Goal: Information Seeking & Learning: Learn about a topic

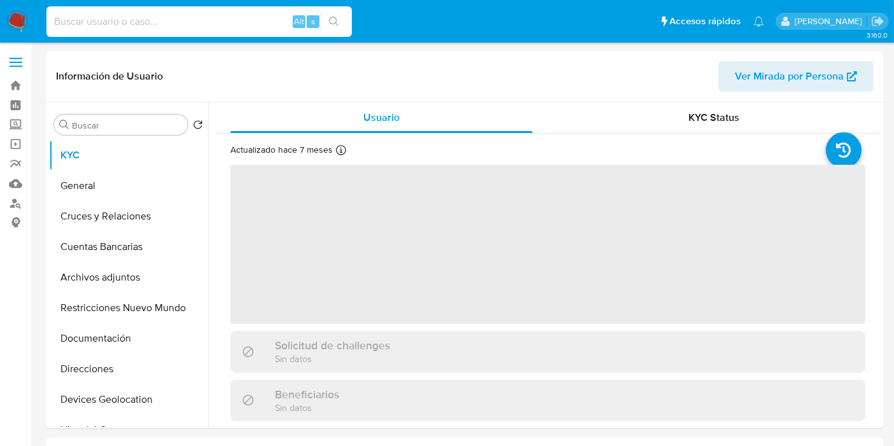
click at [193, 27] on input at bounding box center [198, 21] width 305 height 17
paste input "1840023659"
type input "1840023659"
select select "10"
type input "1840023659"
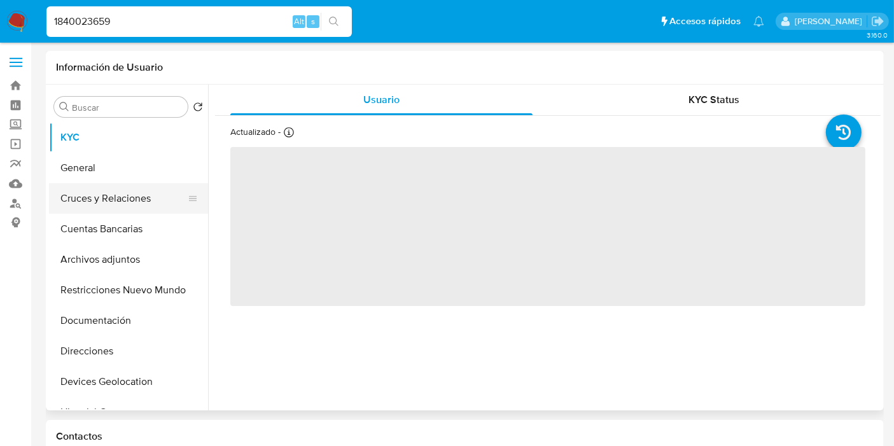
select select "10"
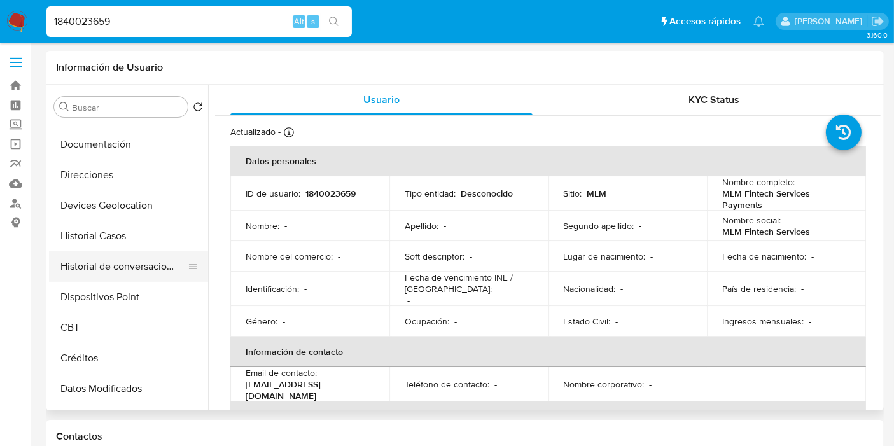
scroll to position [174, 0]
click at [111, 279] on button "Historial de conversaciones" at bounding box center [123, 268] width 149 height 31
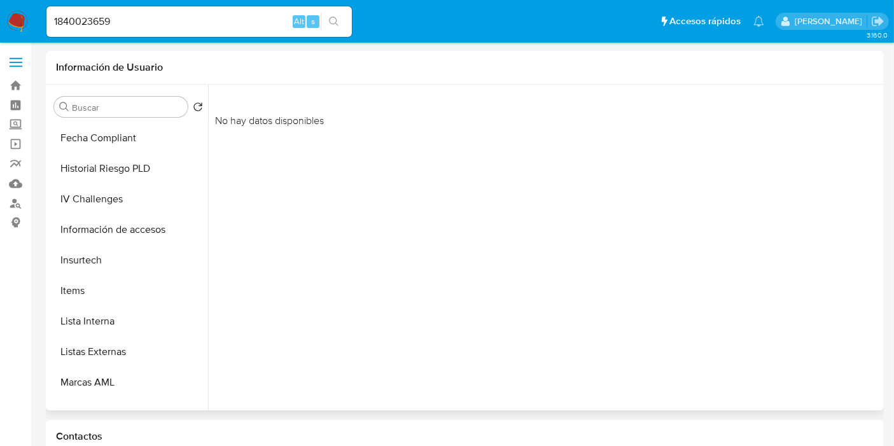
scroll to position [537, 0]
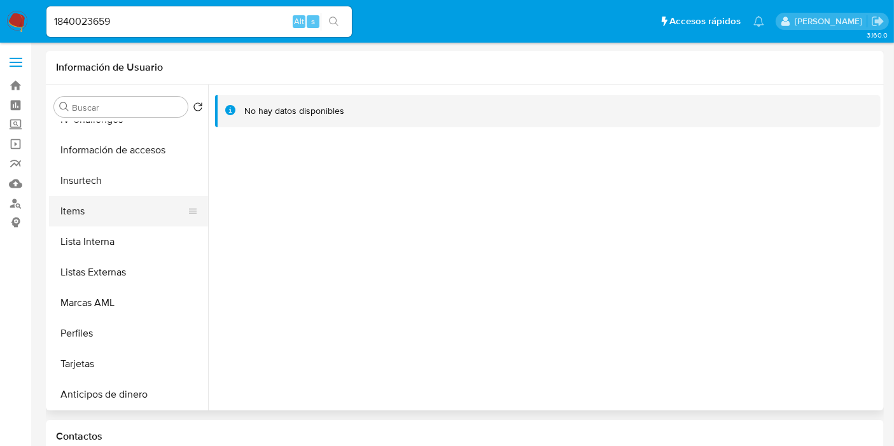
click at [106, 202] on button "Items" at bounding box center [123, 211] width 149 height 31
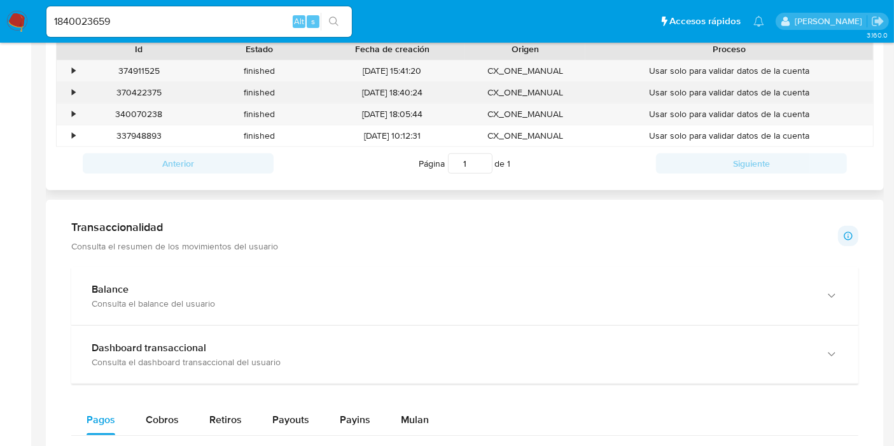
scroll to position [458, 0]
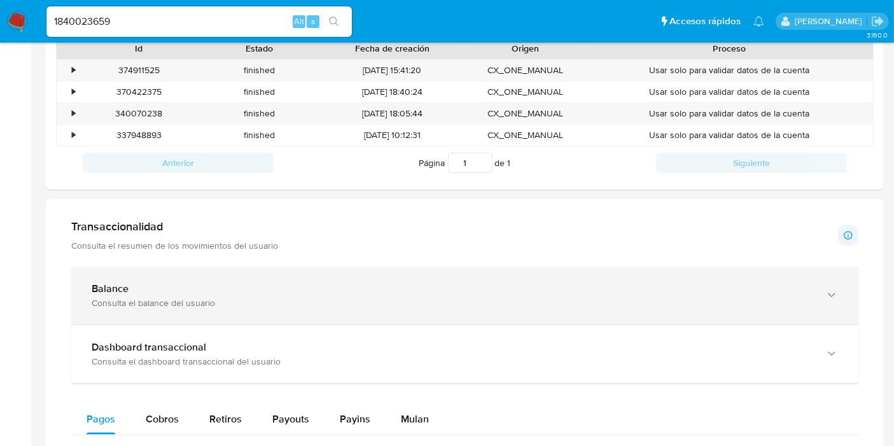
click at [317, 282] on div "Balance" at bounding box center [452, 288] width 721 height 13
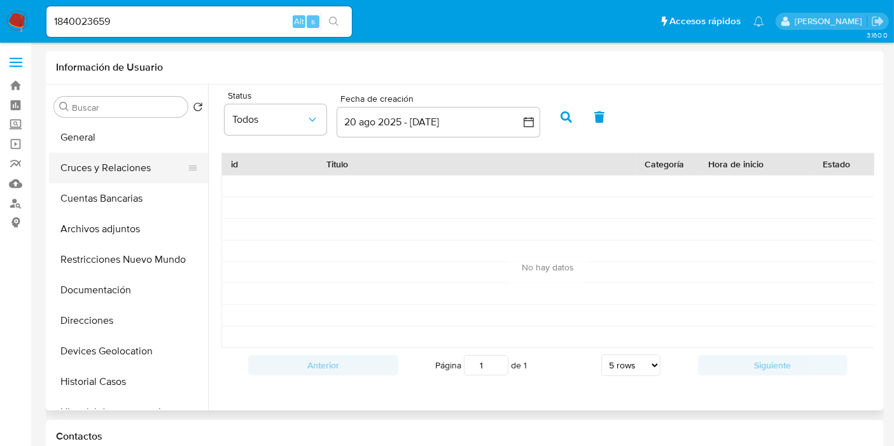
scroll to position [0, 0]
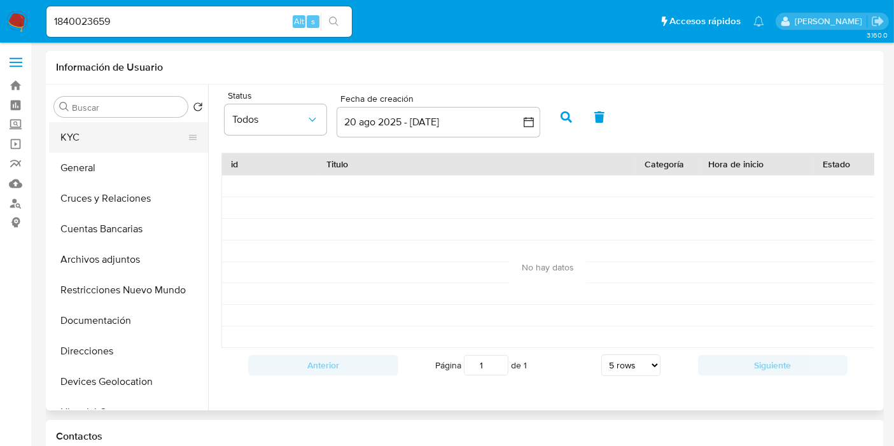
click at [92, 142] on button "KYC" at bounding box center [123, 137] width 149 height 31
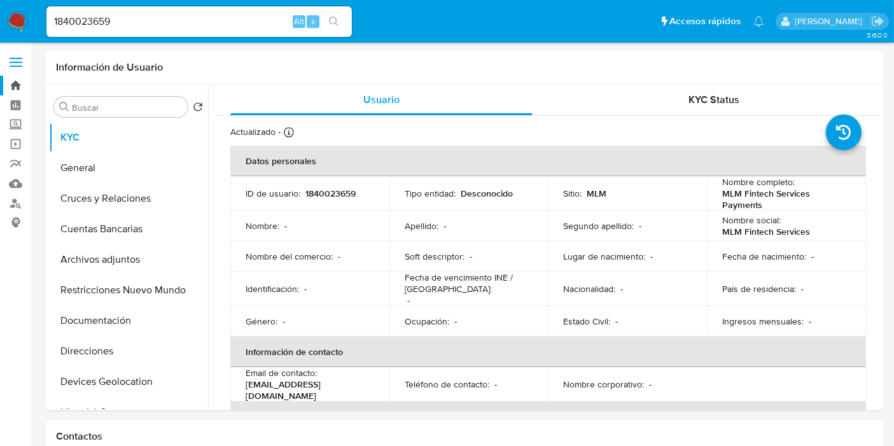
click at [19, 82] on link "Bandeja" at bounding box center [75, 86] width 151 height 20
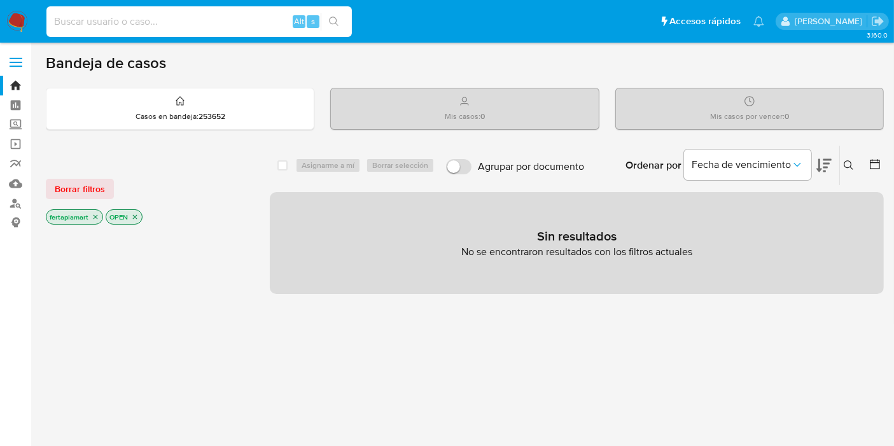
click at [172, 23] on input at bounding box center [198, 21] width 305 height 17
paste input "1701684022"
type input "1701684022"
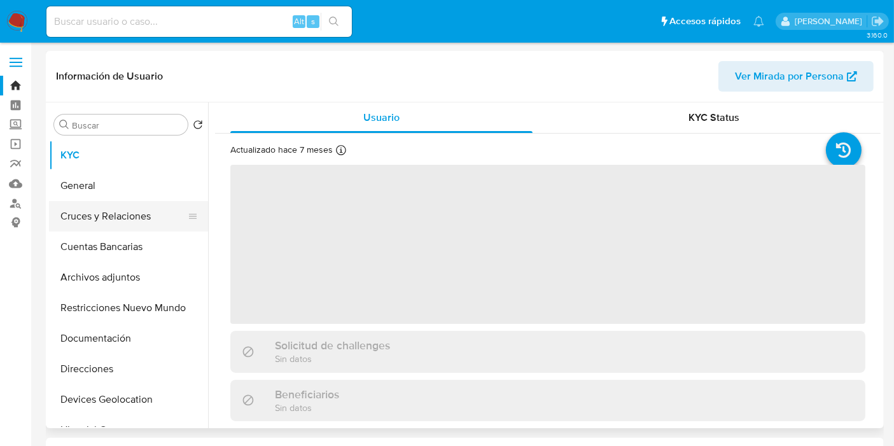
select select "10"
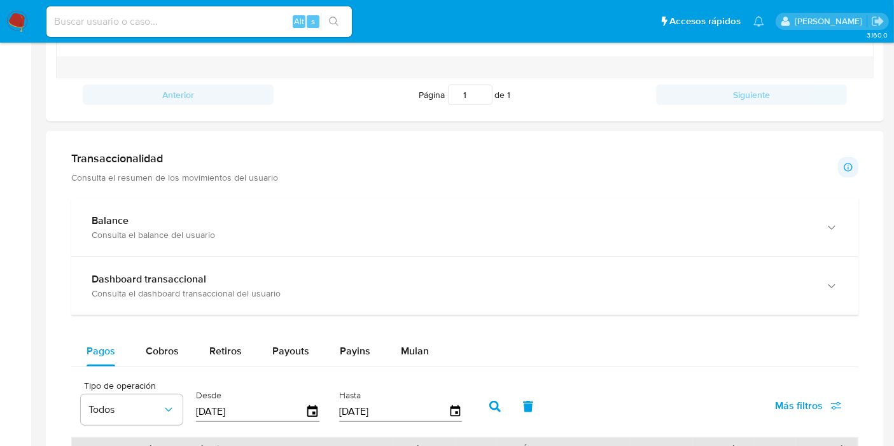
scroll to position [554, 0]
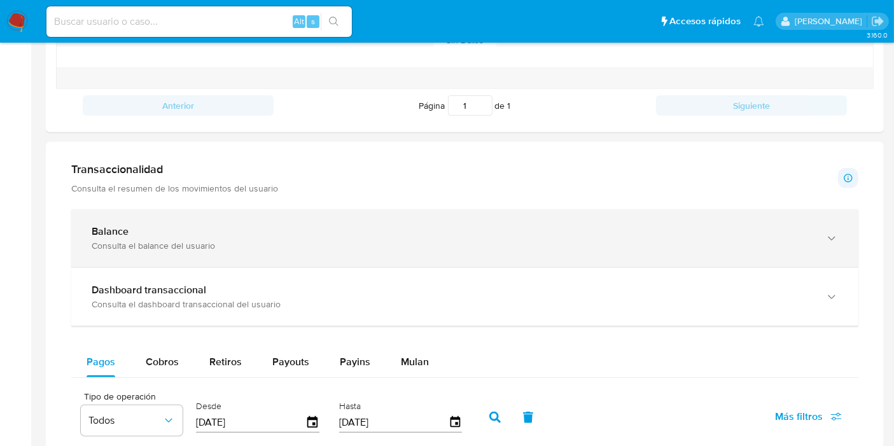
click at [296, 230] on div "Balance" at bounding box center [452, 231] width 721 height 13
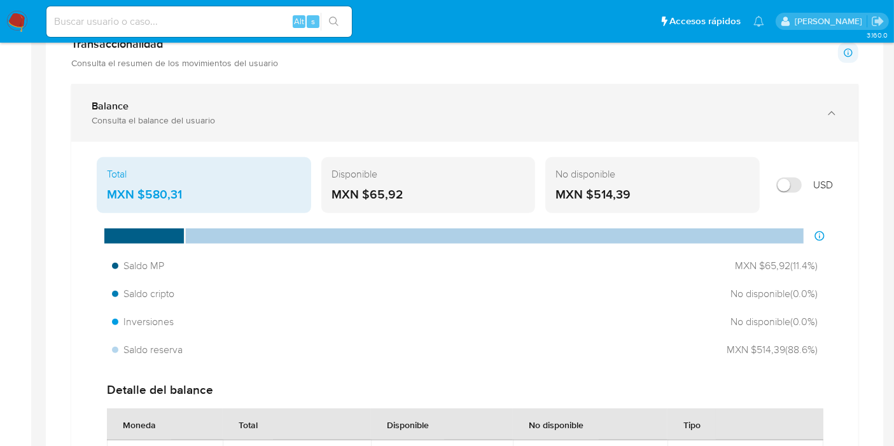
scroll to position [679, 0]
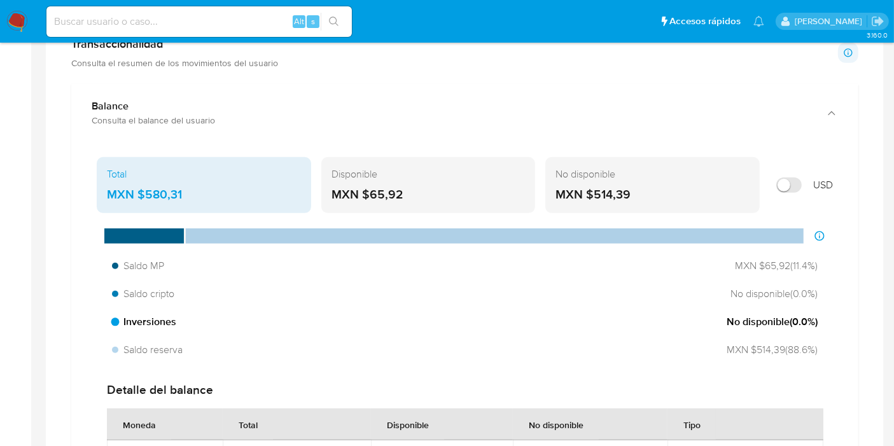
click at [321, 326] on div "Inversiones No disponible ( 0.0 %)" at bounding box center [464, 322] width 715 height 24
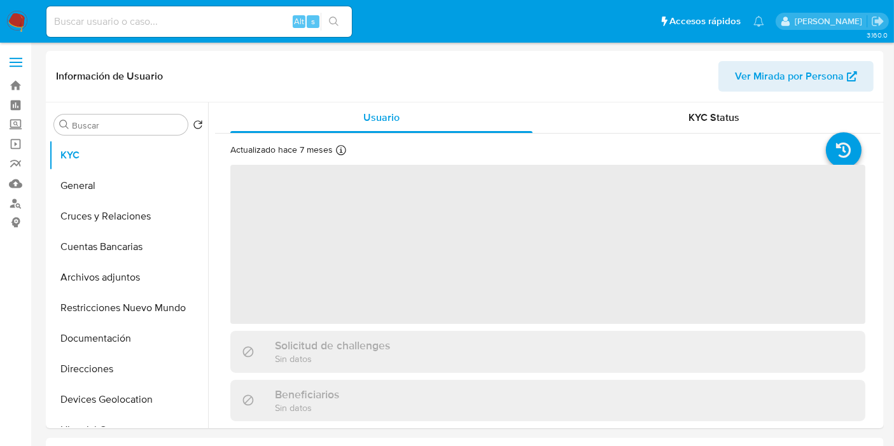
select select "10"
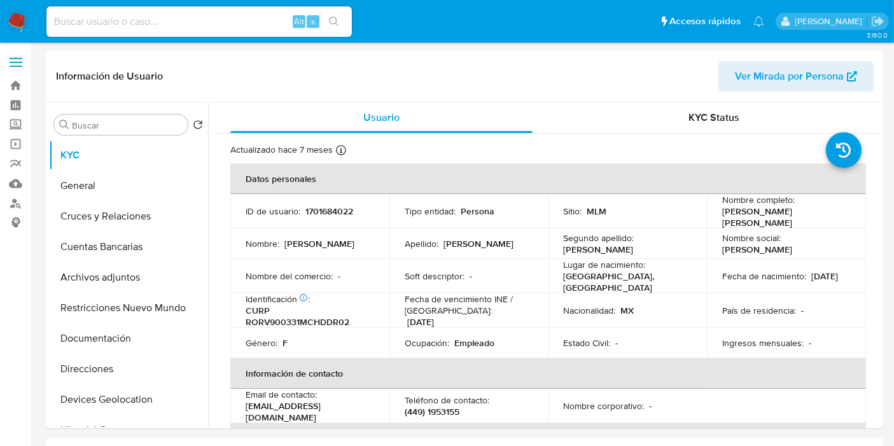
click at [143, 31] on div "Alt s" at bounding box center [198, 21] width 305 height 31
click at [145, 24] on input at bounding box center [198, 21] width 305 height 17
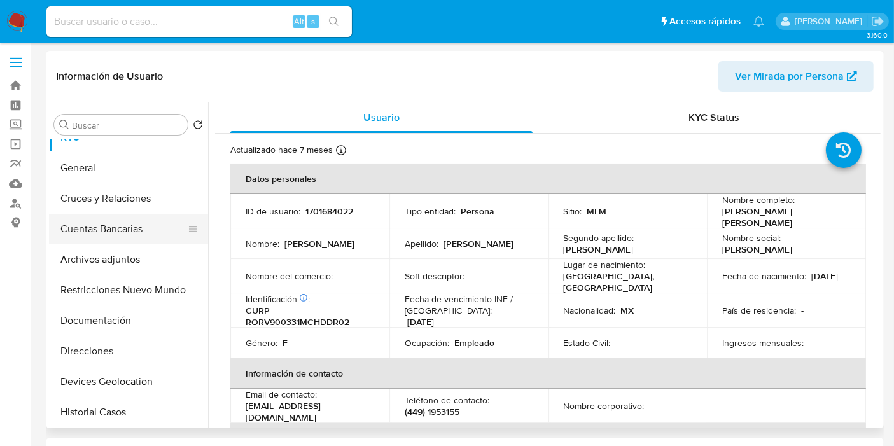
click at [122, 261] on button "Archivos adjuntos" at bounding box center [128, 259] width 159 height 31
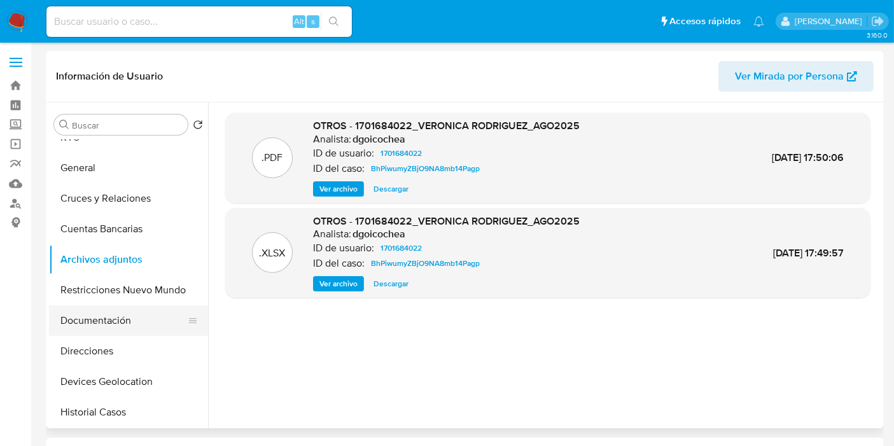
click at [116, 312] on button "Documentación" at bounding box center [123, 320] width 149 height 31
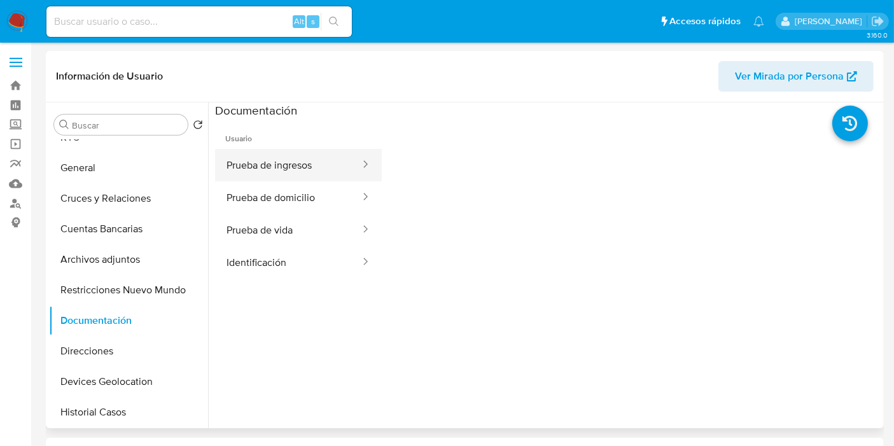
click at [321, 155] on button "Prueba de ingresos" at bounding box center [288, 165] width 146 height 32
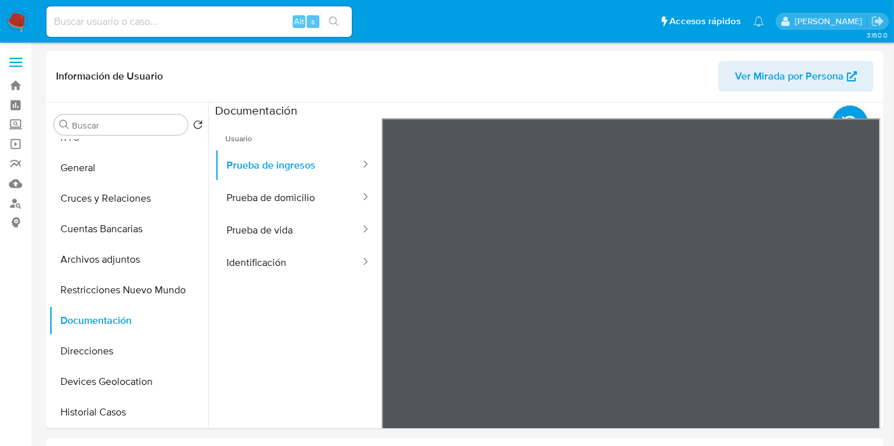
click at [24, 25] on img at bounding box center [17, 22] width 22 height 22
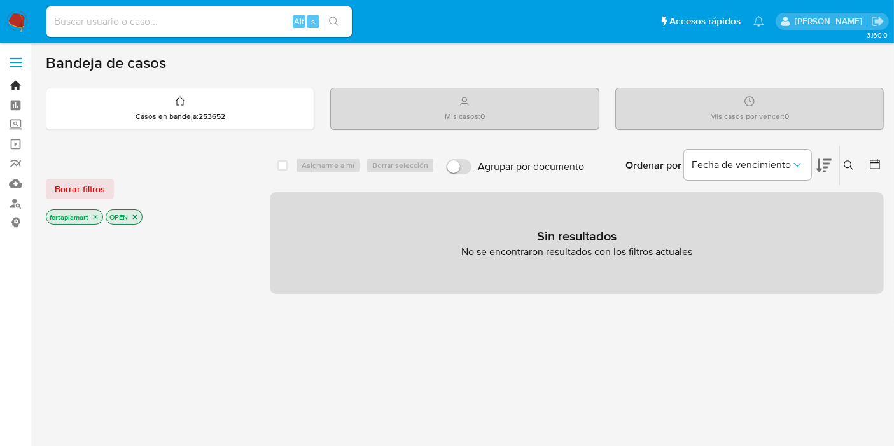
click at [15, 82] on link "Bandeja" at bounding box center [75, 86] width 151 height 20
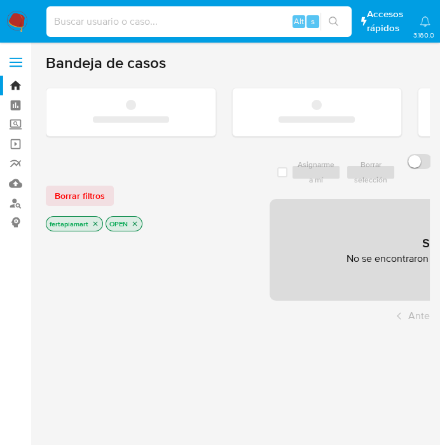
click at [95, 19] on input at bounding box center [198, 21] width 305 height 17
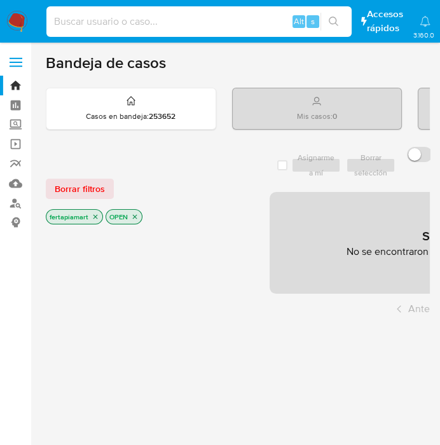
paste input "1586901915"
type input "1586901915"
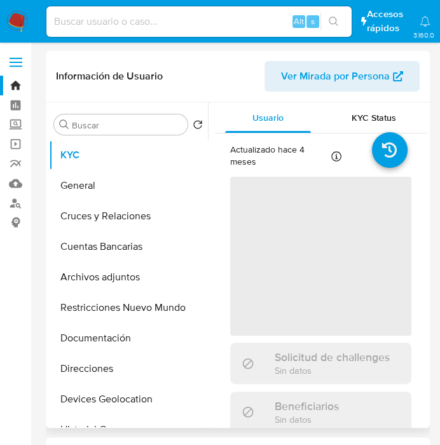
select select "10"
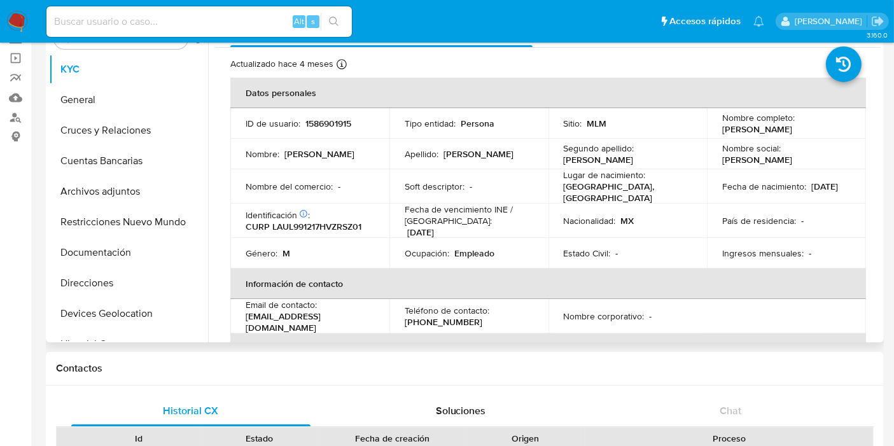
scroll to position [5, 0]
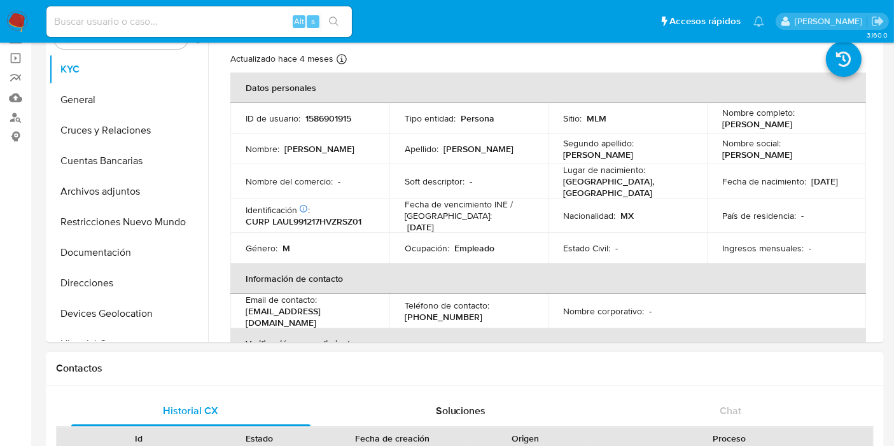
click at [102, 102] on button "General" at bounding box center [123, 100] width 149 height 31
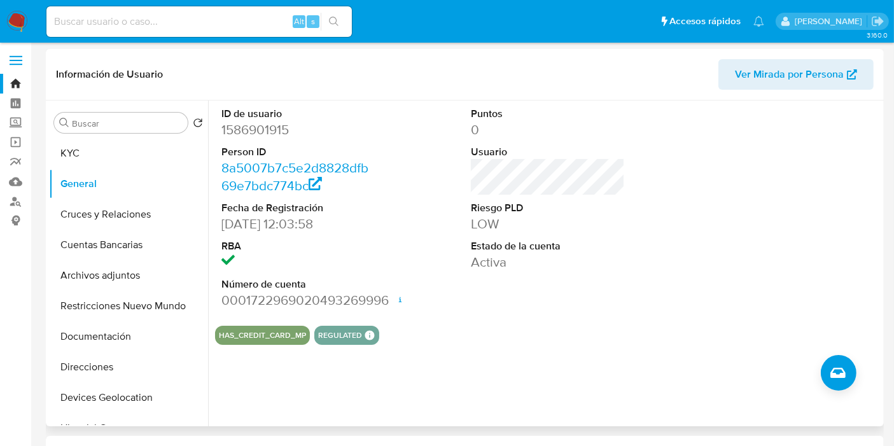
scroll to position [0, 0]
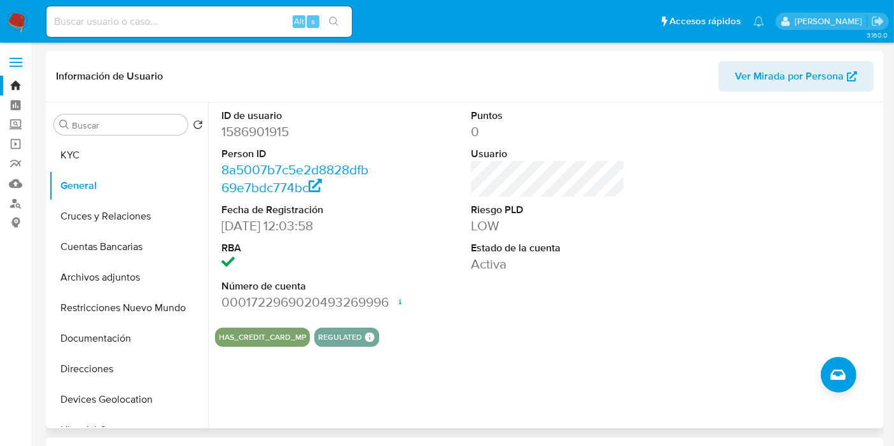
click at [326, 298] on dd "0001722969020493269996 Fecha de apertura 07/10/2024 15:54 Estado ACTIVE" at bounding box center [298, 302] width 154 height 18
copy dd "0001722969020493269996"
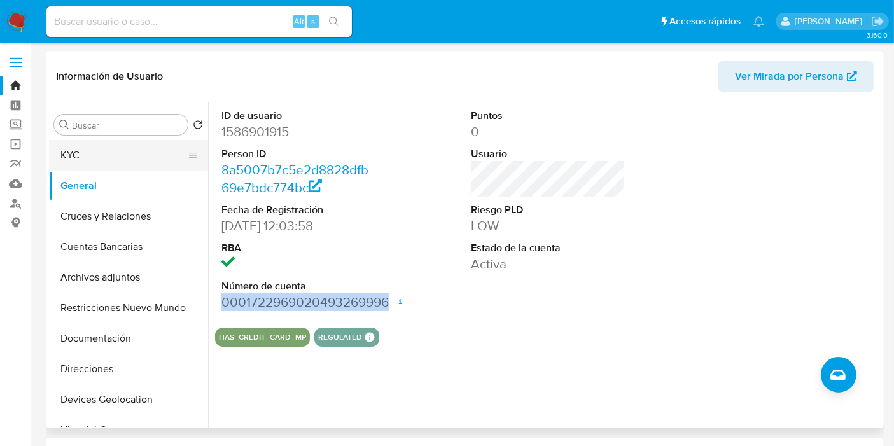
click at [83, 149] on button "KYC" at bounding box center [123, 155] width 149 height 31
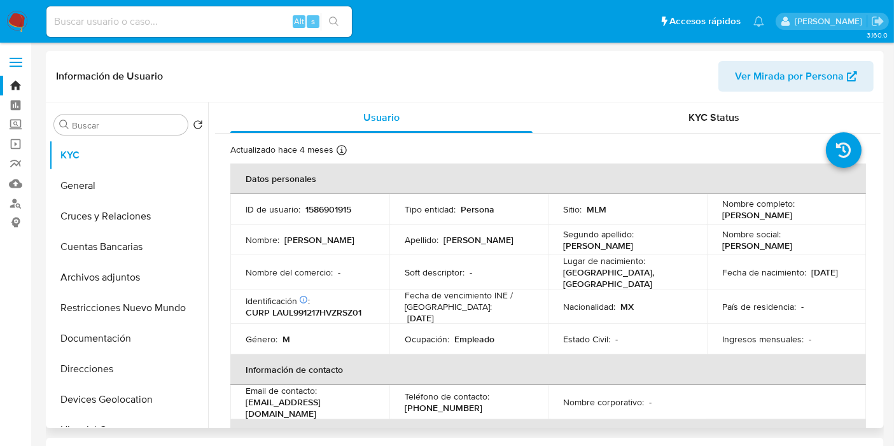
click at [328, 62] on header "Información de Usuario Ver Mirada por Persona" at bounding box center [464, 76] width 817 height 31
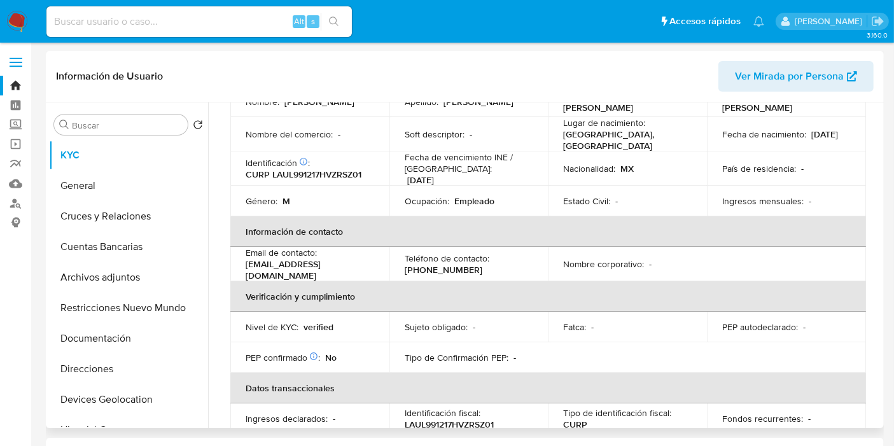
scroll to position [137, 0]
click at [146, 193] on button "General" at bounding box center [123, 185] width 149 height 31
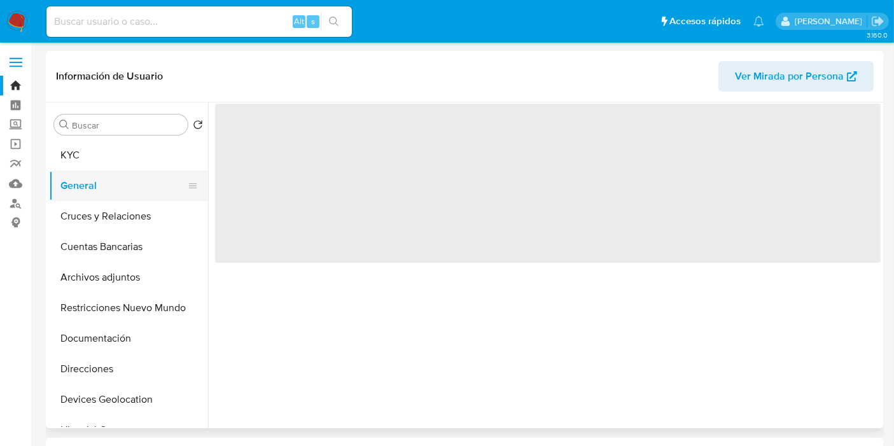
scroll to position [0, 0]
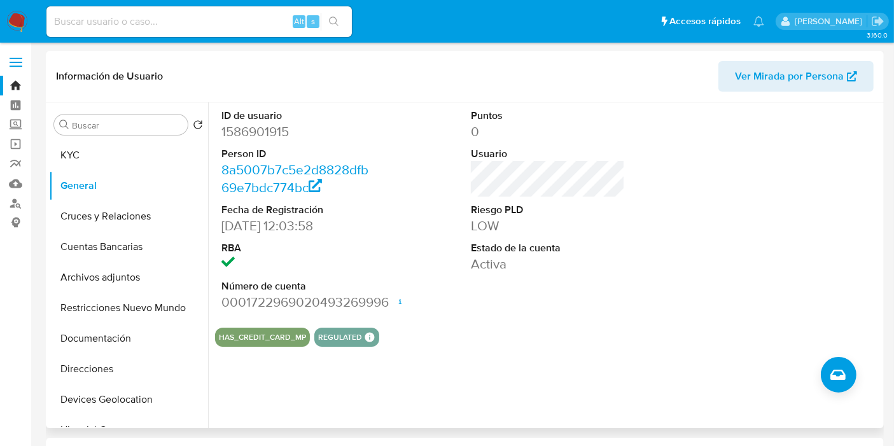
click at [401, 219] on div "ID de usuario 1586901915 Person ID 8a5007b7c5e2d8828dfb69e7bdc774bc Fecha de Re…" at bounding box center [547, 209] width 665 height 215
click at [106, 166] on button "KYC" at bounding box center [123, 155] width 149 height 31
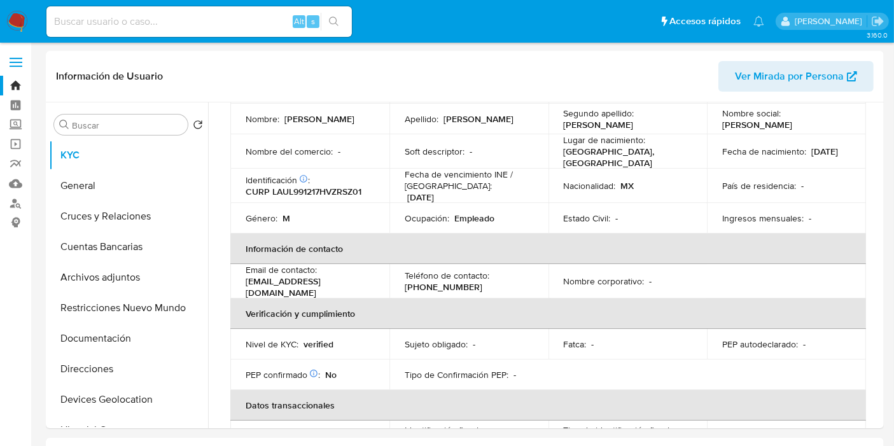
scroll to position [121, 0]
click at [425, 238] on th "Información de contacto" at bounding box center [547, 248] width 635 height 31
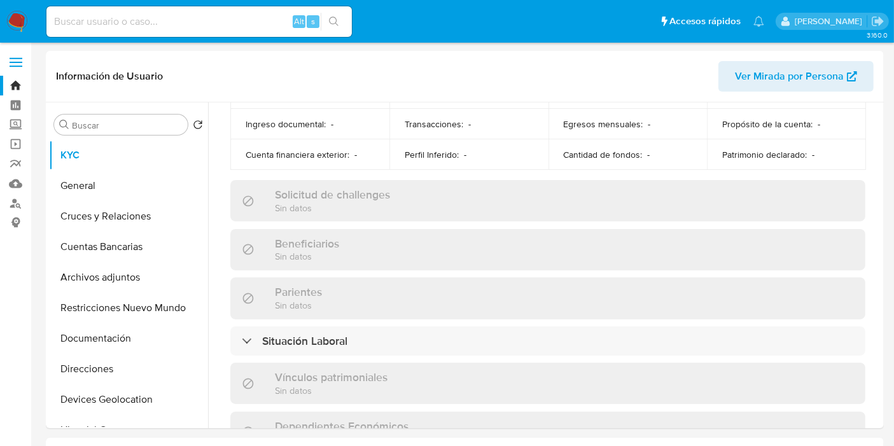
scroll to position [463, 0]
click at [425, 238] on div "Beneficiarios Sin datos" at bounding box center [547, 249] width 635 height 41
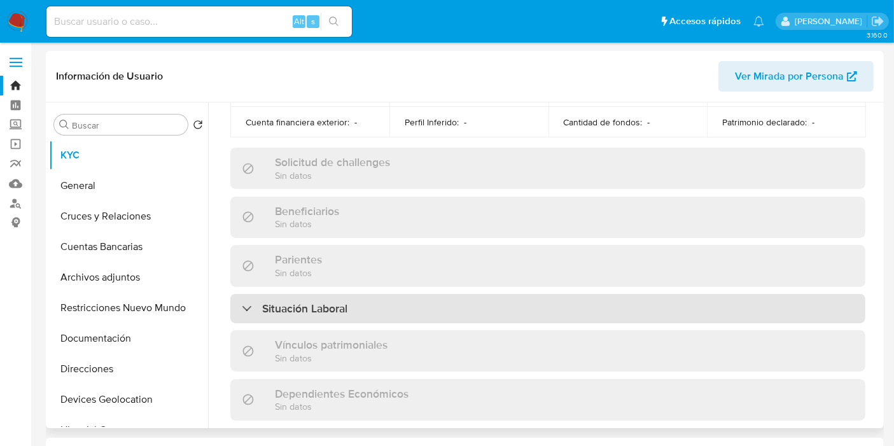
click at [323, 312] on div "Situación Laboral" at bounding box center [547, 308] width 635 height 29
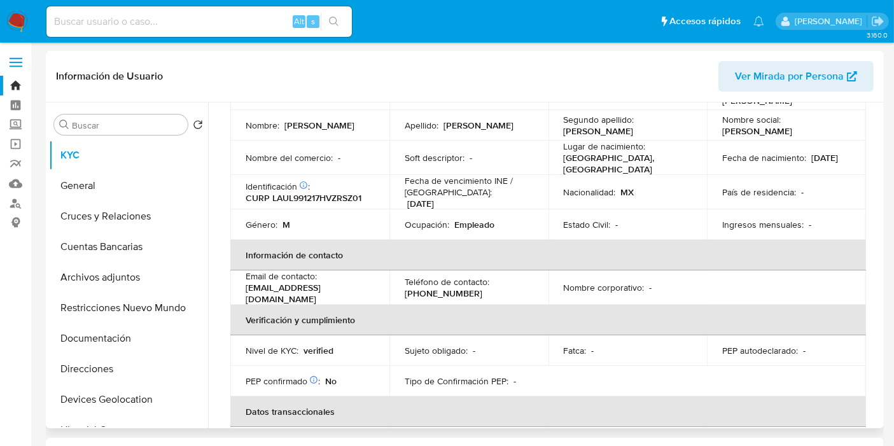
scroll to position [102, 0]
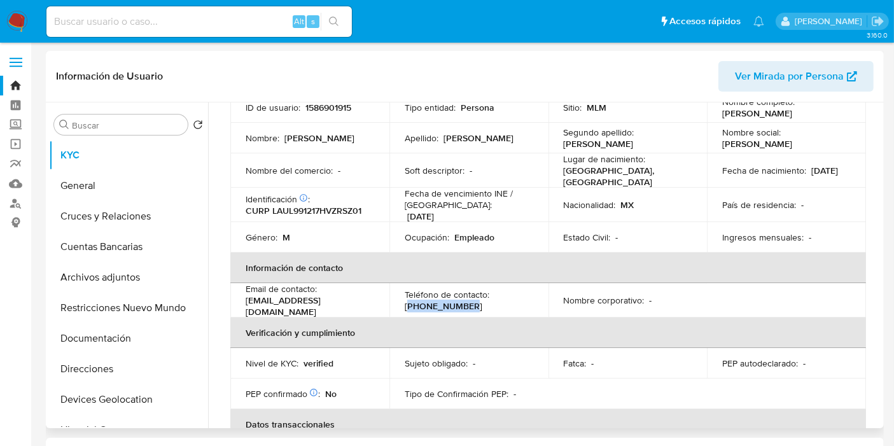
drag, startPoint x: 462, startPoint y: 297, endPoint x: 406, endPoint y: 302, distance: 56.2
click at [406, 302] on p "(844) 2948897" at bounding box center [443, 305] width 78 height 11
copy p "844) 2948897"
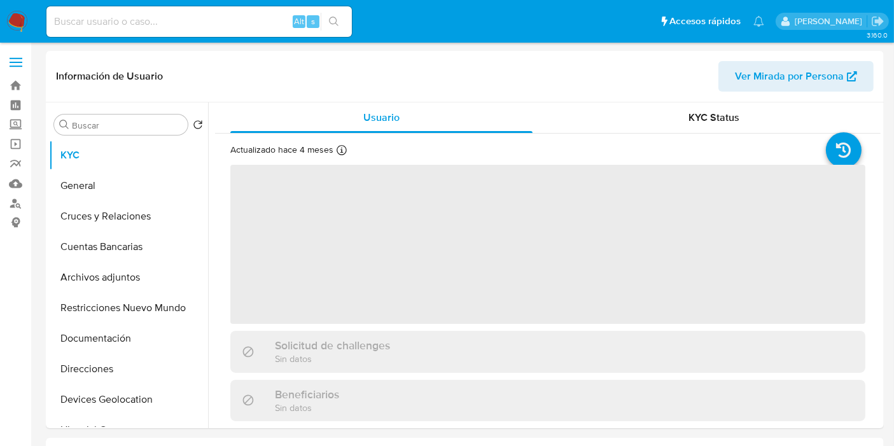
select select "10"
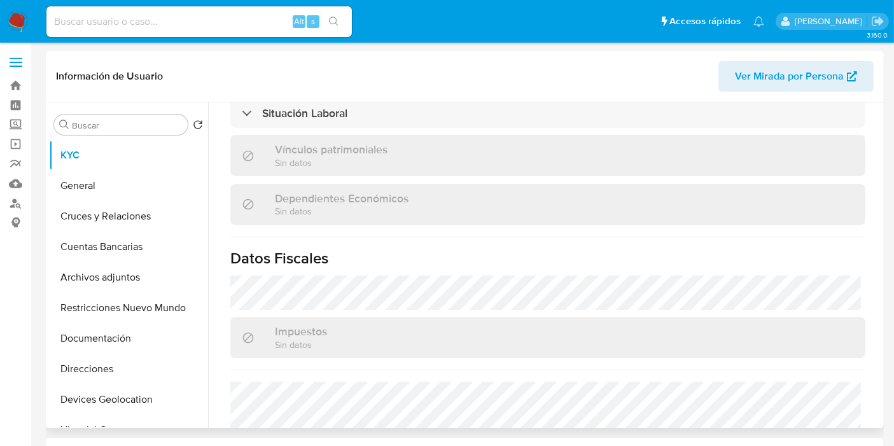
scroll to position [803, 0]
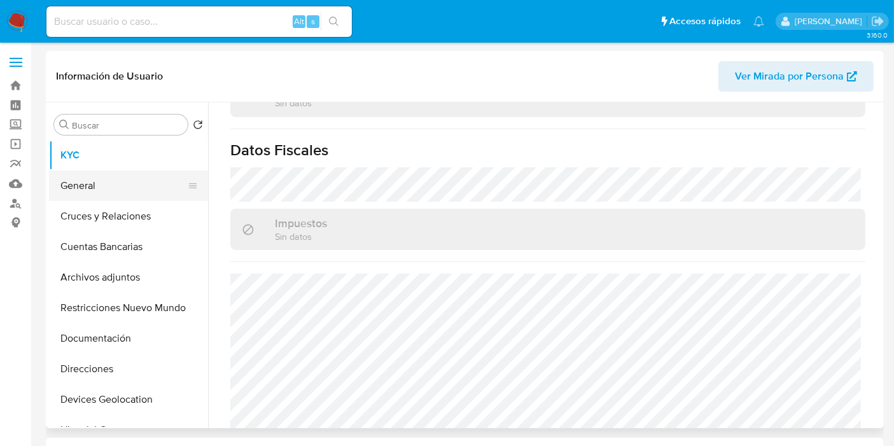
click at [90, 181] on button "General" at bounding box center [123, 185] width 149 height 31
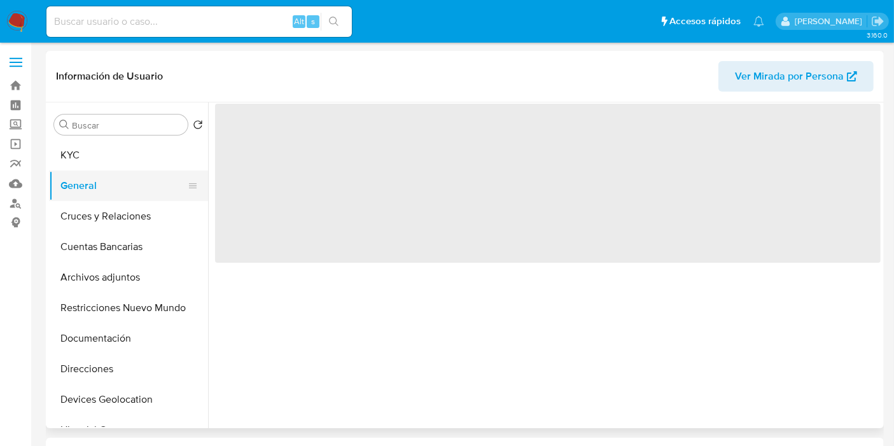
scroll to position [0, 0]
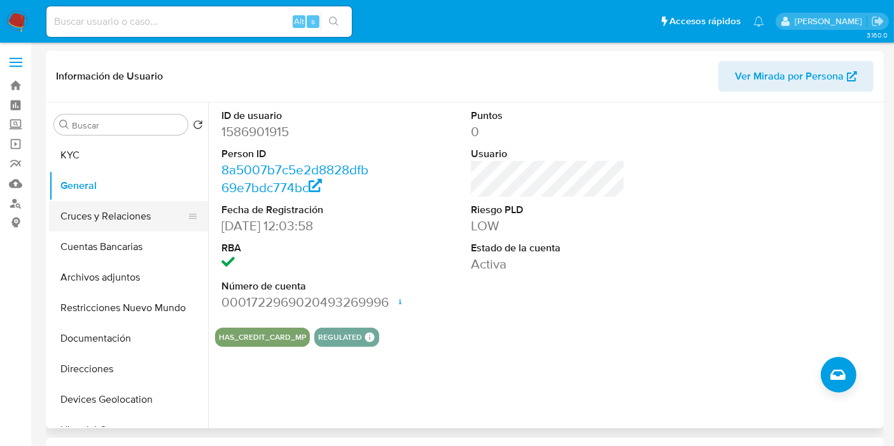
click at [107, 224] on button "Cruces y Relaciones" at bounding box center [123, 216] width 149 height 31
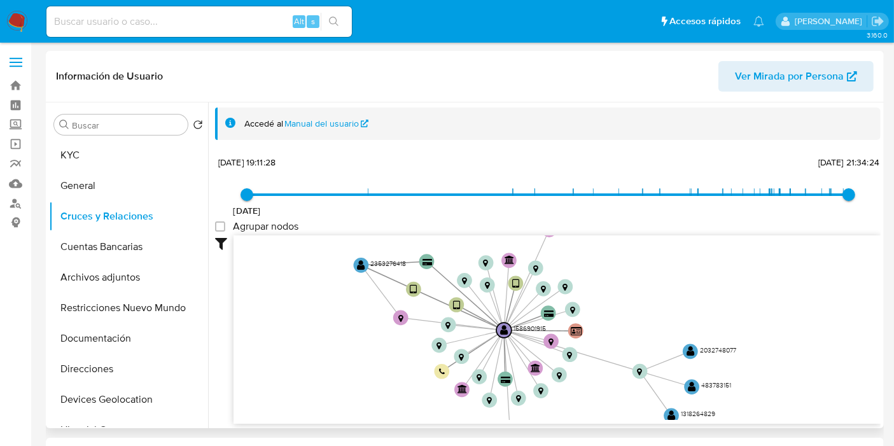
drag, startPoint x: 495, startPoint y: 260, endPoint x: 494, endPoint y: 324, distance: 63.6
click at [494, 324] on icon "device-680bd003f88a4829432e3bc3  user-2353276418  2353276418 user-1586901915 …" at bounding box center [556, 327] width 647 height 184
click at [485, 282] on text "" at bounding box center [487, 286] width 5 height 8
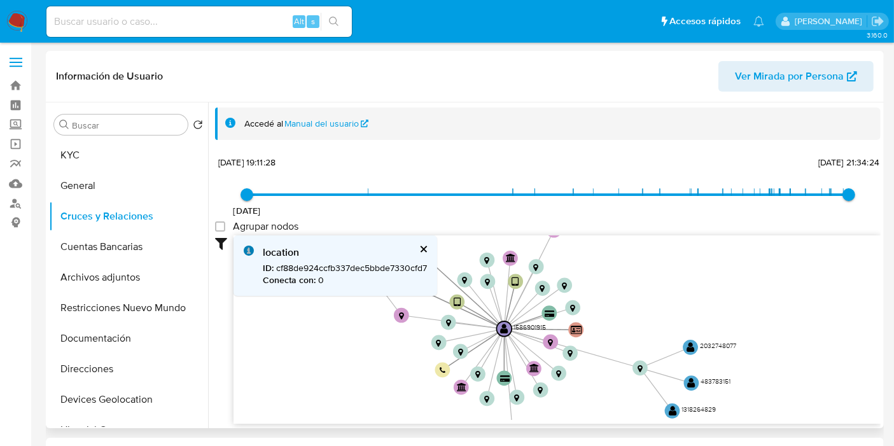
click at [420, 247] on button "cerrar" at bounding box center [422, 249] width 8 height 8
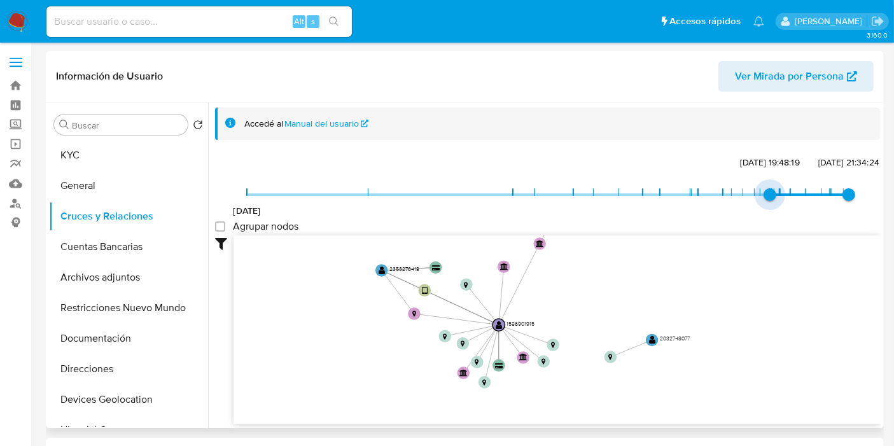
type input "1742340974000"
drag, startPoint x: 251, startPoint y: 197, endPoint x: 747, endPoint y: 193, distance: 496.1
click at [748, 193] on span "18/3/2025, 17:36:14" at bounding box center [754, 194] width 13 height 13
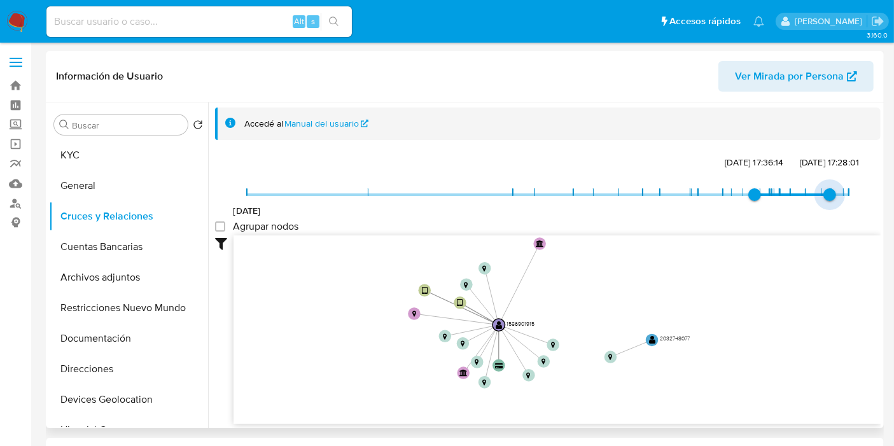
type input "1753555898000"
drag, startPoint x: 842, startPoint y: 190, endPoint x: 820, endPoint y: 195, distance: 22.4
click at [820, 195] on span "[DATE] 12:51:38" at bounding box center [821, 194] width 13 height 13
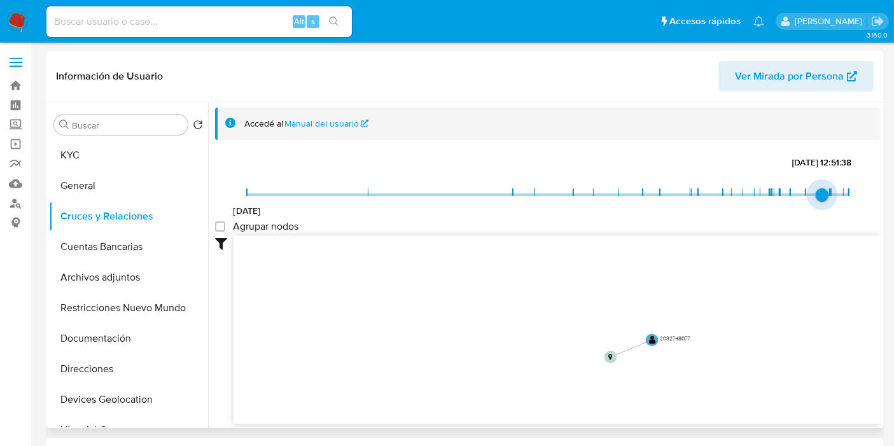
type input "1750826836000"
drag, startPoint x: 751, startPoint y: 195, endPoint x: 806, endPoint y: 196, distance: 55.3
click at [806, 196] on span "24/6/2025, 22:47:16" at bounding box center [805, 194] width 13 height 13
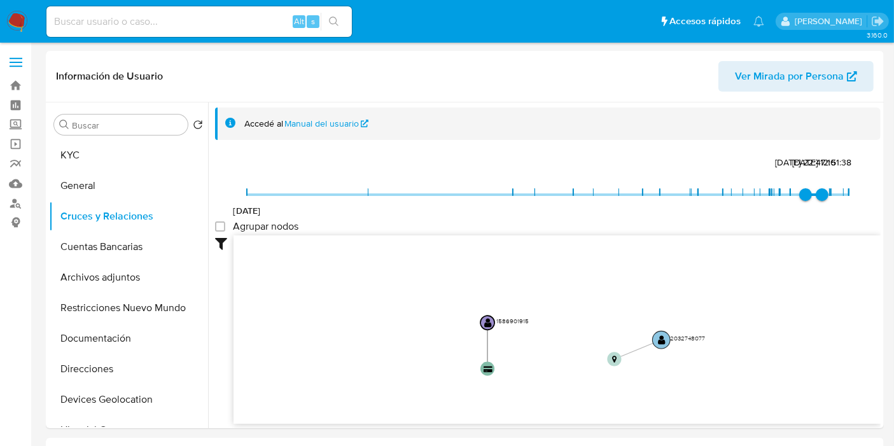
click at [663, 340] on text "" at bounding box center [662, 340] width 8 height 10
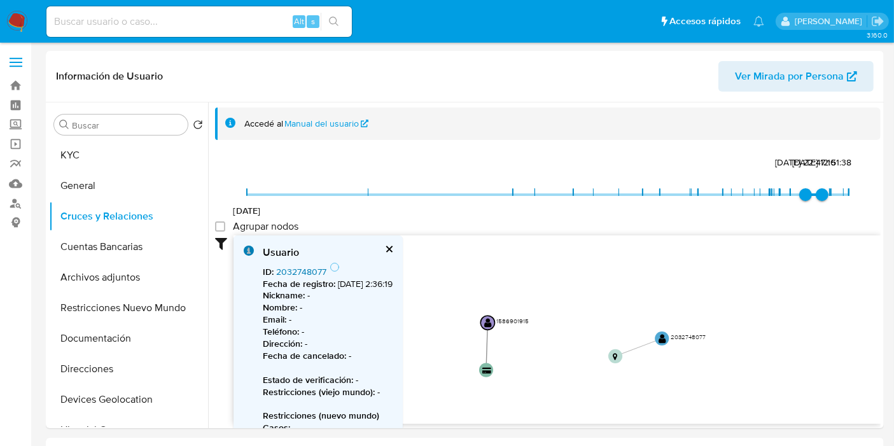
click at [314, 272] on link "2032748077" at bounding box center [301, 271] width 50 height 13
click at [392, 248] on div "Usuario" at bounding box center [328, 252] width 130 height 14
click at [483, 321] on circle at bounding box center [488, 323] width 18 height 18
click at [658, 338] on text "" at bounding box center [662, 336] width 8 height 10
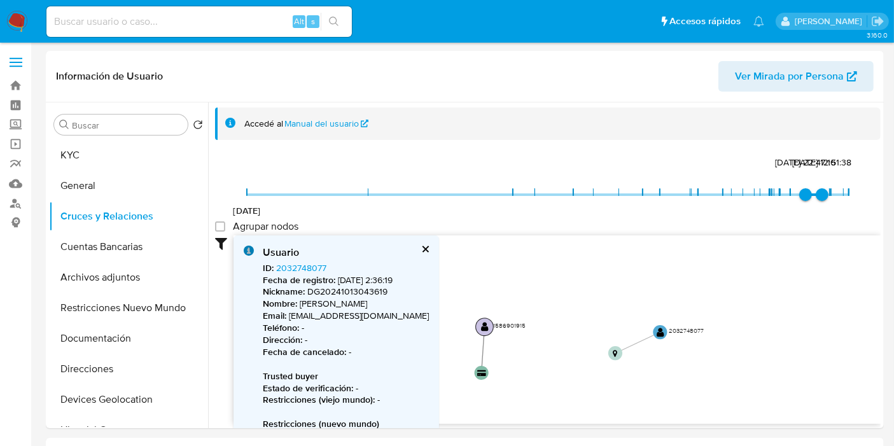
click at [493, 325] on text "1586901915" at bounding box center [509, 325] width 32 height 9
click at [490, 325] on circle at bounding box center [486, 325] width 18 height 18
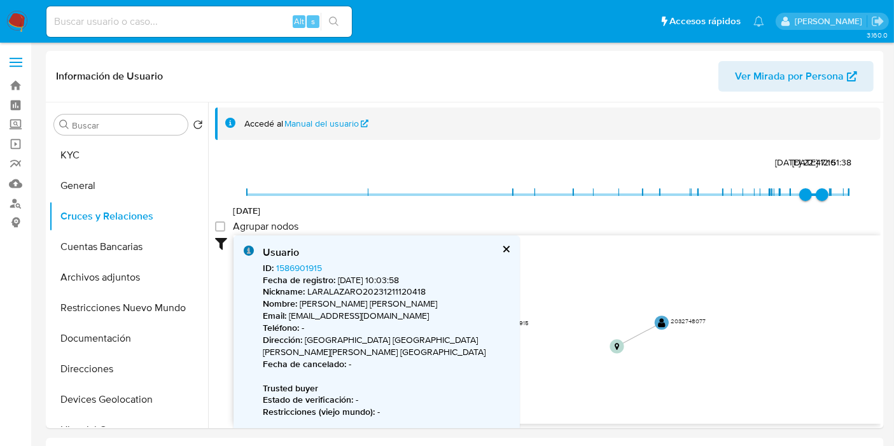
click at [403, 84] on header "Información de Usuario Ver Mirada por Persona" at bounding box center [464, 76] width 817 height 31
click at [655, 325] on circle at bounding box center [662, 323] width 18 height 18
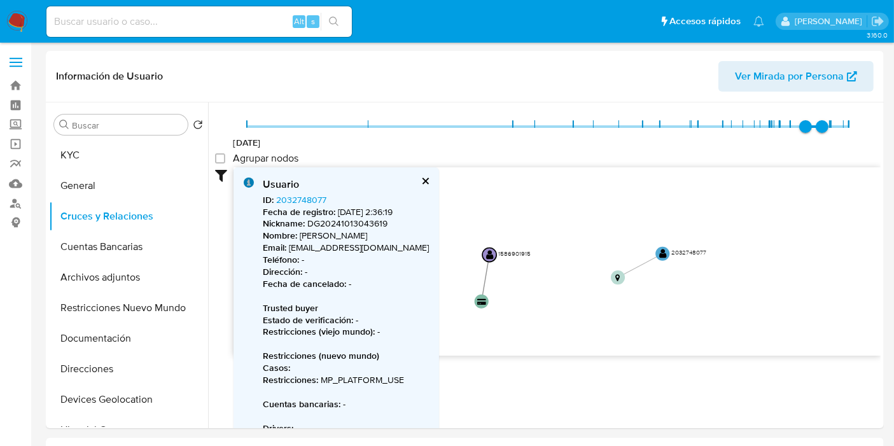
scroll to position [56, 0]
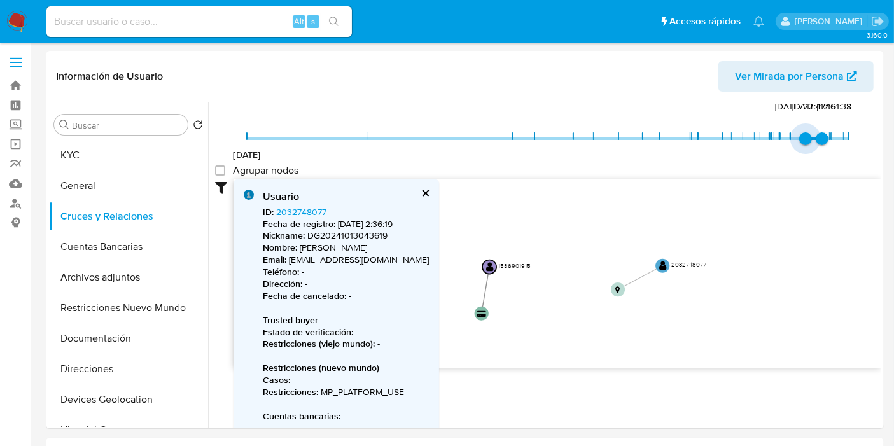
drag, startPoint x: 801, startPoint y: 141, endPoint x: 794, endPoint y: 141, distance: 7.0
click at [799, 141] on span "24/6/2025, 22:47:16" at bounding box center [805, 138] width 13 height 13
type input "1754782081000"
drag, startPoint x: 815, startPoint y: 141, endPoint x: 822, endPoint y: 141, distance: 7.0
click at [823, 141] on span "9/8/2025, 17:28:01" at bounding box center [829, 138] width 13 height 13
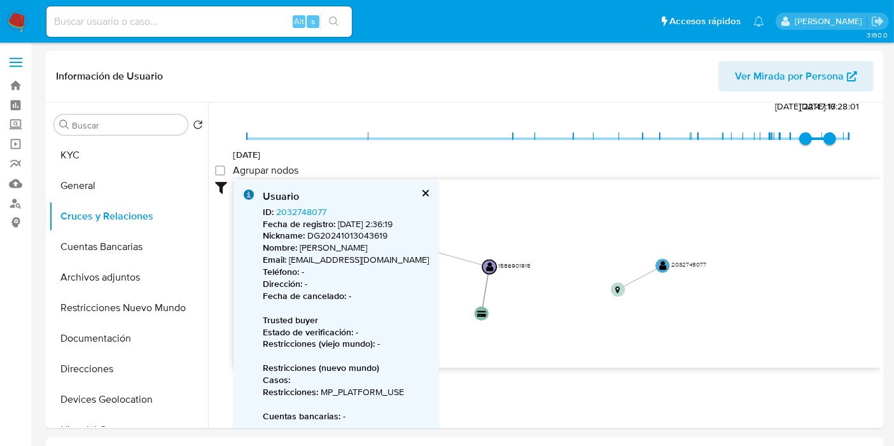
click at [844, 168] on div "Agrupar nodos" at bounding box center [547, 171] width 665 height 15
type input "1742340974000"
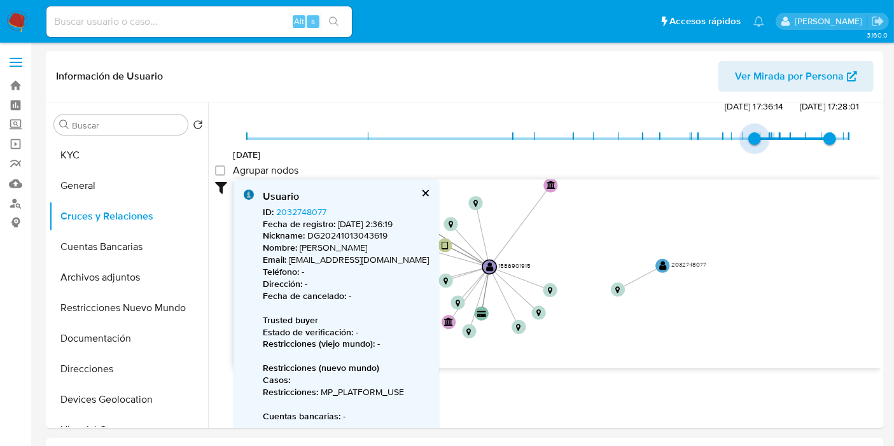
drag, startPoint x: 803, startPoint y: 133, endPoint x: 750, endPoint y: 144, distance: 53.9
click at [750, 144] on span "18/3/2025, 17:36:14" at bounding box center [754, 138] width 13 height 13
type input "1757993664000"
drag, startPoint x: 828, startPoint y: 135, endPoint x: 855, endPoint y: 139, distance: 27.5
click at [855, 139] on span "15/9/2025, 21:34:24" at bounding box center [848, 138] width 13 height 13
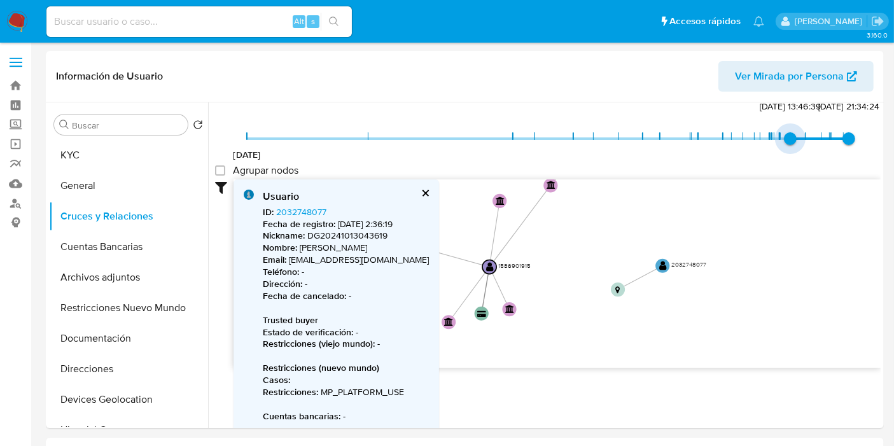
type input "1748311949000"
drag, startPoint x: 746, startPoint y: 138, endPoint x: 789, endPoint y: 142, distance: 43.5
click at [789, 142] on span "26/5/2025, 20:12:29" at bounding box center [790, 138] width 13 height 13
type input "1755128035000"
drag, startPoint x: 841, startPoint y: 130, endPoint x: 827, endPoint y: 142, distance: 18.5
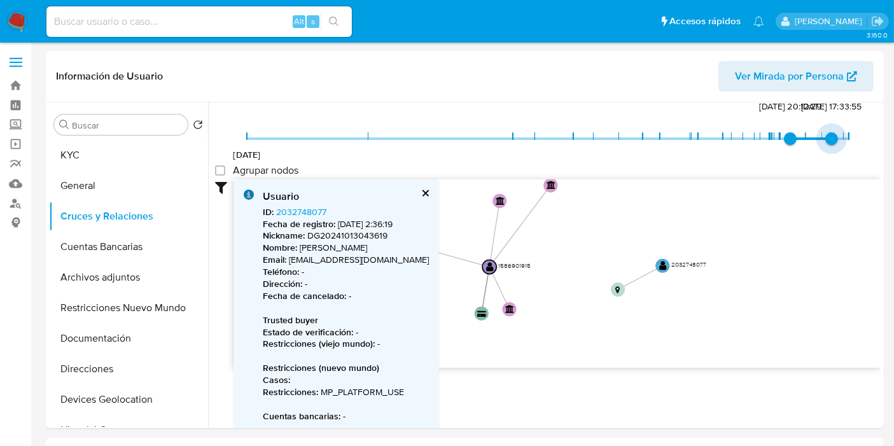
click at [827, 142] on span "13/8/2025, 17:33:55" at bounding box center [831, 138] width 13 height 13
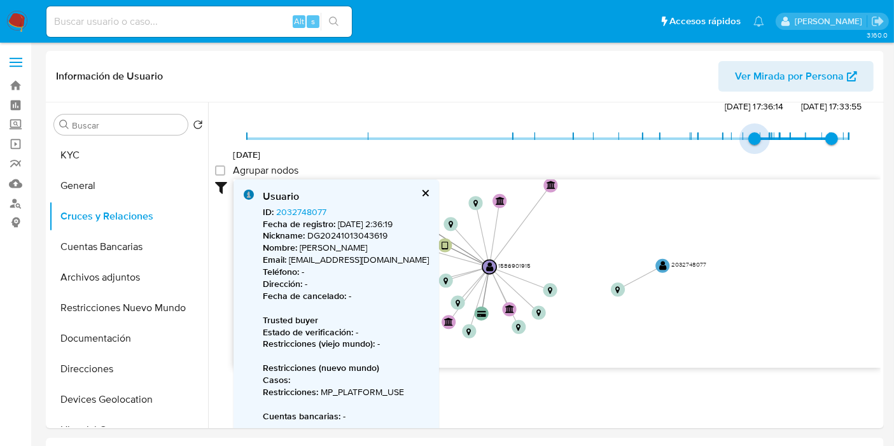
type input "1743291831000"
drag, startPoint x: 777, startPoint y: 139, endPoint x: 759, endPoint y: 148, distance: 19.1
click at [759, 145] on span "29/3/2025, 17:43:51" at bounding box center [760, 138] width 13 height 13
type input "1754782081000"
click at [823, 139] on span "9/8/2025, 17:28:01" at bounding box center [829, 138] width 13 height 13
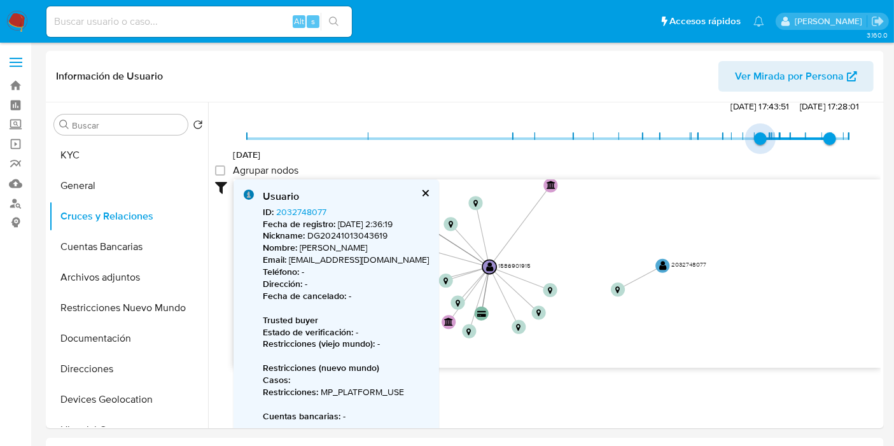
type input "1740456612000"
drag, startPoint x: 761, startPoint y: 135, endPoint x: 738, endPoint y: 136, distance: 22.9
click at [738, 136] on span "24/2/2025, 22:10:12" at bounding box center [742, 138] width 13 height 13
type input "1753555898000"
click at [819, 137] on span "26/7/2025, 12:51:38" at bounding box center [821, 138] width 13 height 13
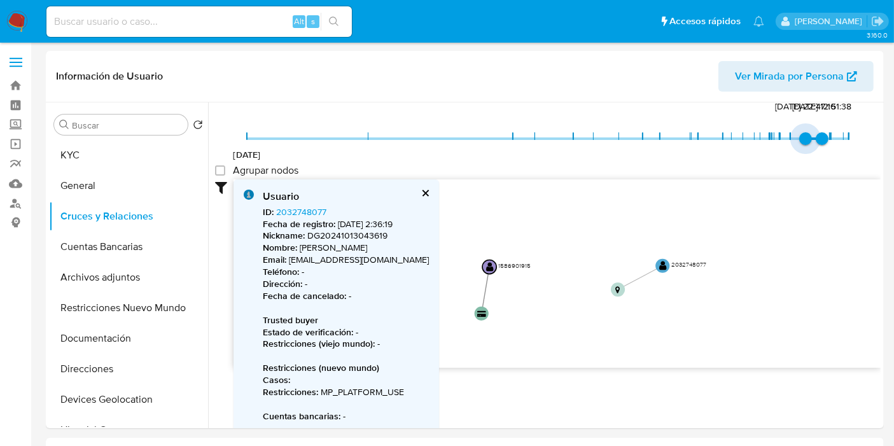
type input "1748311949000"
drag, startPoint x: 736, startPoint y: 137, endPoint x: 792, endPoint y: 138, distance: 55.3
click at [792, 138] on span "26/5/2025, 20:12:29" at bounding box center [790, 138] width 13 height 13
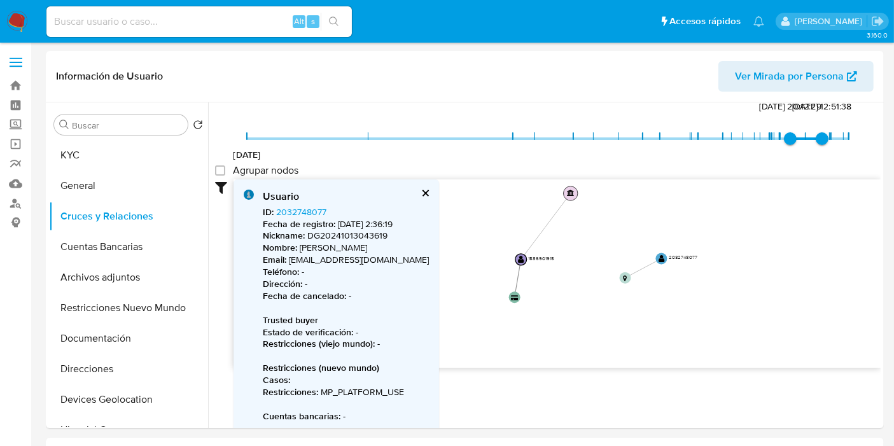
click at [574, 193] on text "" at bounding box center [570, 193] width 7 height 7
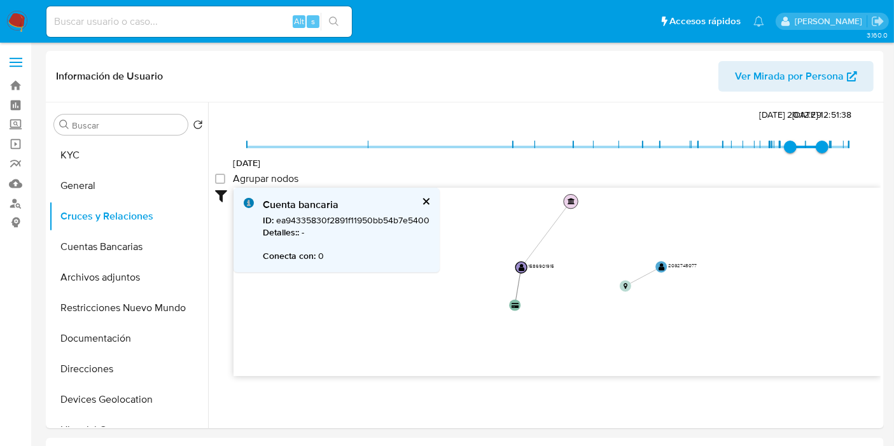
scroll to position [47, 0]
click at [219, 322] on div at bounding box center [224, 282] width 18 height 188
click at [123, 244] on button "Cuentas Bancarias" at bounding box center [123, 246] width 149 height 31
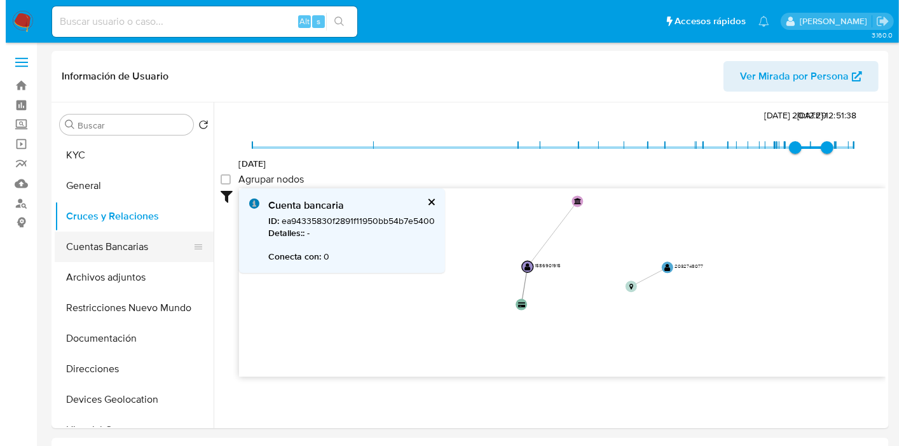
scroll to position [0, 0]
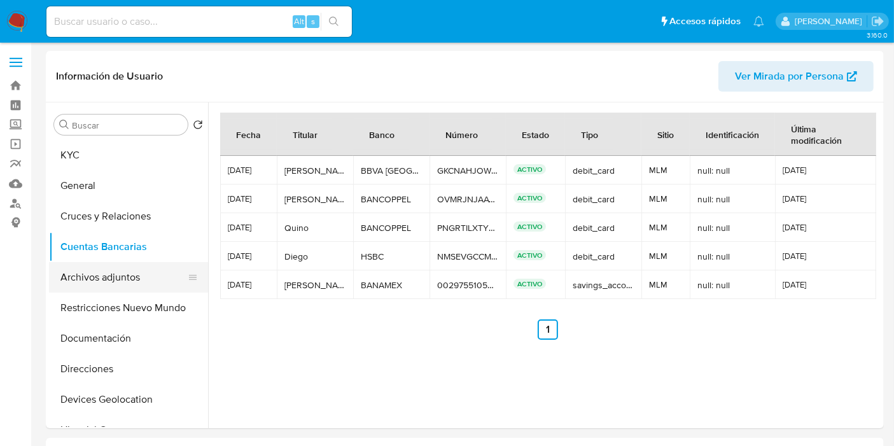
click at [118, 283] on button "Archivos adjuntos" at bounding box center [123, 277] width 149 height 31
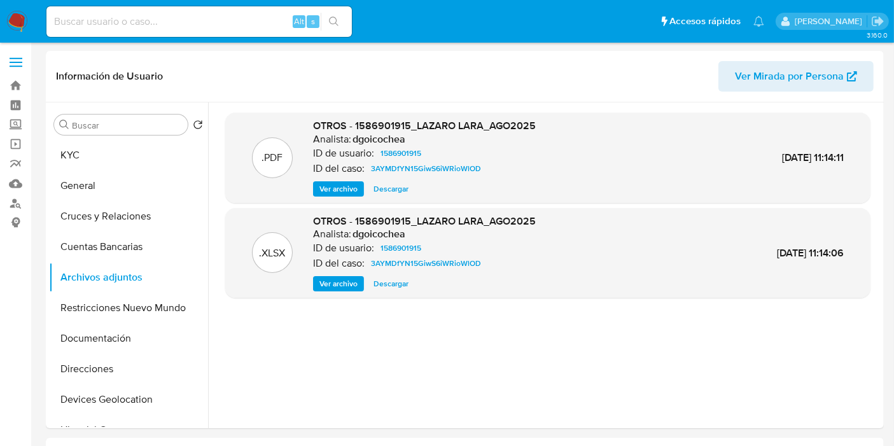
click at [357, 188] on button "Ver archivo" at bounding box center [338, 188] width 51 height 15
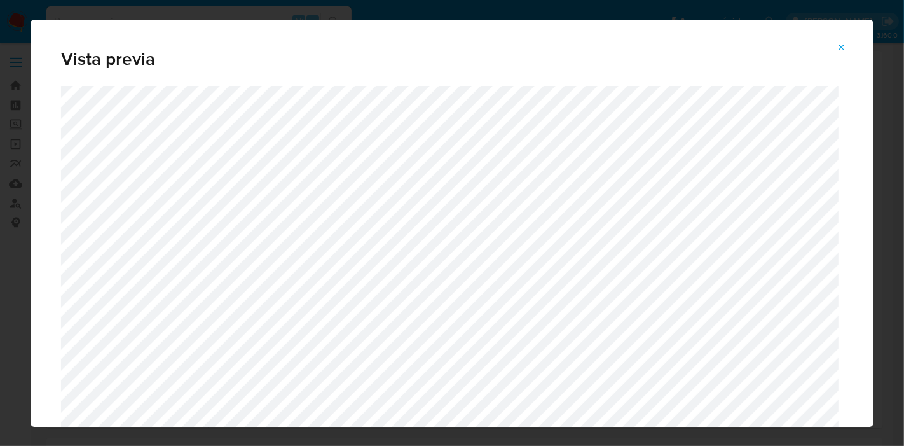
click at [842, 41] on span "Attachment preview" at bounding box center [842, 48] width 10 height 18
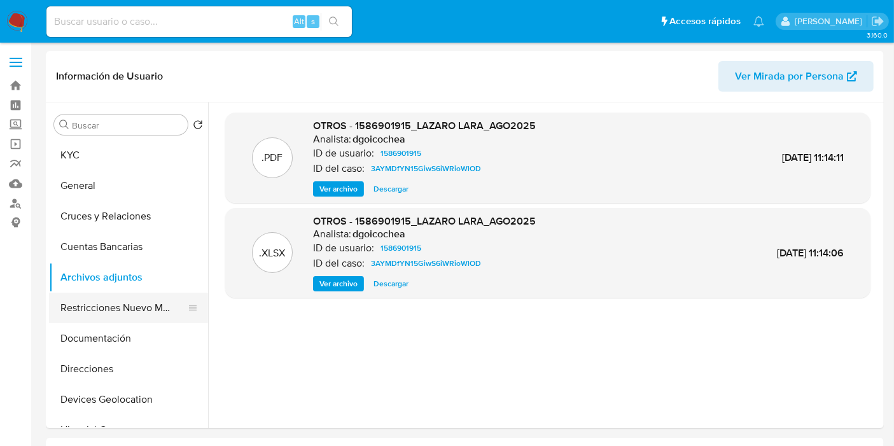
click at [134, 306] on button "Restricciones Nuevo Mundo" at bounding box center [123, 308] width 149 height 31
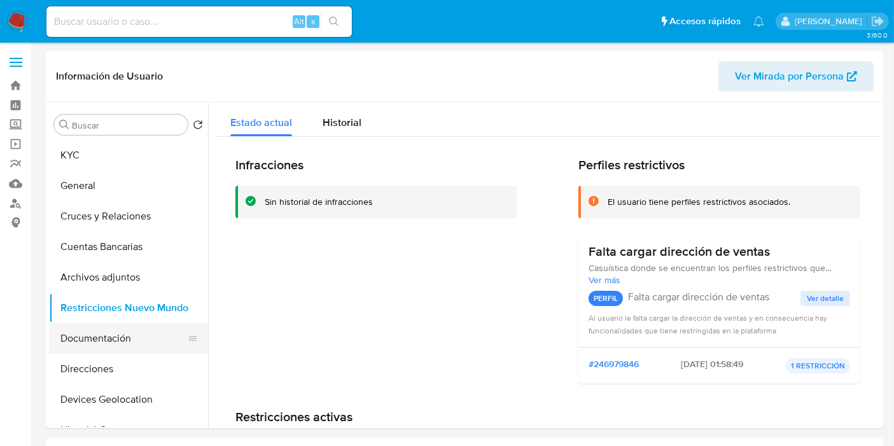
click at [107, 338] on button "Documentación" at bounding box center [123, 338] width 149 height 31
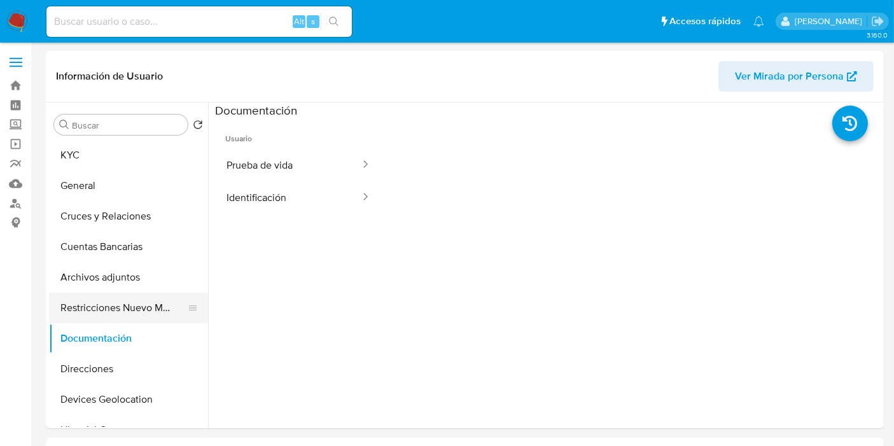
click at [121, 313] on button "Restricciones Nuevo Mundo" at bounding box center [123, 308] width 149 height 31
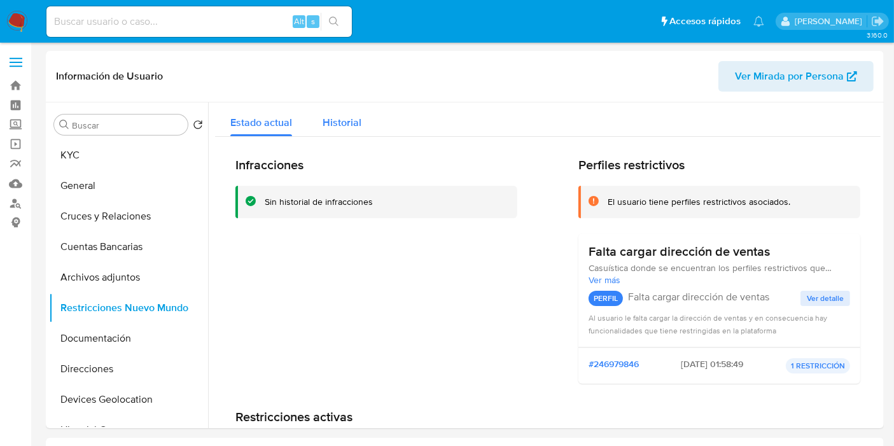
click at [339, 121] on span "Historial" at bounding box center [341, 122] width 39 height 15
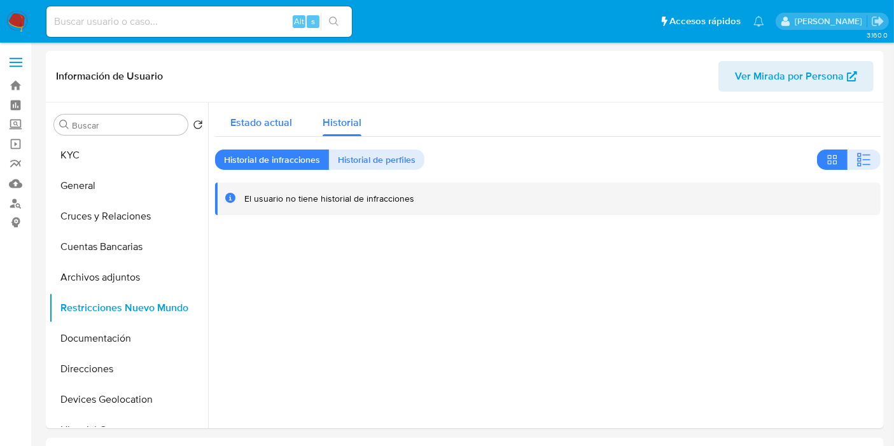
click at [264, 119] on span "Estado actual" at bounding box center [261, 122] width 62 height 15
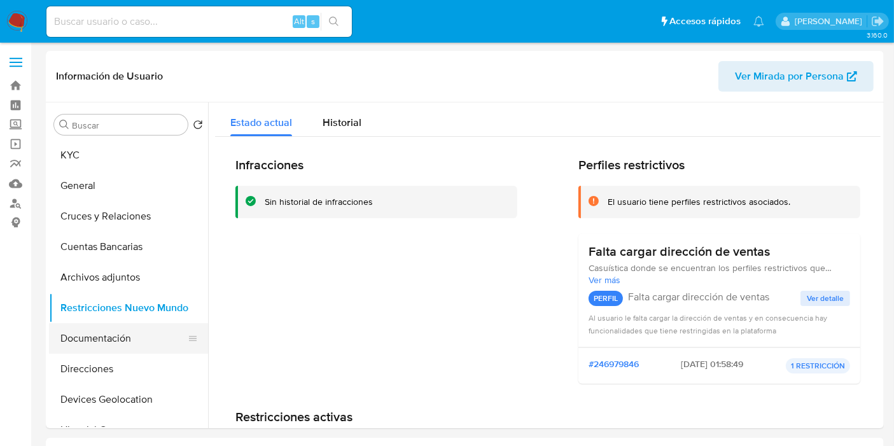
click at [111, 336] on button "Documentación" at bounding box center [123, 338] width 149 height 31
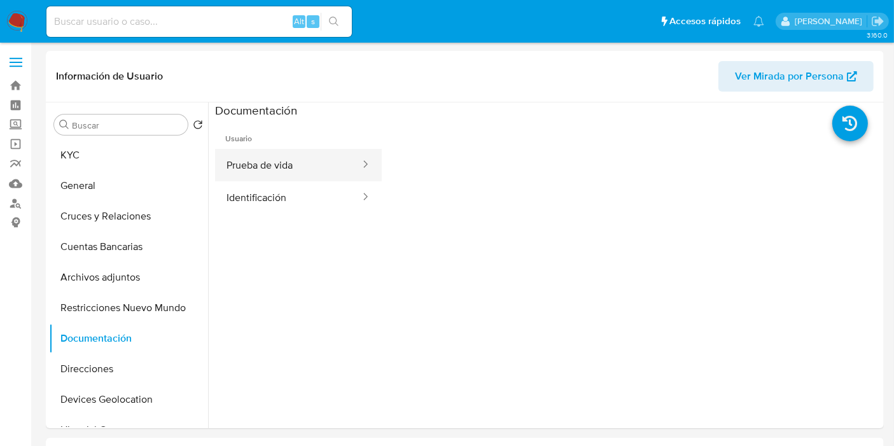
click at [266, 170] on button "Prueba de vida" at bounding box center [288, 165] width 146 height 32
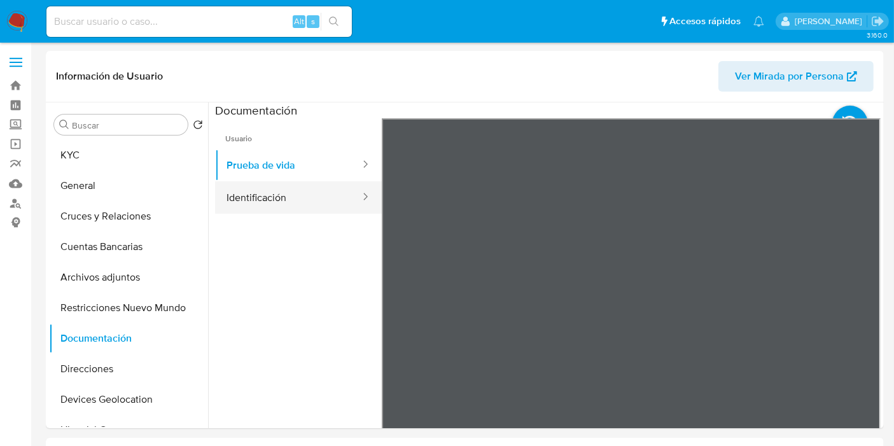
click at [311, 204] on button "Identificación" at bounding box center [288, 197] width 146 height 32
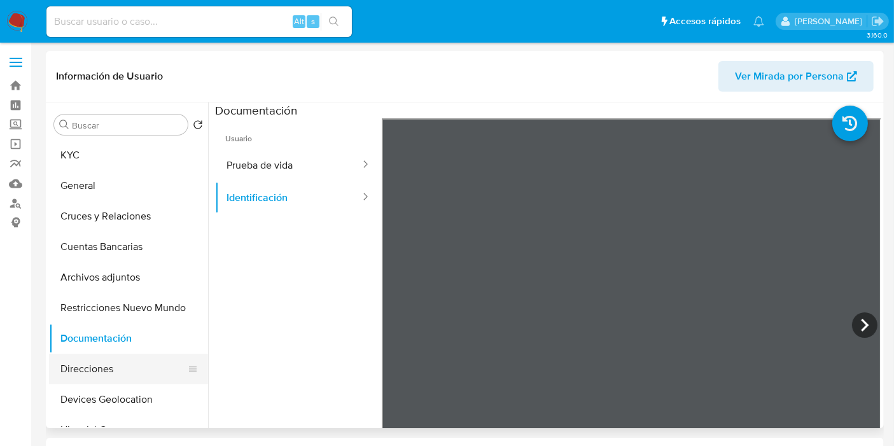
click at [107, 369] on button "Direcciones" at bounding box center [123, 369] width 149 height 31
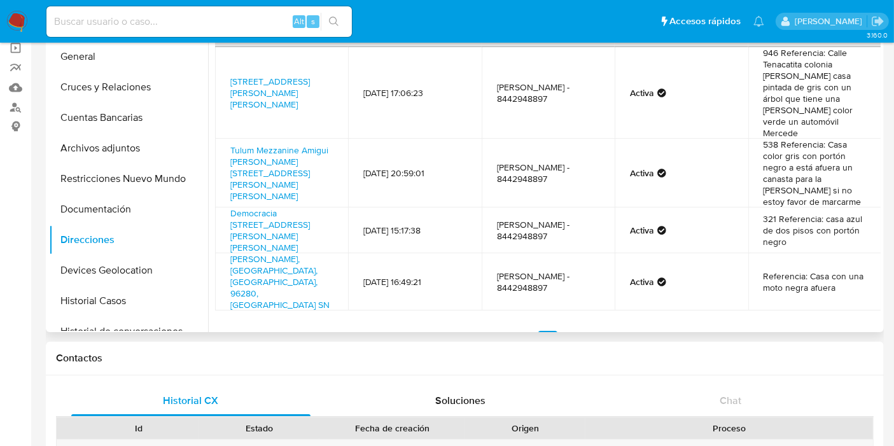
scroll to position [107, 0]
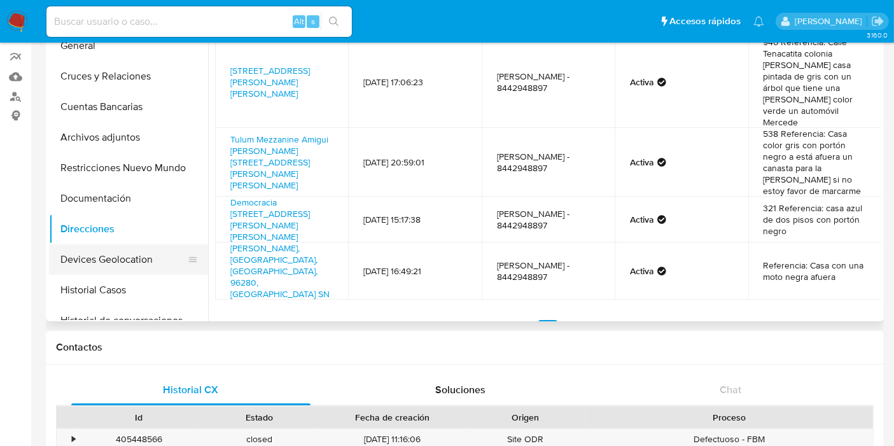
click at [111, 248] on button "Devices Geolocation" at bounding box center [123, 259] width 149 height 31
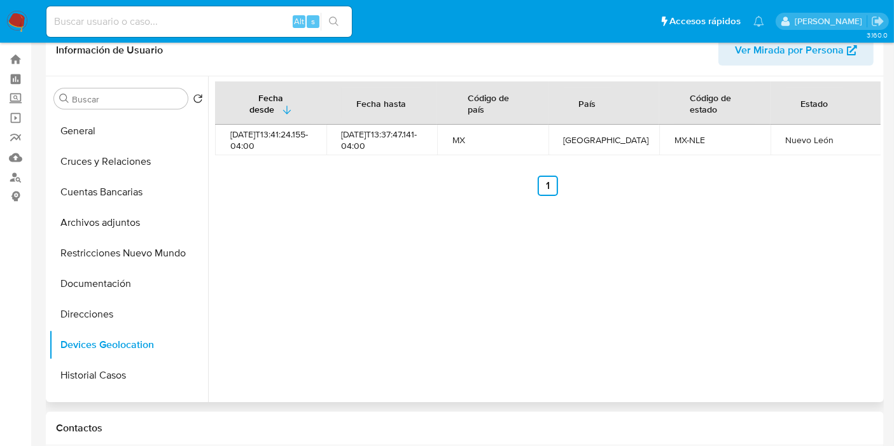
scroll to position [0, 0]
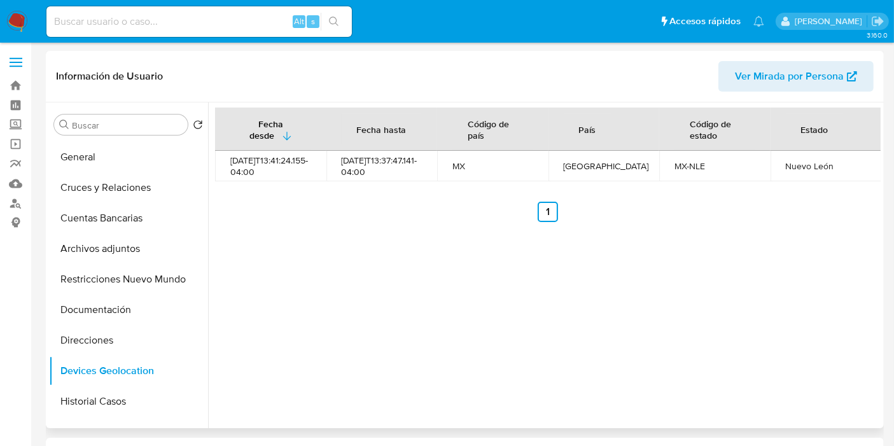
click at [336, 228] on div "Fecha desde Fecha hasta Código de país País Código de estado Estado 2023-12-15T…" at bounding box center [544, 265] width 672 height 326
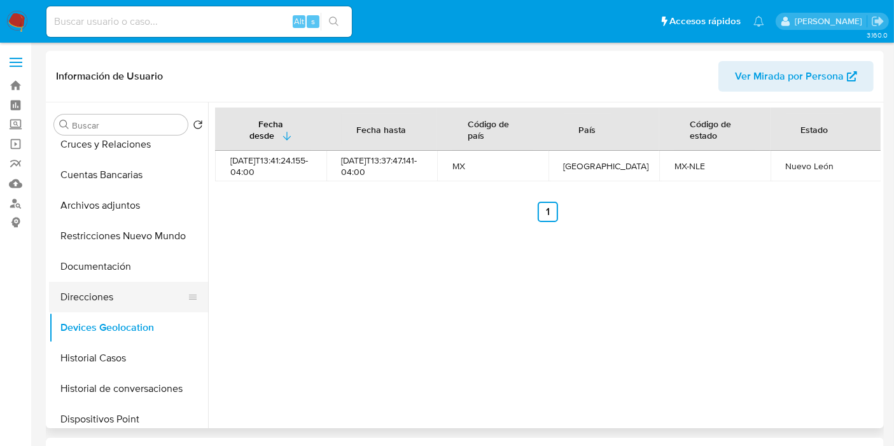
scroll to position [74, 0]
click at [93, 353] on button "Historial Casos" at bounding box center [128, 355] width 159 height 31
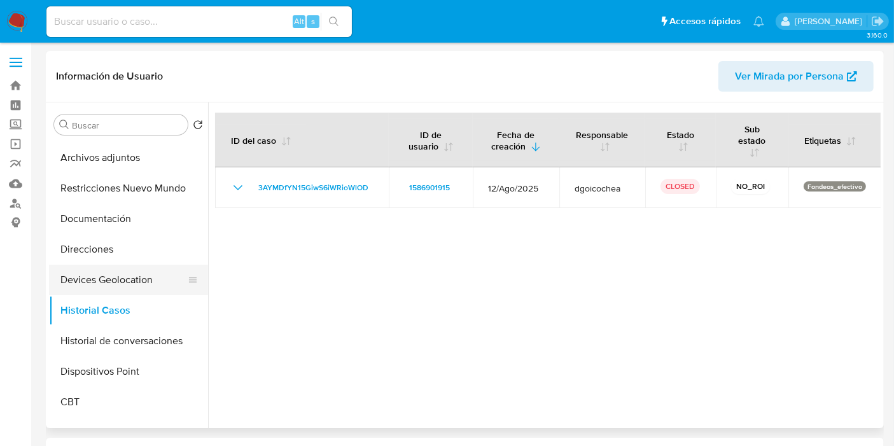
scroll to position [121, 0]
click at [90, 333] on button "Historial de conversaciones" at bounding box center [128, 339] width 159 height 31
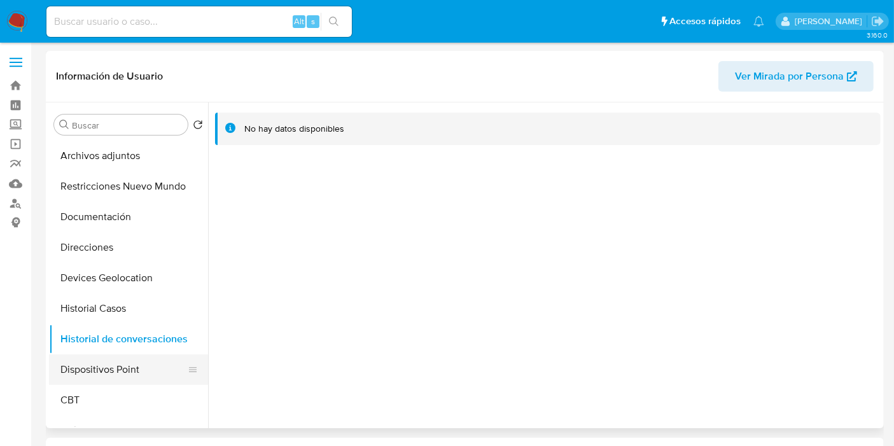
click at [100, 373] on button "Dispositivos Point" at bounding box center [123, 369] width 149 height 31
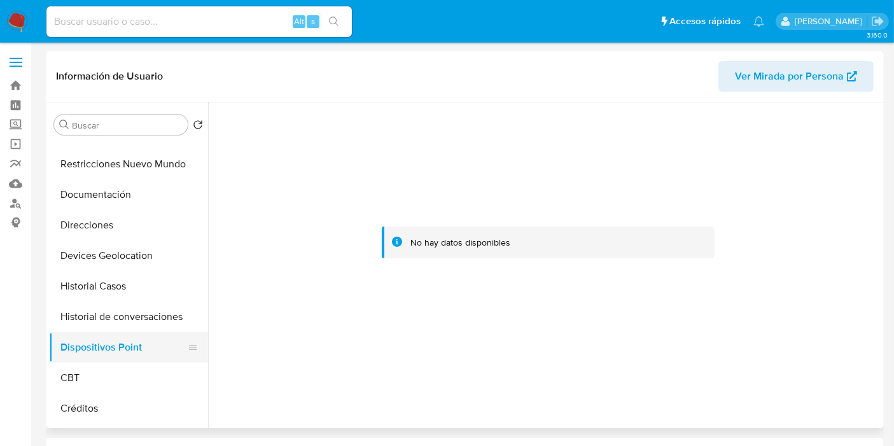
scroll to position [162, 0]
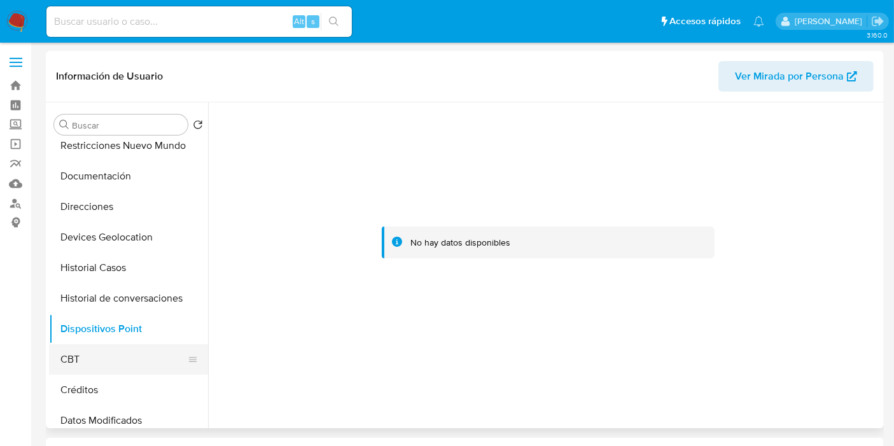
click at [96, 363] on button "CBT" at bounding box center [123, 359] width 149 height 31
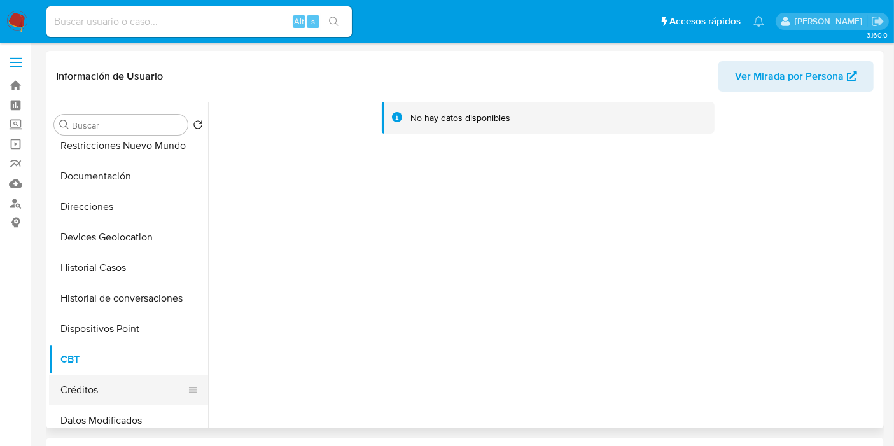
click at [91, 386] on button "Créditos" at bounding box center [123, 390] width 149 height 31
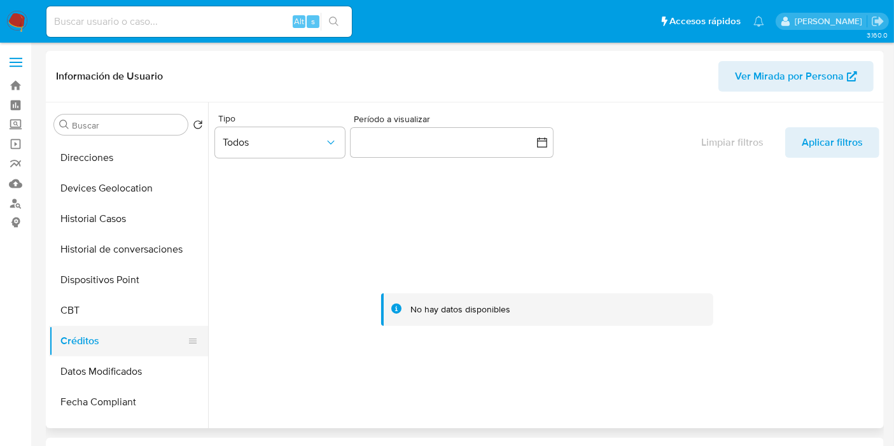
scroll to position [217, 0]
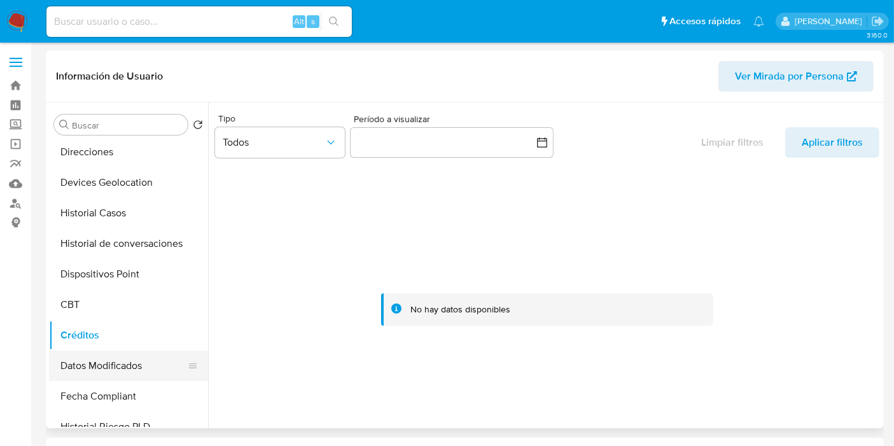
click at [98, 370] on button "Datos Modificados" at bounding box center [123, 365] width 149 height 31
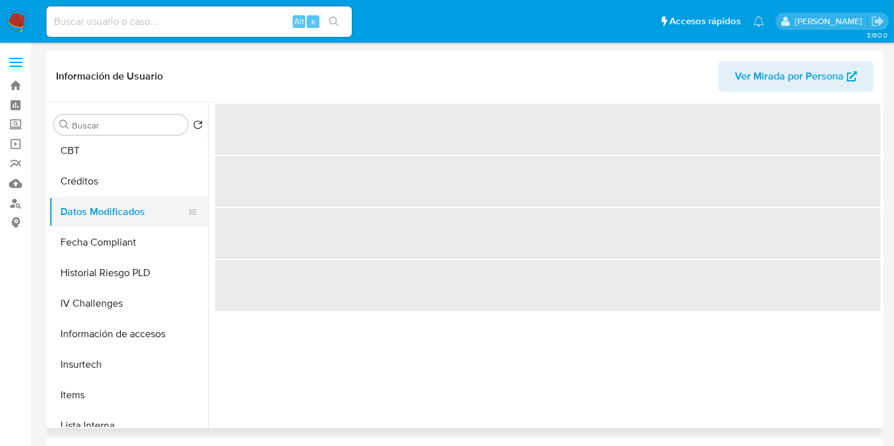
scroll to position [371, 0]
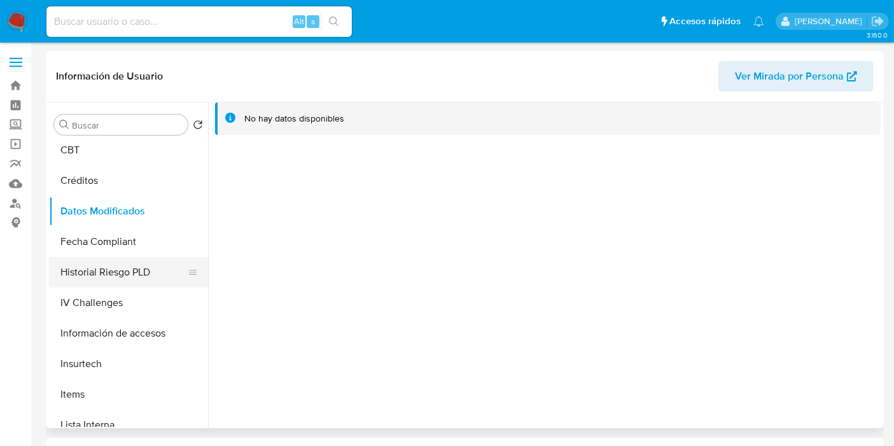
click at [113, 278] on button "Historial Riesgo PLD" at bounding box center [123, 272] width 149 height 31
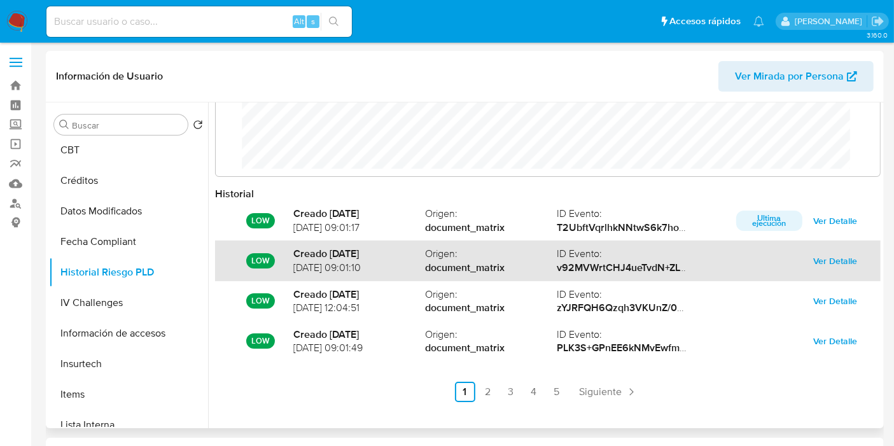
scroll to position [56, 0]
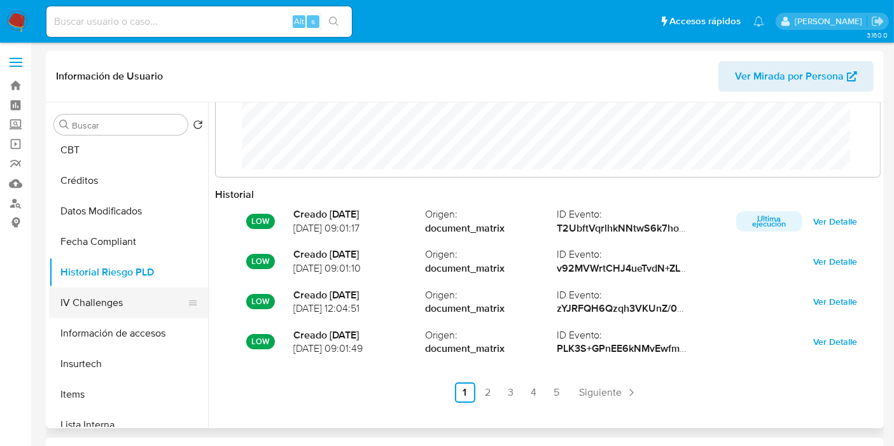
click at [128, 306] on button "IV Challenges" at bounding box center [123, 302] width 149 height 31
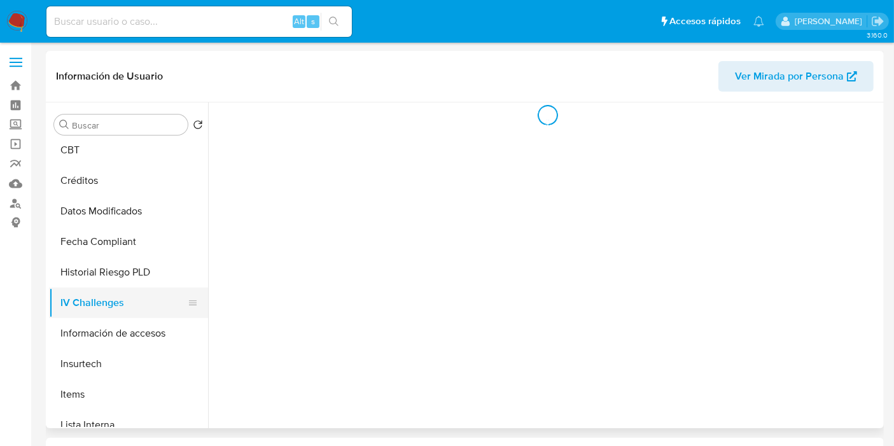
scroll to position [0, 0]
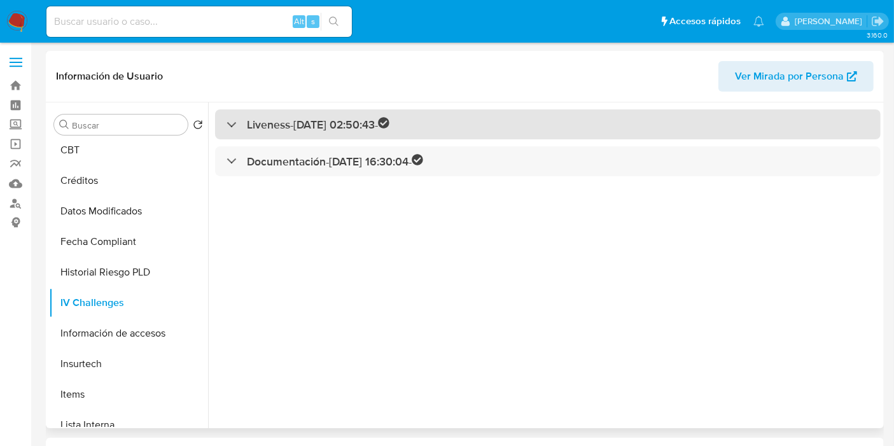
click at [225, 119] on div "Liveness - 05/08/2024 02:50:43 -" at bounding box center [547, 124] width 665 height 30
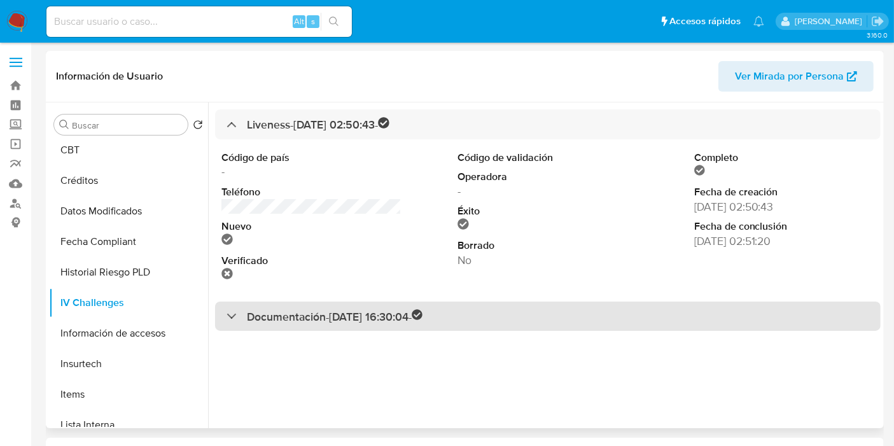
click at [231, 309] on div "Documentación - 18/09/2024 16:30:04 -" at bounding box center [324, 316] width 197 height 15
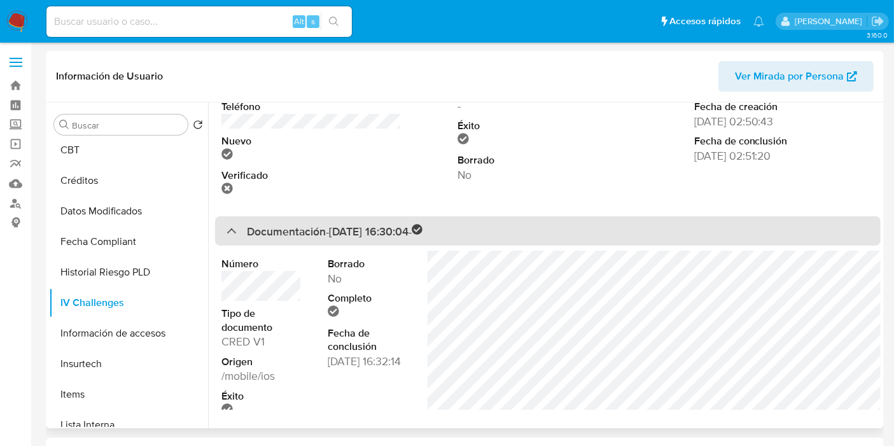
scroll to position [14, 0]
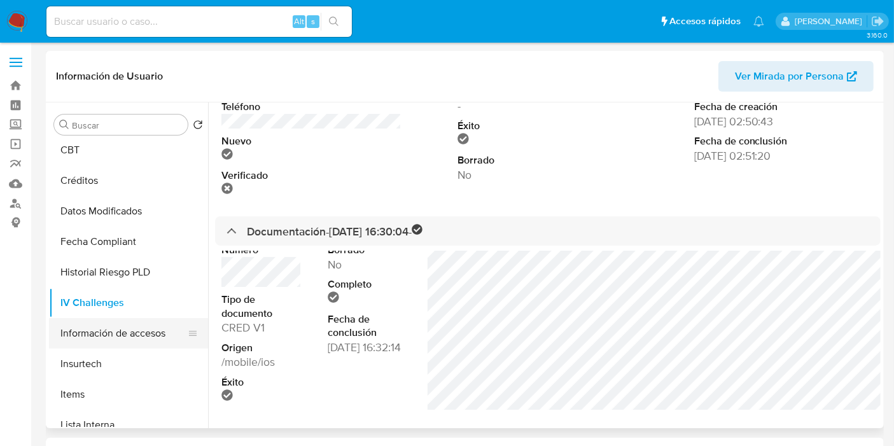
click at [114, 332] on button "Información de accesos" at bounding box center [123, 333] width 149 height 31
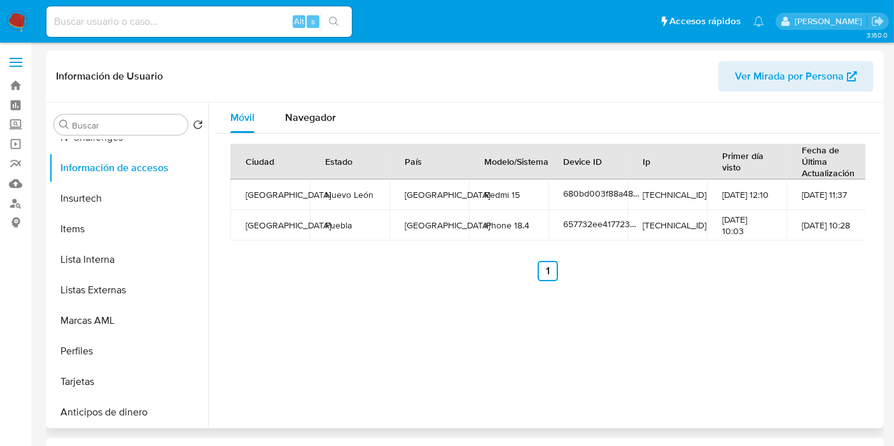
scroll to position [510, 0]
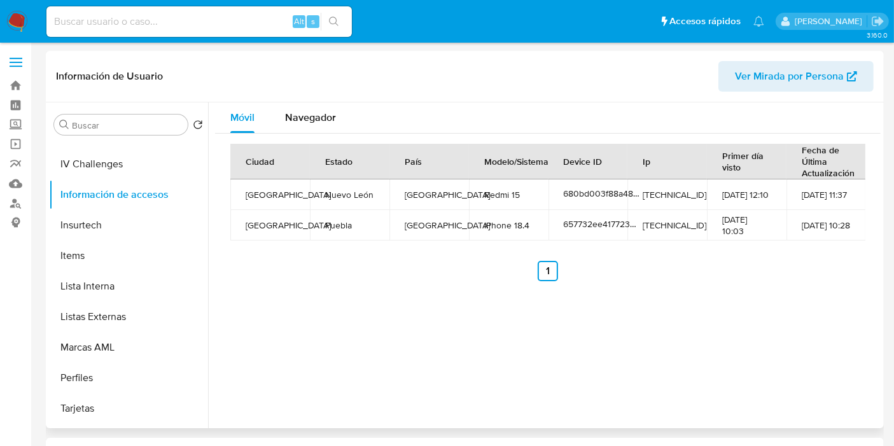
click at [285, 281] on div "Ciudad Estado País Modelo/Sistema Device ID Ip Primer día visto Fecha de Última…" at bounding box center [547, 213] width 665 height 158
click at [125, 231] on button "Insurtech" at bounding box center [123, 225] width 149 height 31
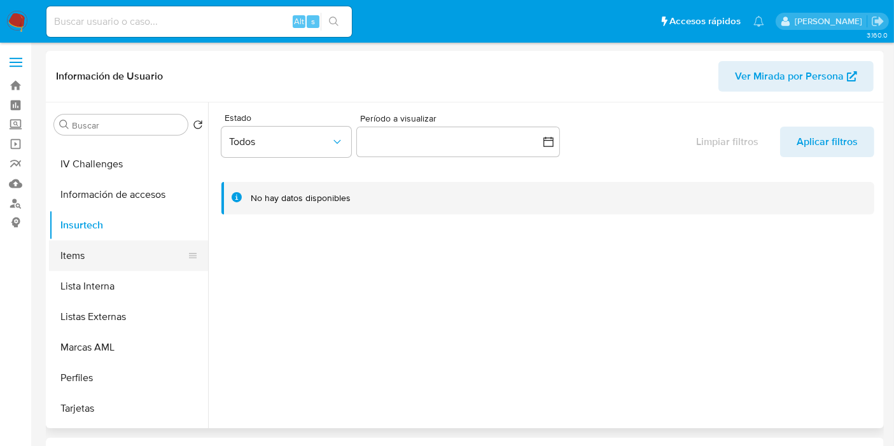
click at [102, 252] on button "Items" at bounding box center [123, 255] width 149 height 31
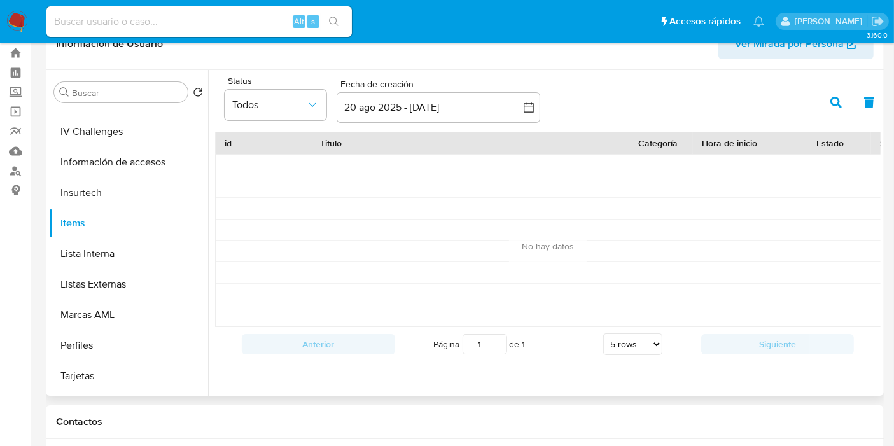
scroll to position [29, 0]
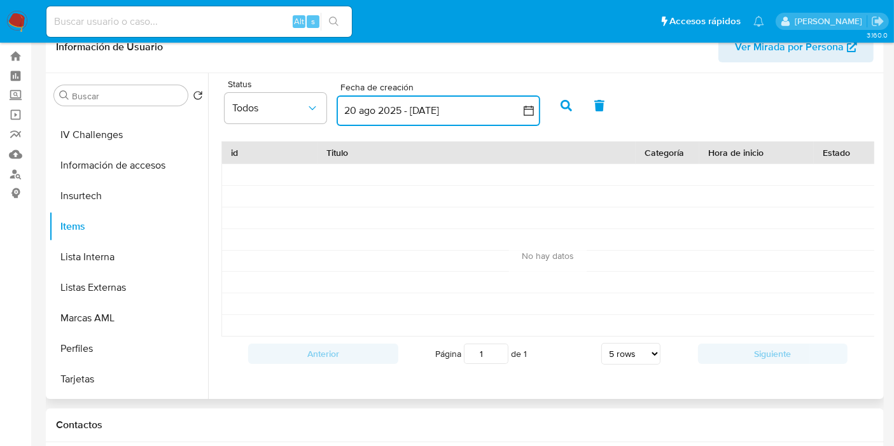
click at [476, 120] on button "20 ago 2025 - 19 sep 2025" at bounding box center [438, 110] width 204 height 31
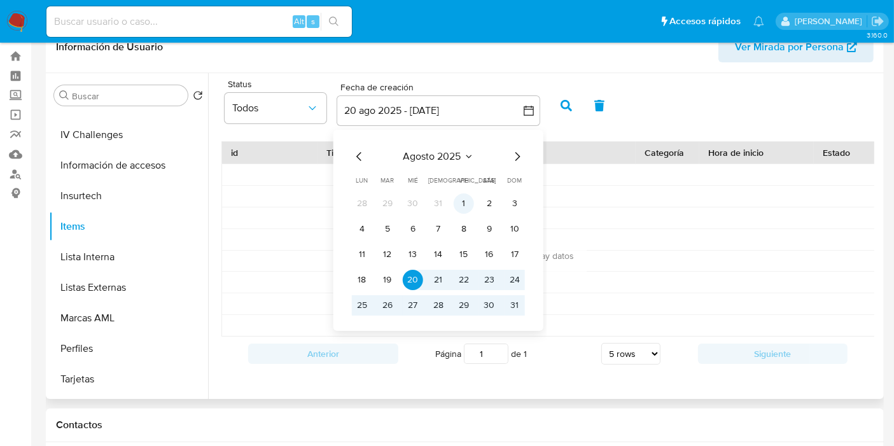
click at [461, 198] on button "1" at bounding box center [463, 203] width 20 height 20
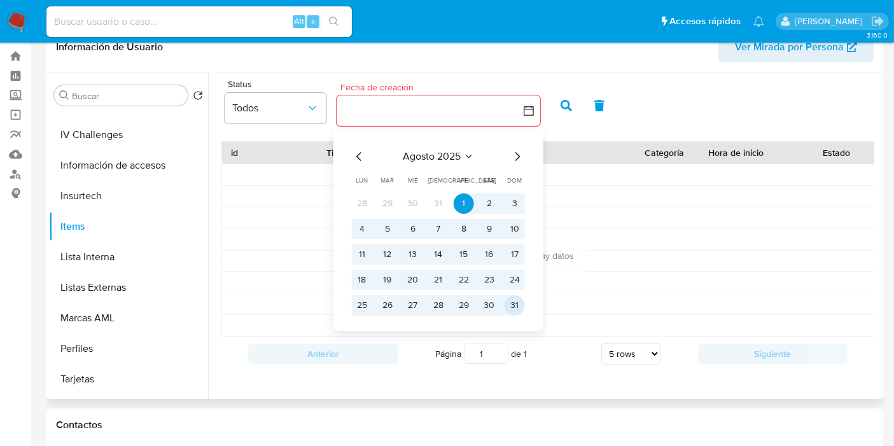
click at [510, 300] on button "31" at bounding box center [514, 305] width 20 height 20
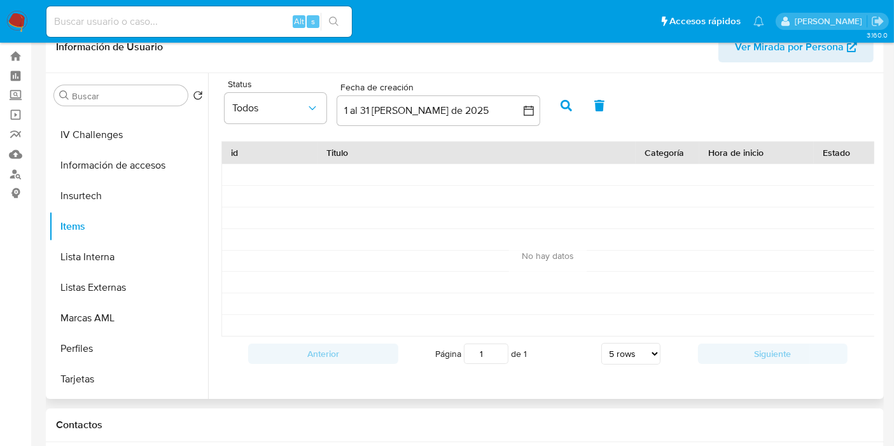
click at [558, 105] on button "button" at bounding box center [565, 105] width 33 height 31
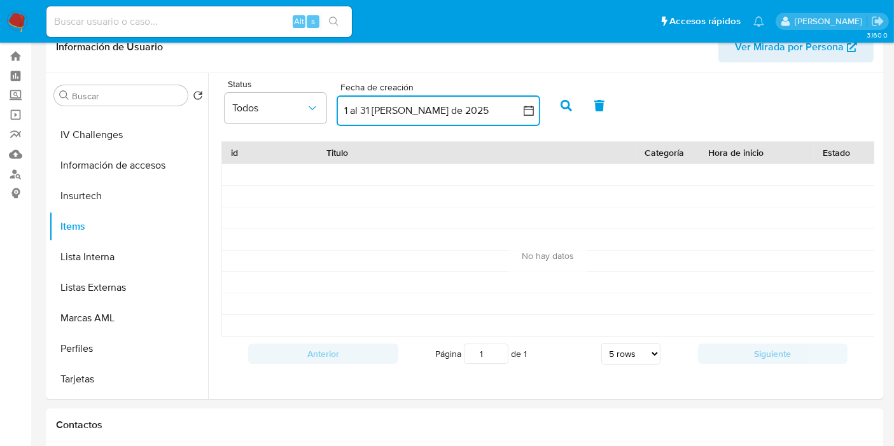
click at [524, 109] on icon "button" at bounding box center [528, 110] width 13 height 13
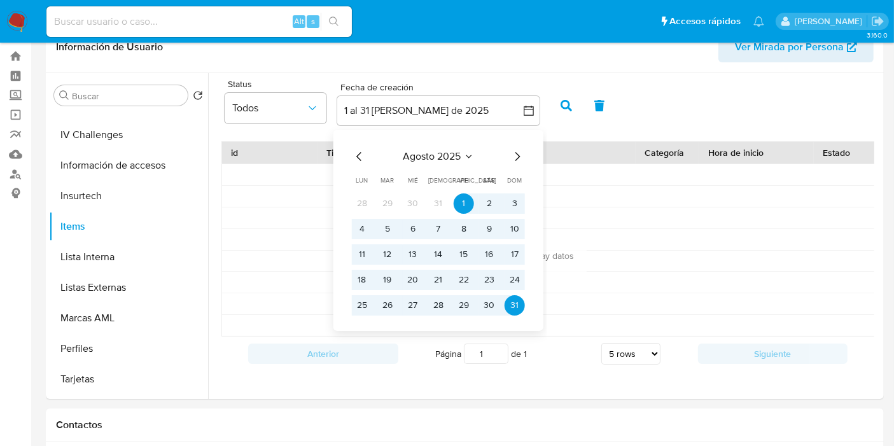
click at [352, 159] on icon "Mes anterior" at bounding box center [359, 156] width 15 height 15
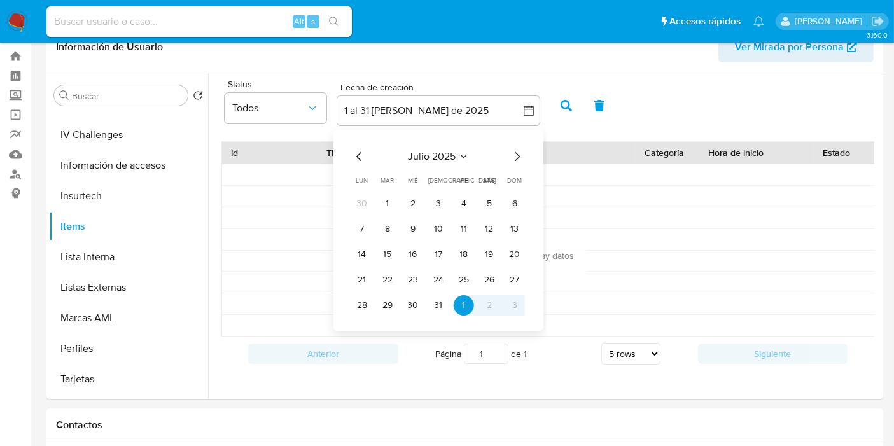
click at [352, 159] on icon "Mes anterior" at bounding box center [359, 156] width 15 height 15
click at [492, 204] on button "1" at bounding box center [489, 203] width 20 height 20
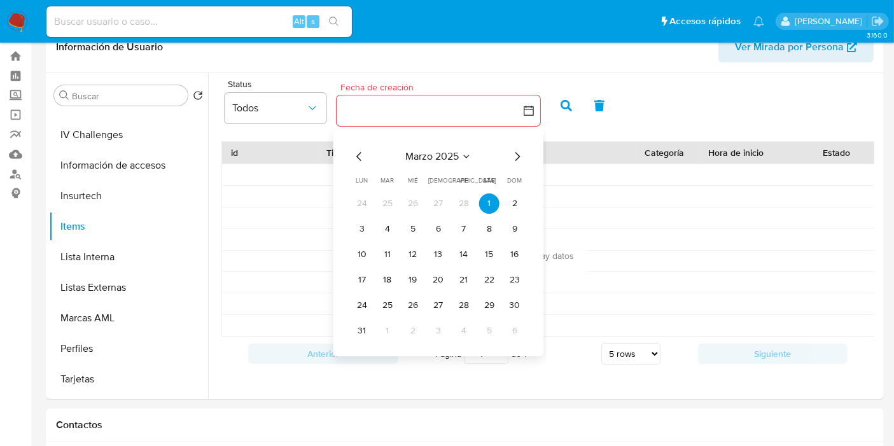
click at [520, 149] on icon "Mes siguiente" at bounding box center [516, 156] width 15 height 15
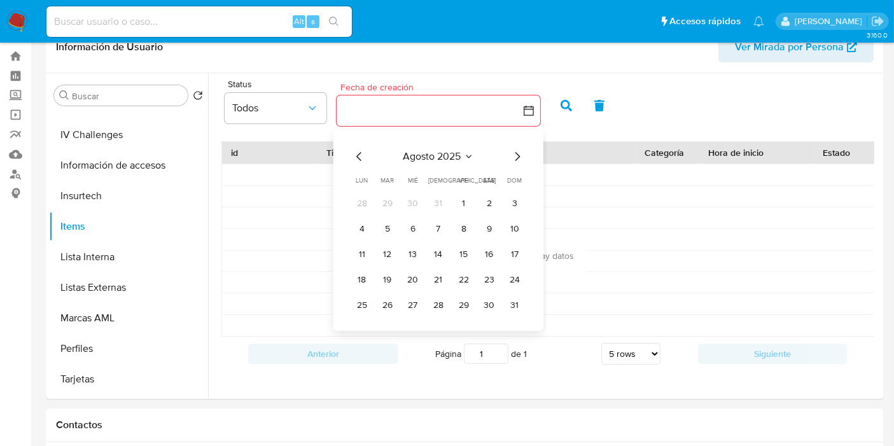
click at [520, 149] on icon "Mes siguiente" at bounding box center [516, 156] width 15 height 15
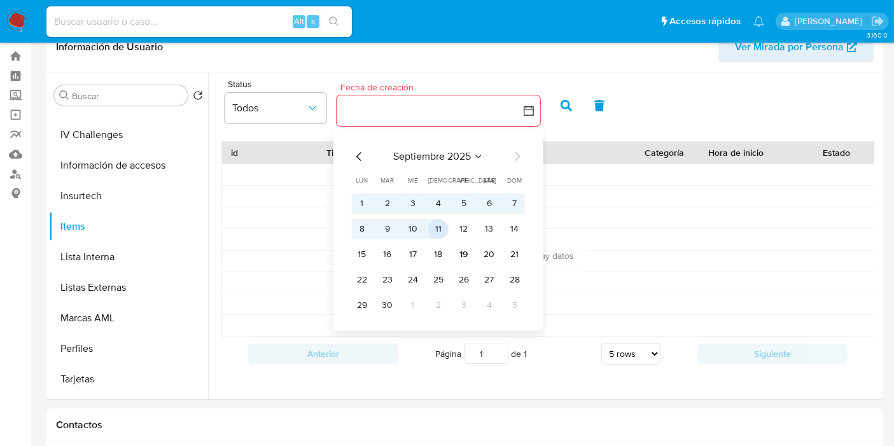
click at [434, 220] on button "11" at bounding box center [438, 229] width 20 height 20
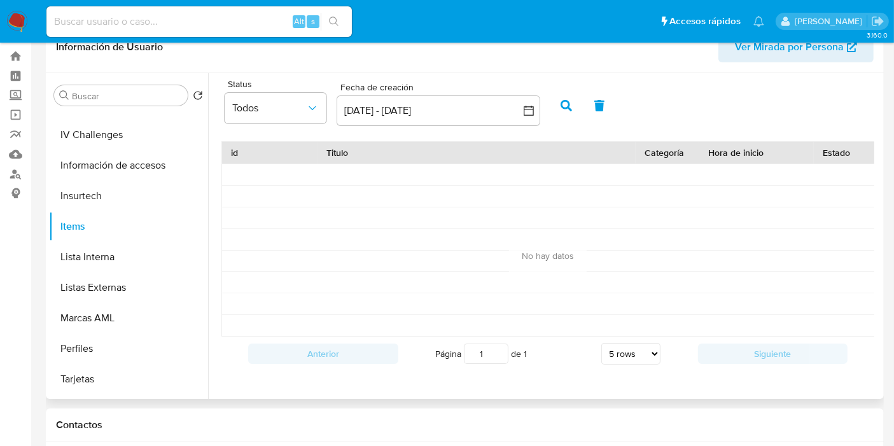
click at [562, 111] on button "button" at bounding box center [565, 105] width 33 height 31
click at [85, 263] on button "Lista Interna" at bounding box center [123, 257] width 149 height 31
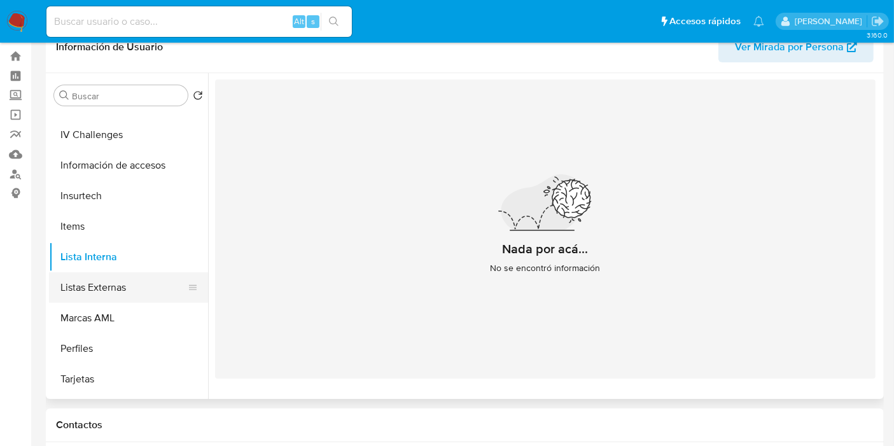
click at [88, 289] on button "Listas Externas" at bounding box center [123, 287] width 149 height 31
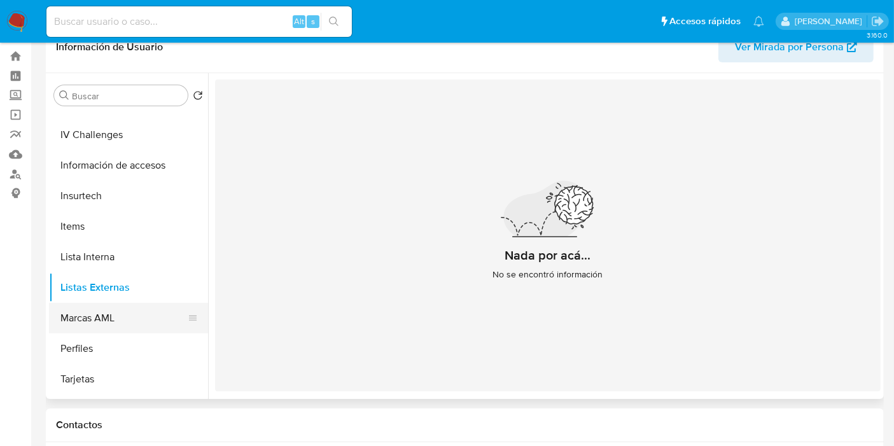
click at [89, 308] on button "Marcas AML" at bounding box center [123, 318] width 149 height 31
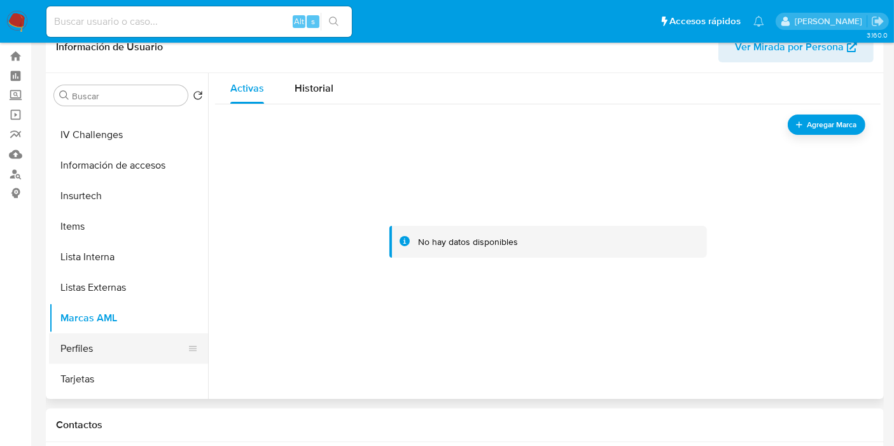
click at [90, 337] on button "Perfiles" at bounding box center [123, 348] width 149 height 31
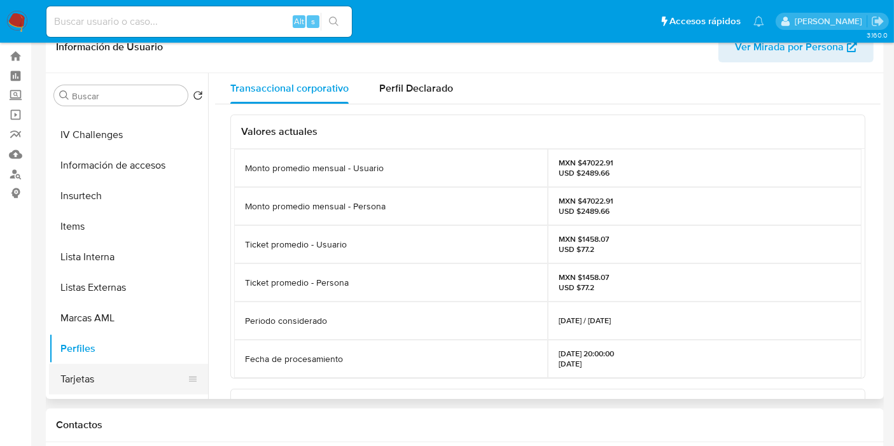
click at [103, 375] on button "Tarjetas" at bounding box center [123, 379] width 149 height 31
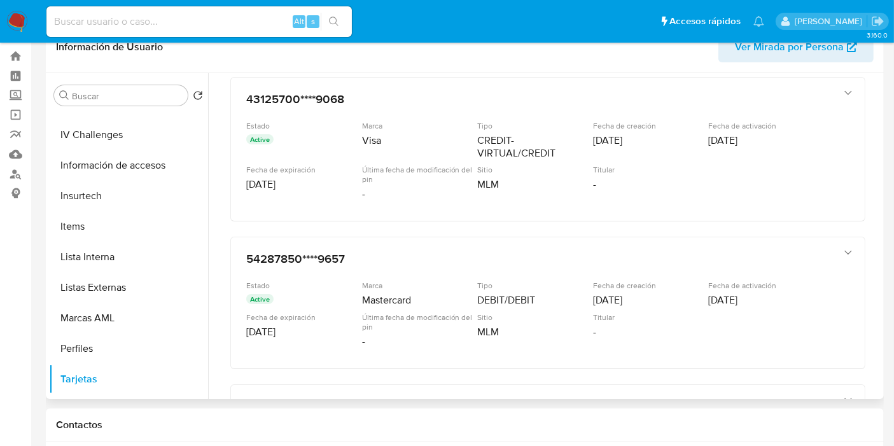
scroll to position [416, 0]
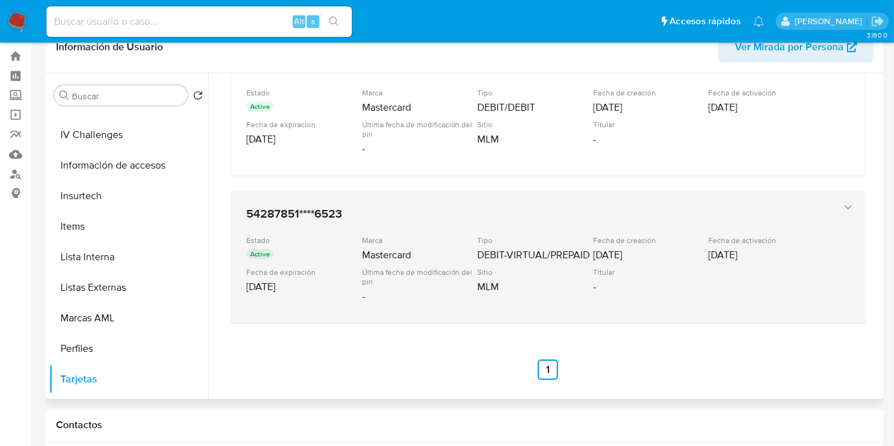
click at [370, 237] on div "Marca" at bounding box center [418, 240] width 113 height 10
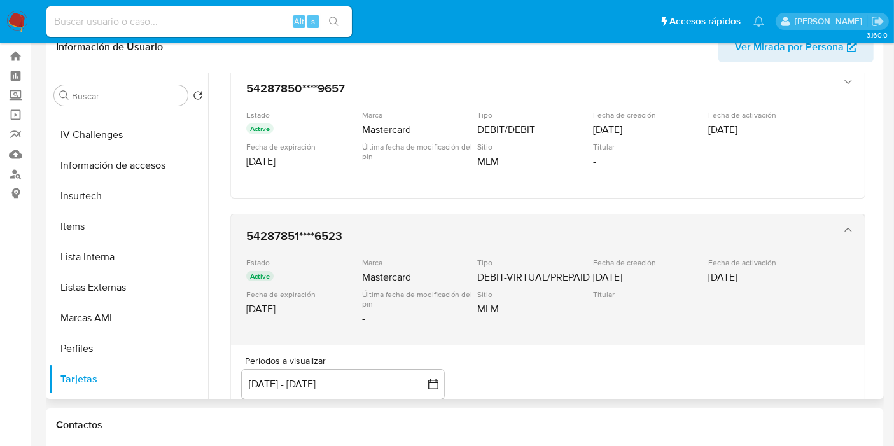
scroll to position [390, 0]
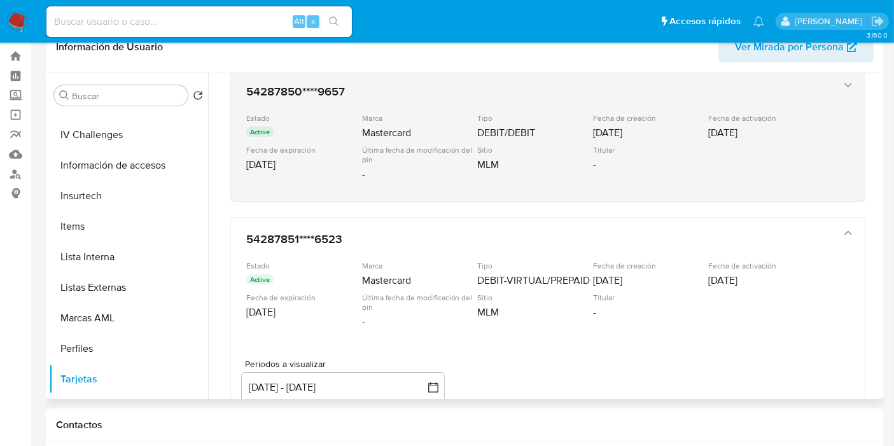
click at [390, 145] on div "Última fecha de modificación del pin" at bounding box center [418, 154] width 113 height 19
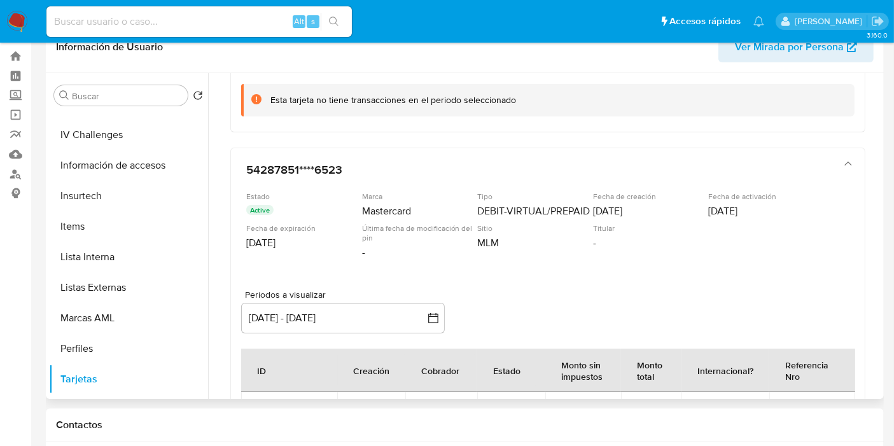
scroll to position [556, 0]
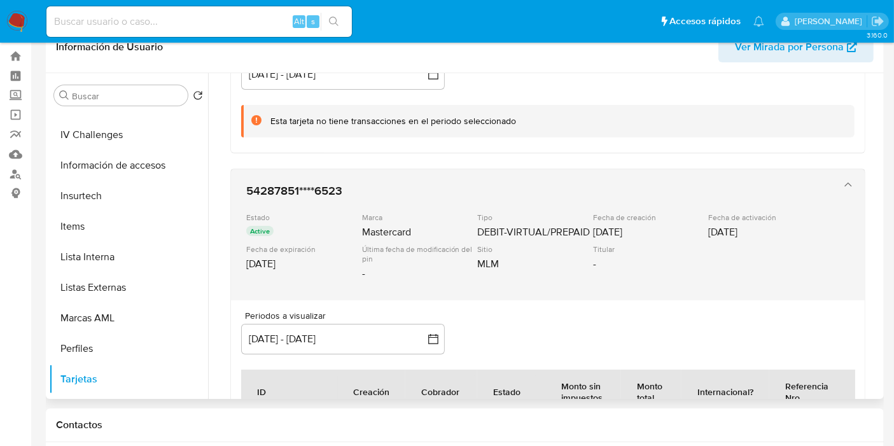
click at [393, 212] on div "Marca" at bounding box center [418, 217] width 113 height 10
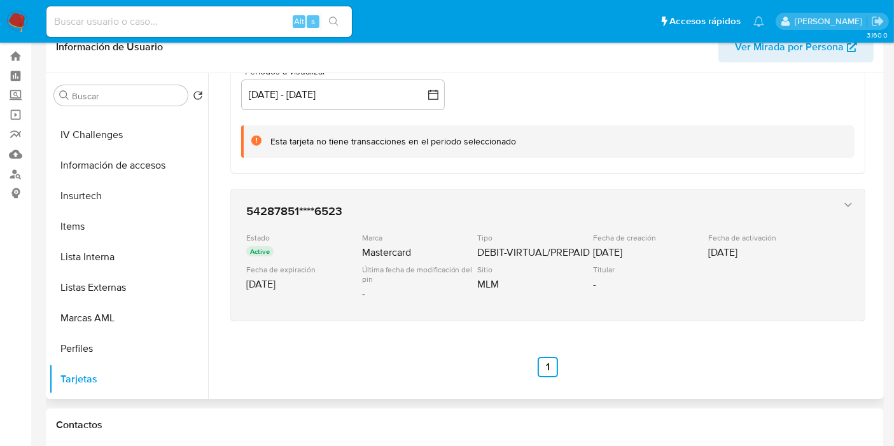
scroll to position [532, 0]
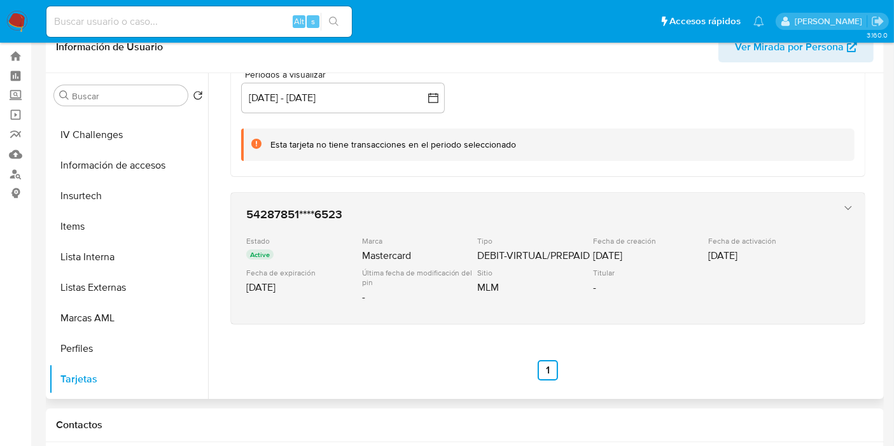
click at [393, 210] on h3 "54287851****6523" at bounding box center [534, 214] width 577 height 13
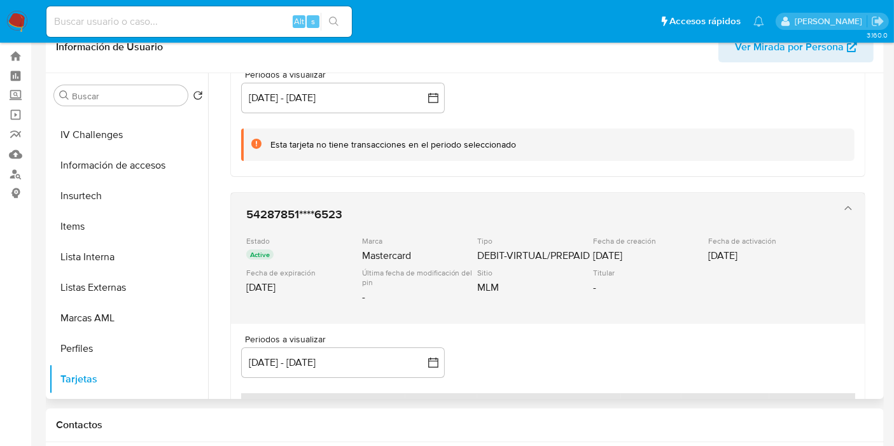
scroll to position [556, 0]
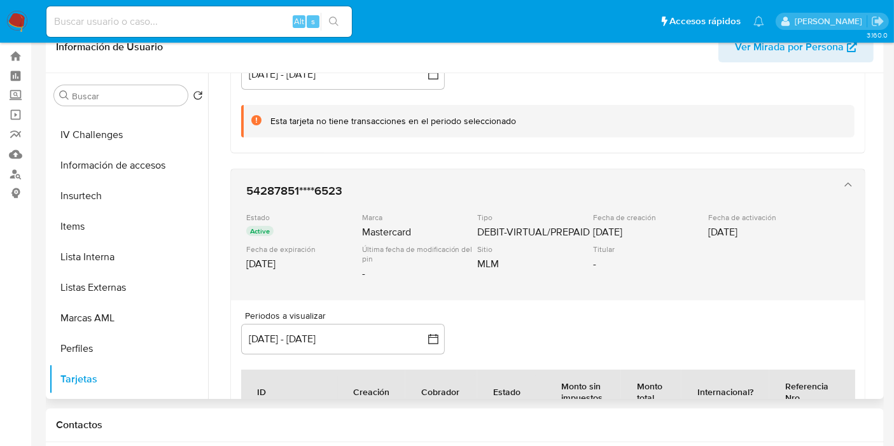
click at [393, 212] on div "Marca" at bounding box center [418, 217] width 113 height 10
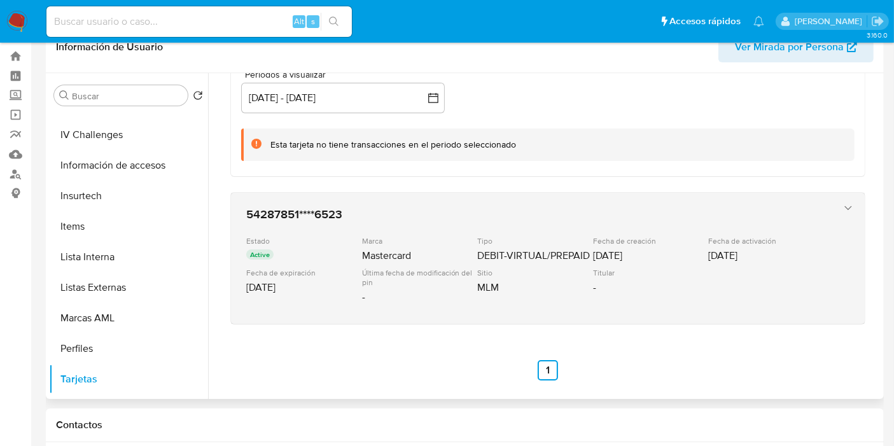
click at [393, 210] on h3 "54287851****6523" at bounding box center [534, 214] width 577 height 13
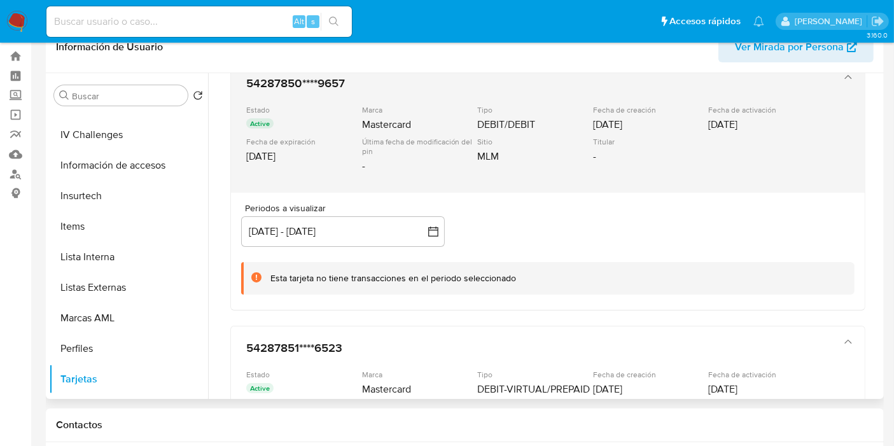
click at [395, 148] on div "Última fecha de modificación del pin" at bounding box center [418, 146] width 113 height 19
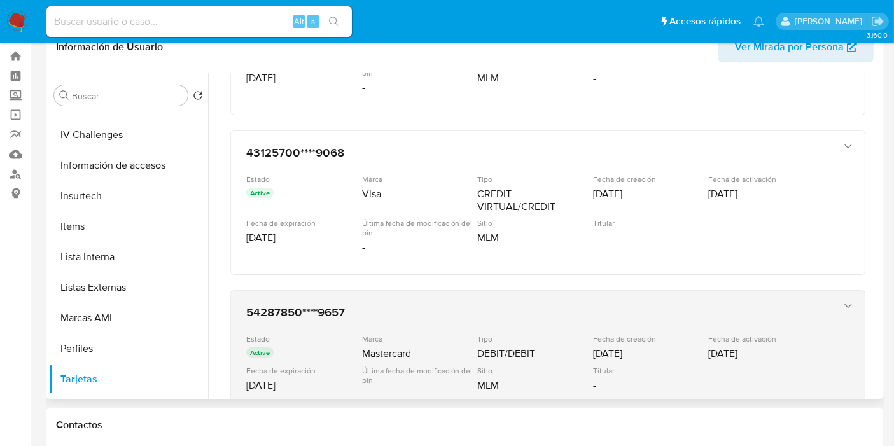
scroll to position [169, 0]
click at [395, 148] on h3 "43125700****9068" at bounding box center [534, 154] width 577 height 13
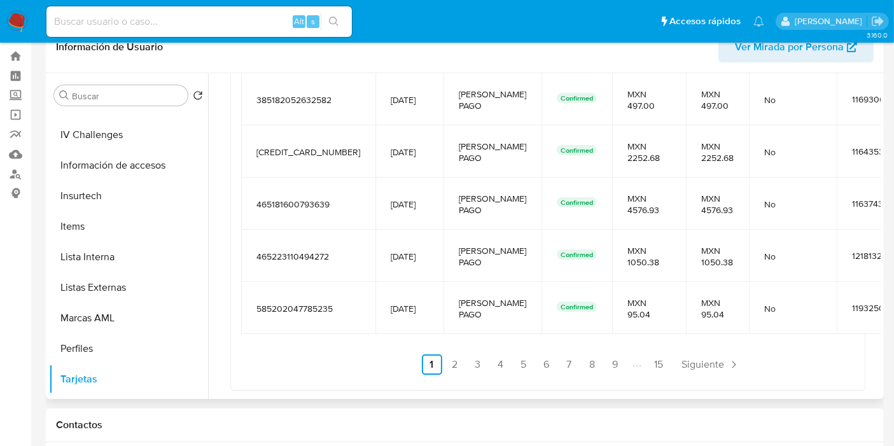
scroll to position [485, 0]
click at [677, 370] on link "Siguiente" at bounding box center [711, 363] width 68 height 20
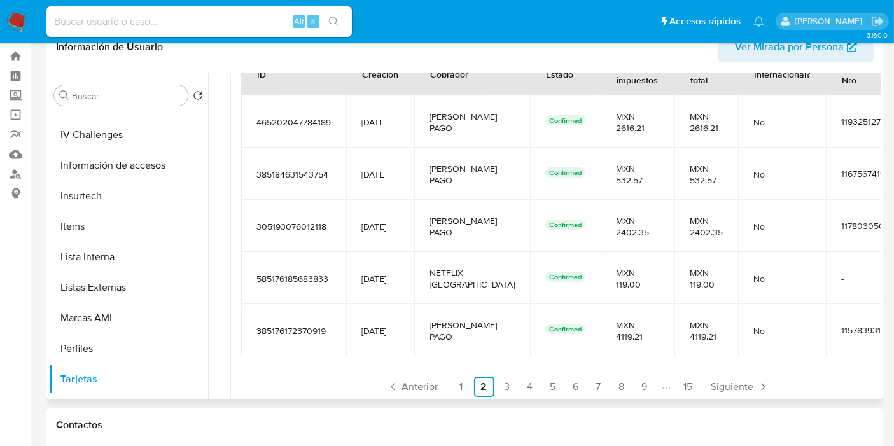
scroll to position [523, 0]
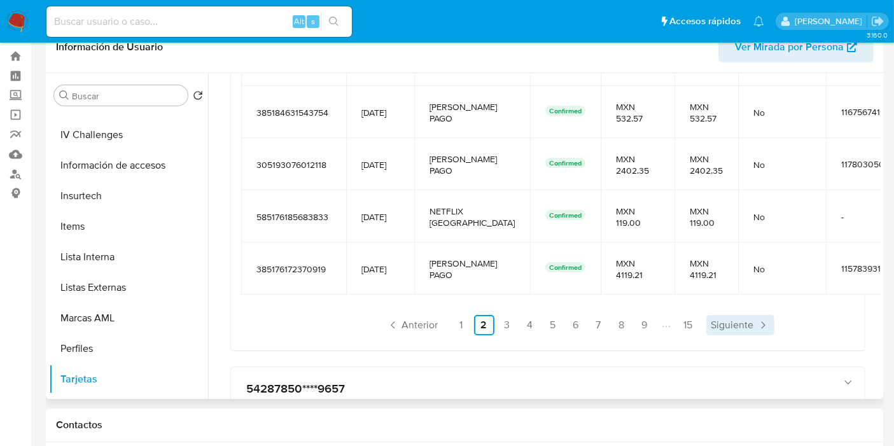
click at [706, 315] on link "Siguiente" at bounding box center [740, 325] width 68 height 20
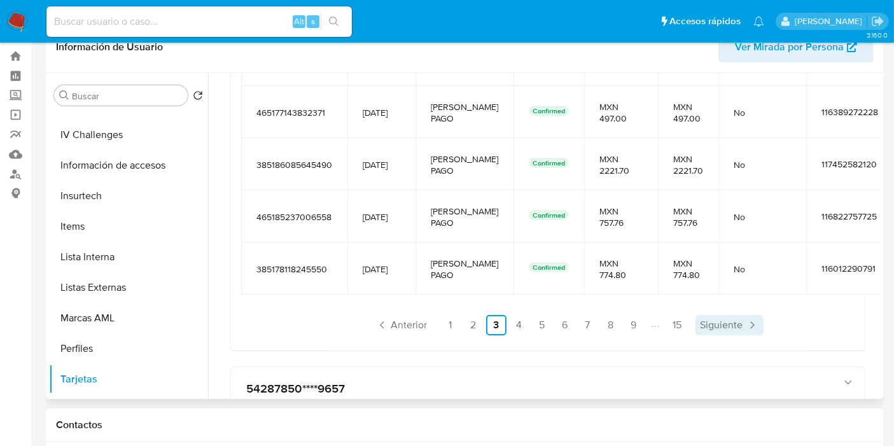
click at [701, 315] on link "Siguiente" at bounding box center [729, 325] width 68 height 20
click at [701, 315] on link "Siguiente" at bounding box center [730, 325] width 68 height 20
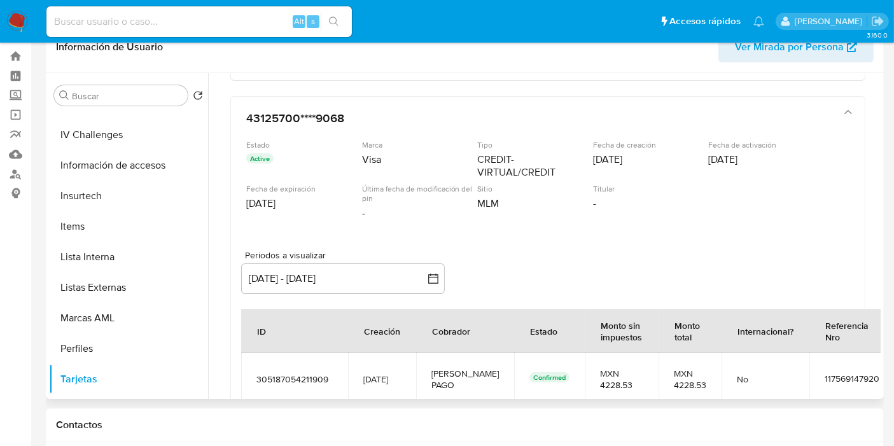
scroll to position [200, 0]
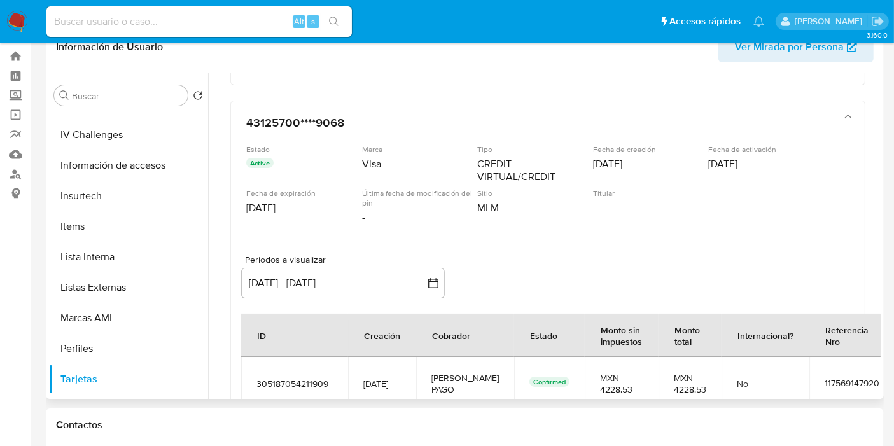
click at [474, 221] on div "Última fecha de modificación del pin -" at bounding box center [420, 206] width 116 height 36
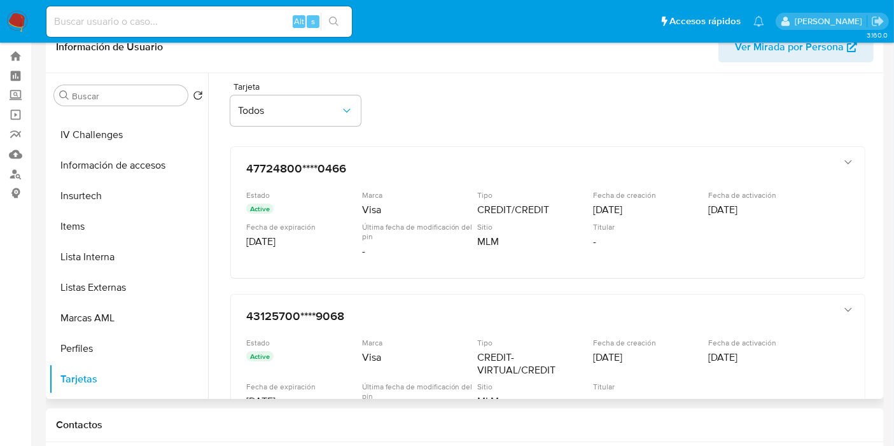
scroll to position [0, 0]
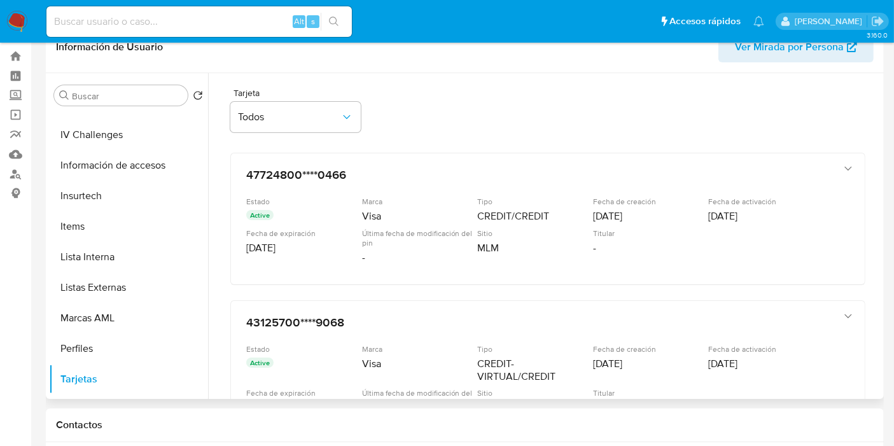
click at [474, 221] on div "Marca Visa" at bounding box center [420, 210] width 116 height 27
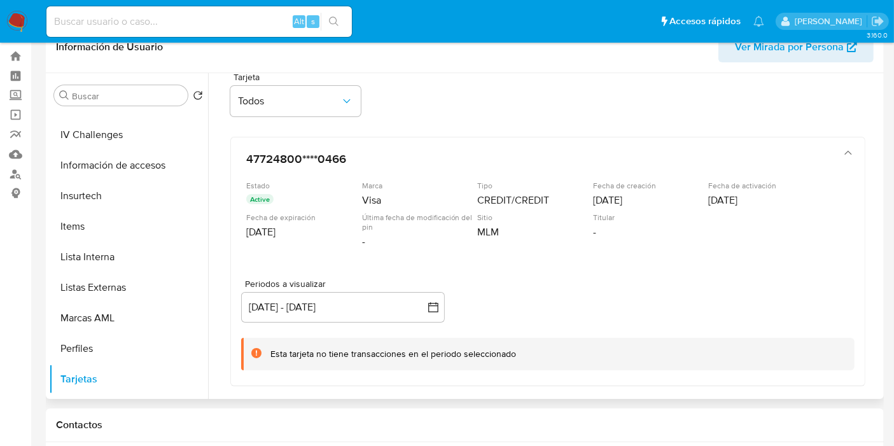
scroll to position [13, 0]
click at [474, 221] on div "Última fecha de modificación del pin -" at bounding box center [420, 233] width 116 height 36
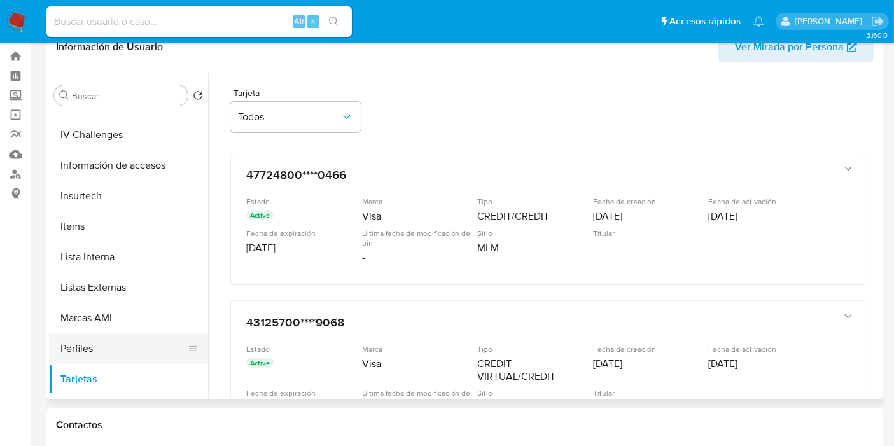
scroll to position [537, 0]
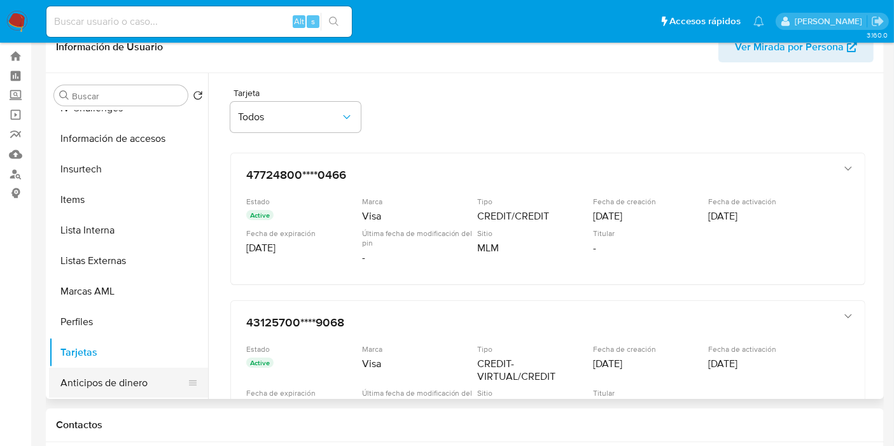
click at [109, 376] on button "Anticipos de dinero" at bounding box center [123, 383] width 149 height 31
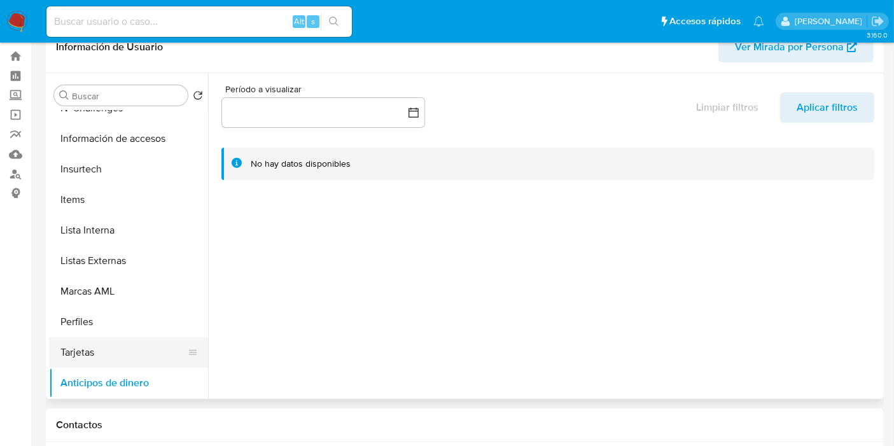
click at [114, 356] on button "Tarjetas" at bounding box center [123, 352] width 149 height 31
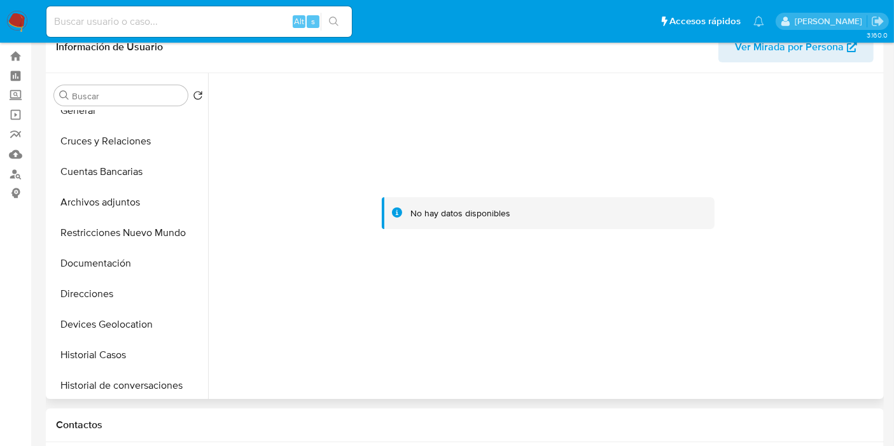
scroll to position [0, 0]
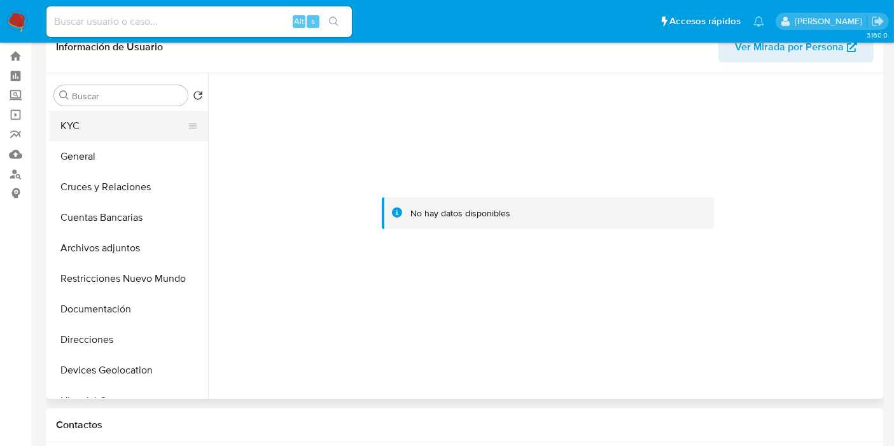
click at [102, 121] on button "KYC" at bounding box center [123, 126] width 149 height 31
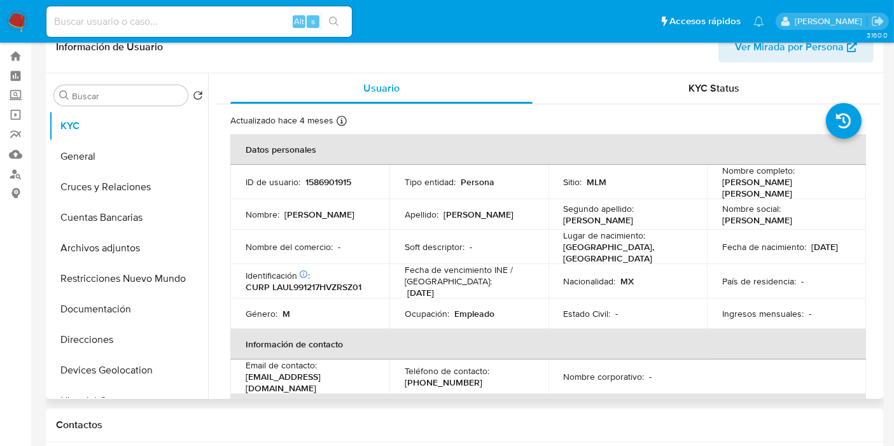
click at [211, 270] on div "Usuario KYC Status Actualizado hace 4 meses Creado: 11/12/2023 10:03:59 Actuali…" at bounding box center [544, 236] width 672 height 326
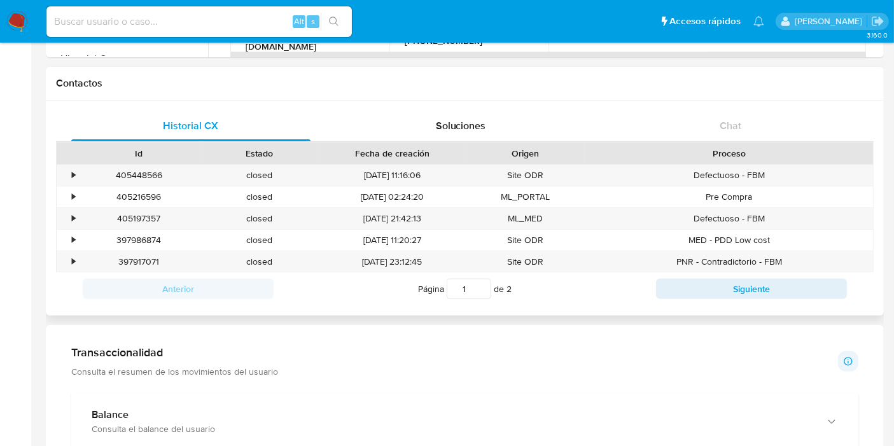
scroll to position [371, 0]
click at [445, 119] on span "Soluciones" at bounding box center [461, 125] width 50 height 15
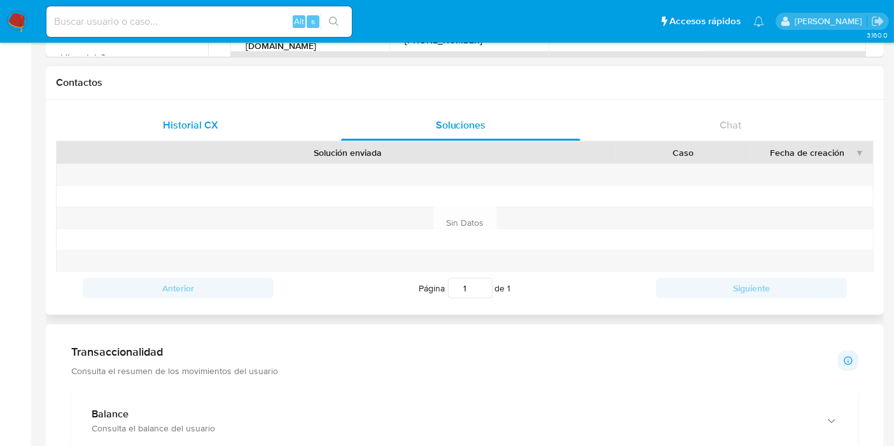
click at [210, 123] on span "Historial CX" at bounding box center [190, 125] width 55 height 15
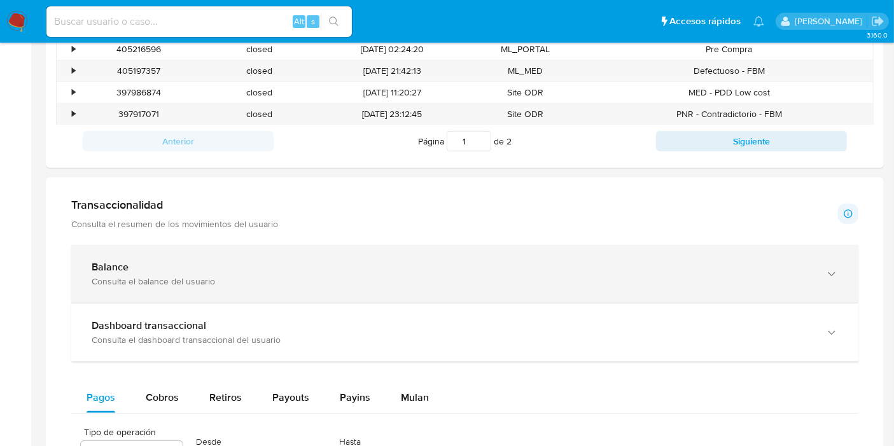
click at [314, 279] on div "Consulta el balance del usuario" at bounding box center [452, 280] width 721 height 11
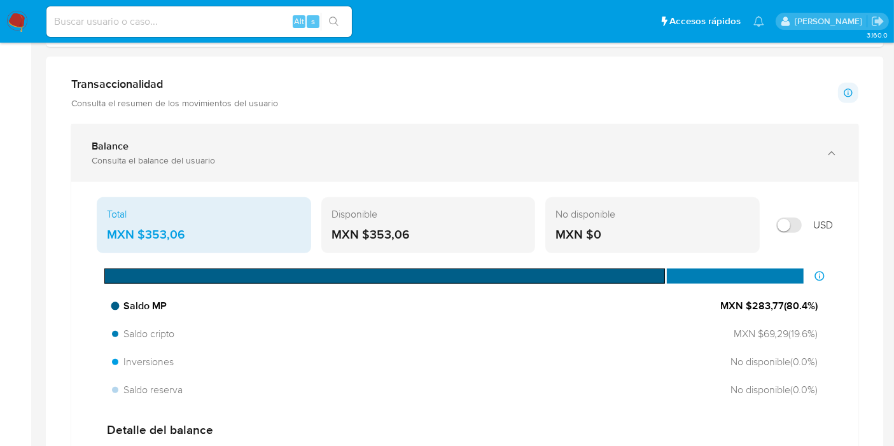
scroll to position [640, 0]
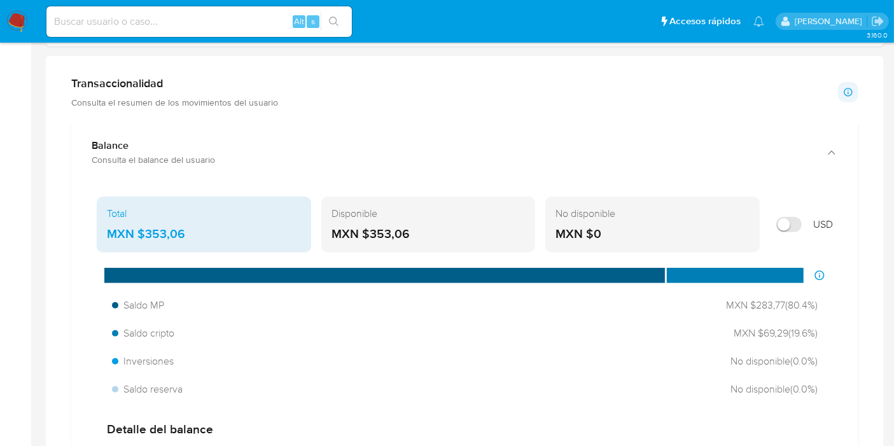
click at [310, 183] on div "Total MXN $353,06 Disponible MXN $353,06 No disponible MXN $0 USD Distribución …" at bounding box center [464, 411] width 787 height 461
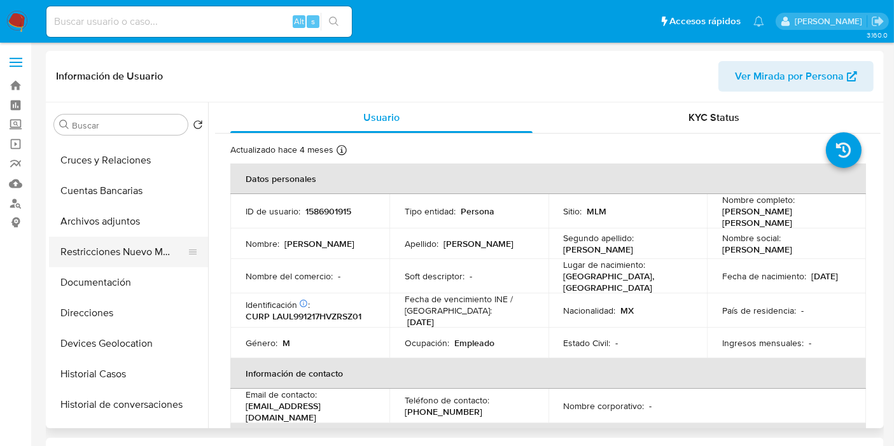
scroll to position [78, 0]
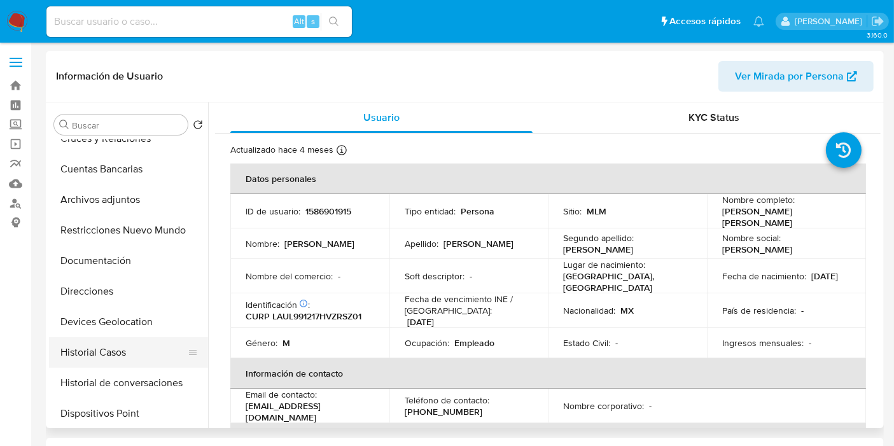
click at [100, 345] on button "Historial Casos" at bounding box center [123, 352] width 149 height 31
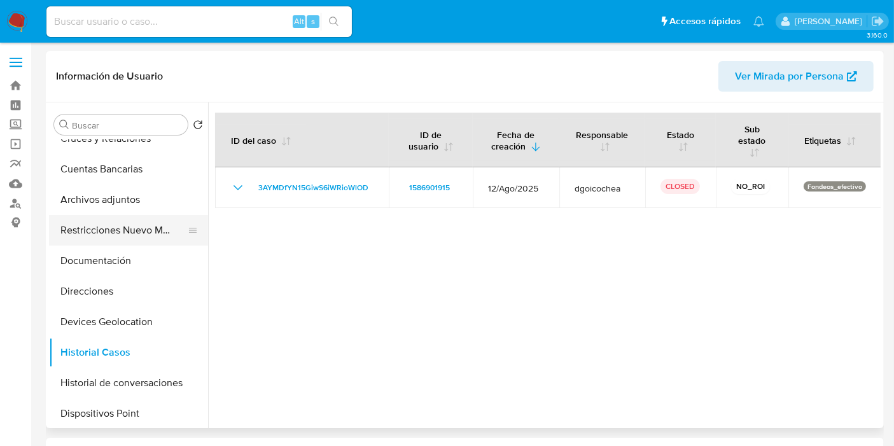
scroll to position [0, 0]
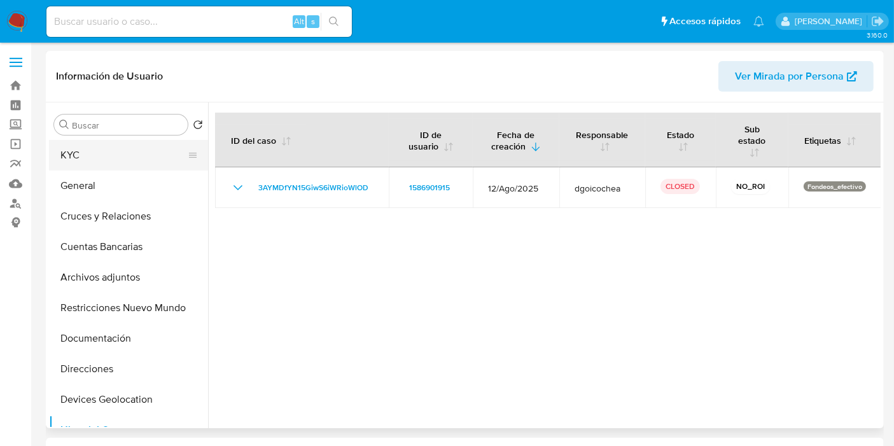
click at [88, 156] on button "KYC" at bounding box center [123, 155] width 149 height 31
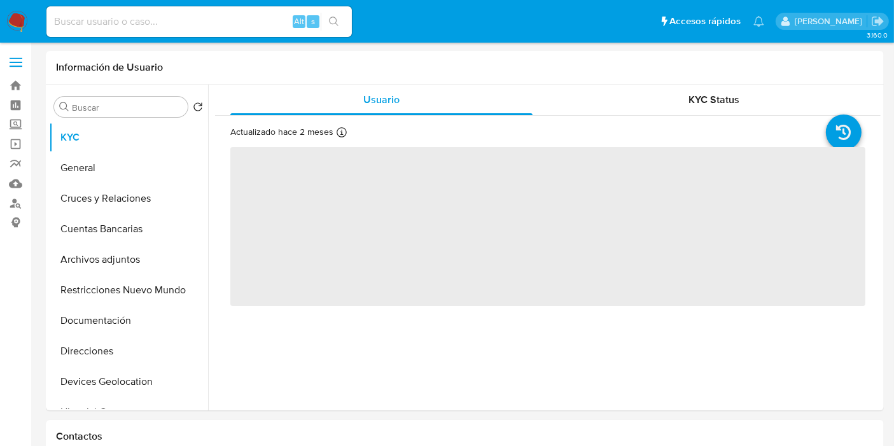
select select "10"
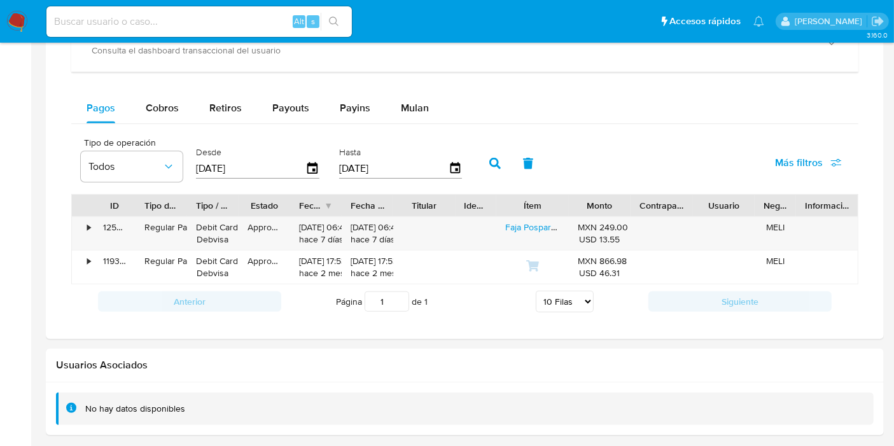
scroll to position [789, 0]
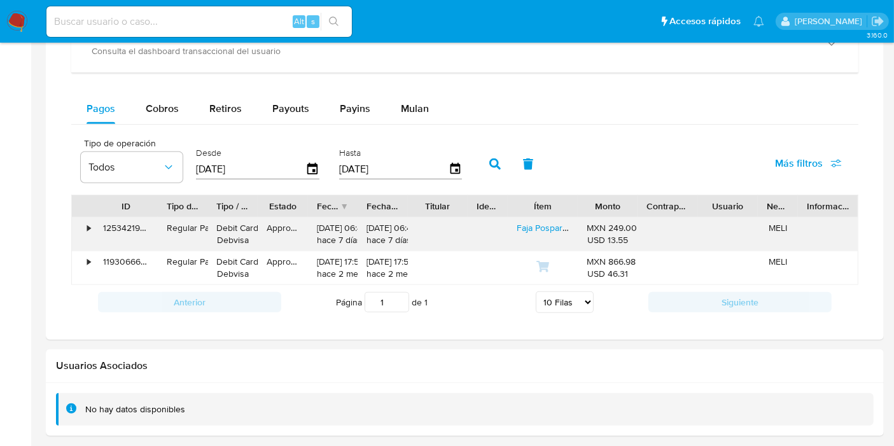
drag, startPoint x: 130, startPoint y: 204, endPoint x: 153, endPoint y: 226, distance: 31.9
click at [153, 226] on div "ID Tipo de operación Tipo / Método Estado Fecha de creación Fecha de aprobación…" at bounding box center [464, 240] width 787 height 90
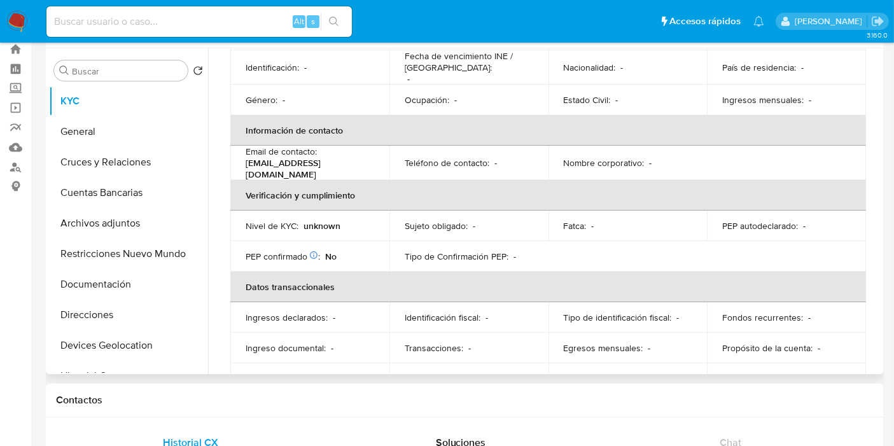
scroll to position [0, 0]
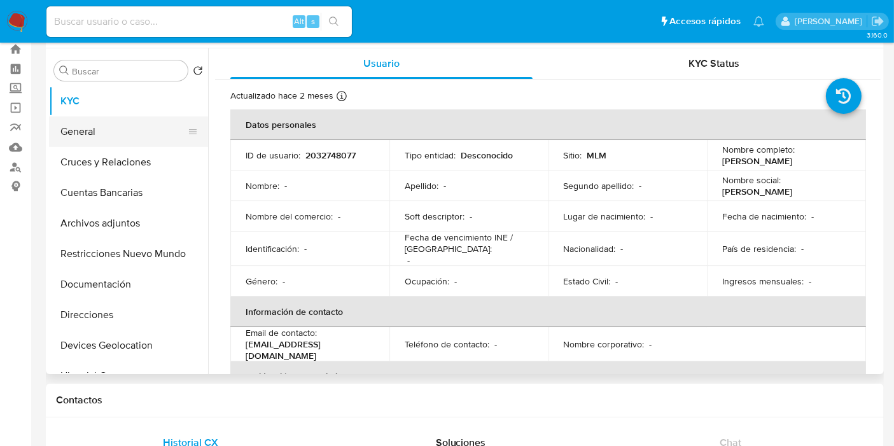
click at [90, 134] on button "General" at bounding box center [123, 131] width 149 height 31
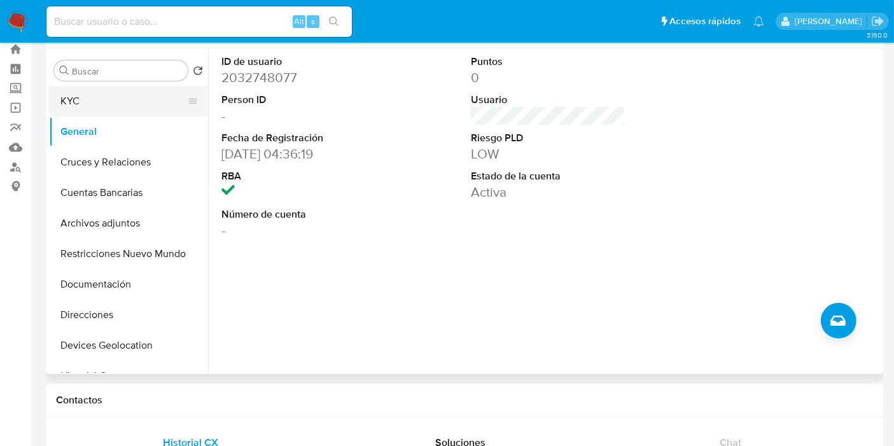
click at [90, 104] on button "KYC" at bounding box center [123, 101] width 149 height 31
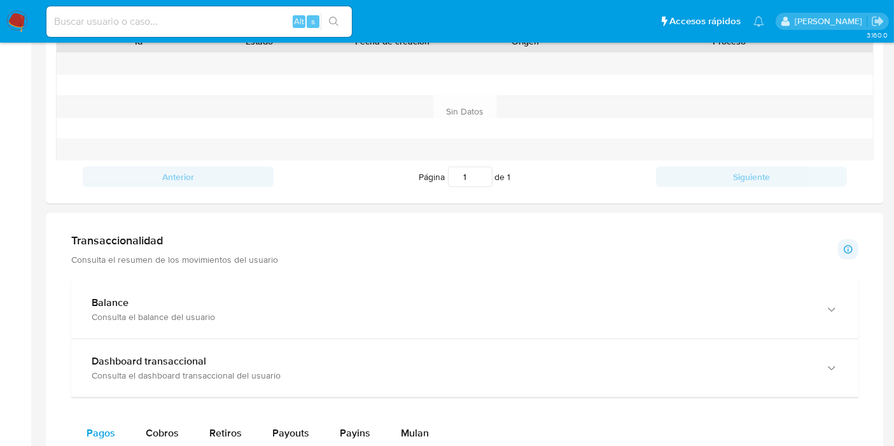
scroll to position [466, 0]
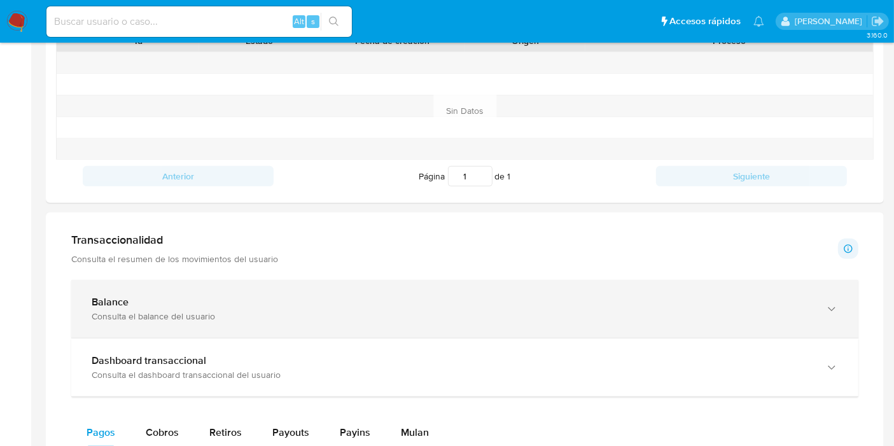
click at [374, 313] on div "Consulta el balance del usuario" at bounding box center [452, 315] width 721 height 11
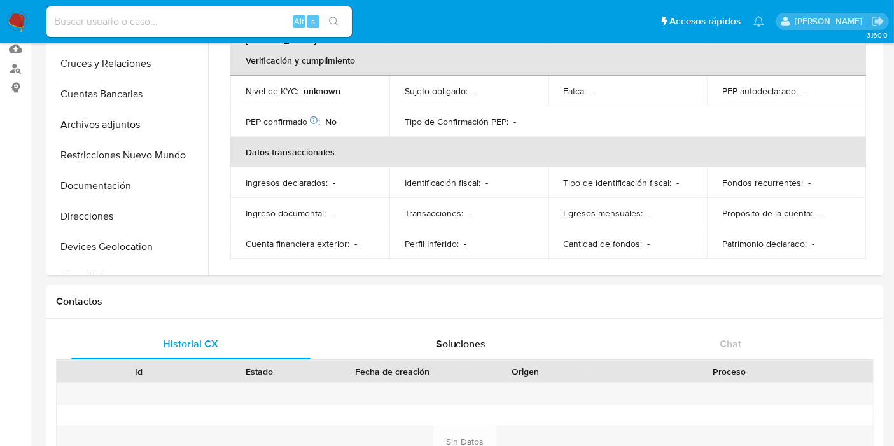
scroll to position [0, 0]
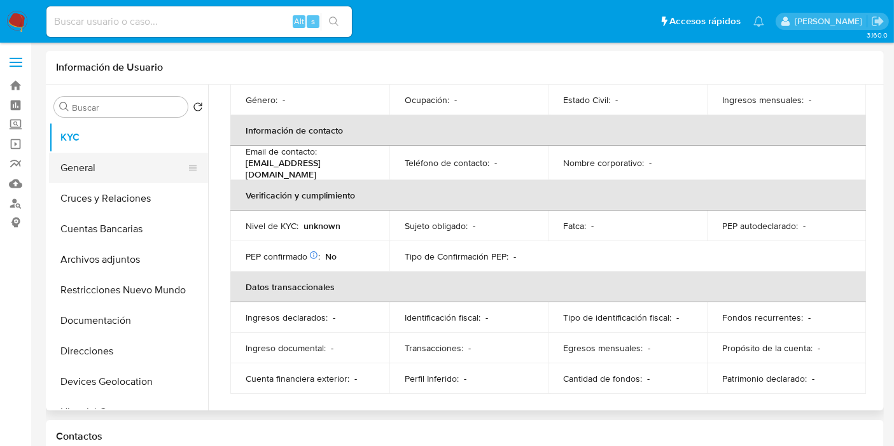
click at [66, 165] on button "General" at bounding box center [123, 168] width 149 height 31
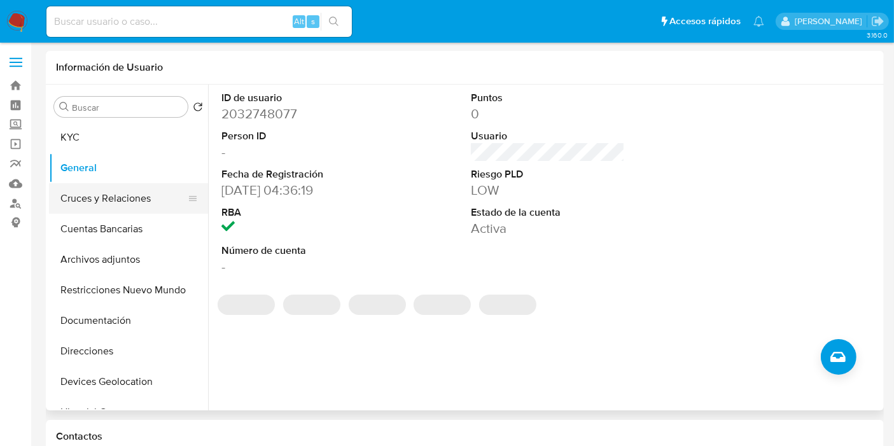
click at [111, 200] on button "Cruces y Relaciones" at bounding box center [123, 198] width 149 height 31
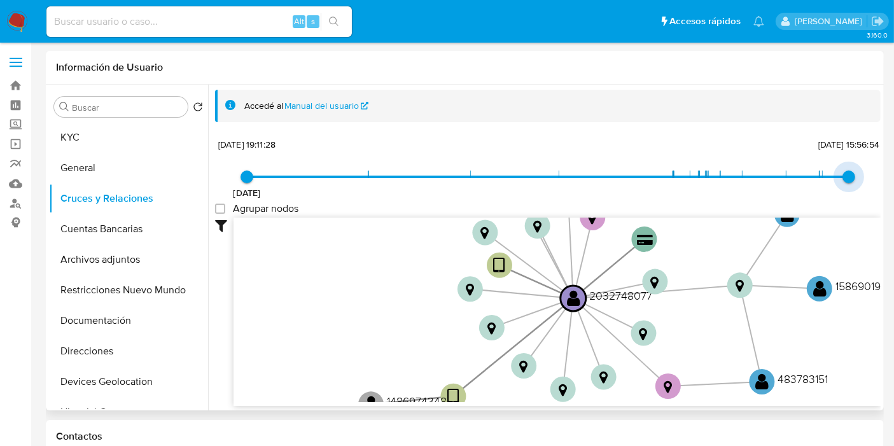
type input "1753555898000"
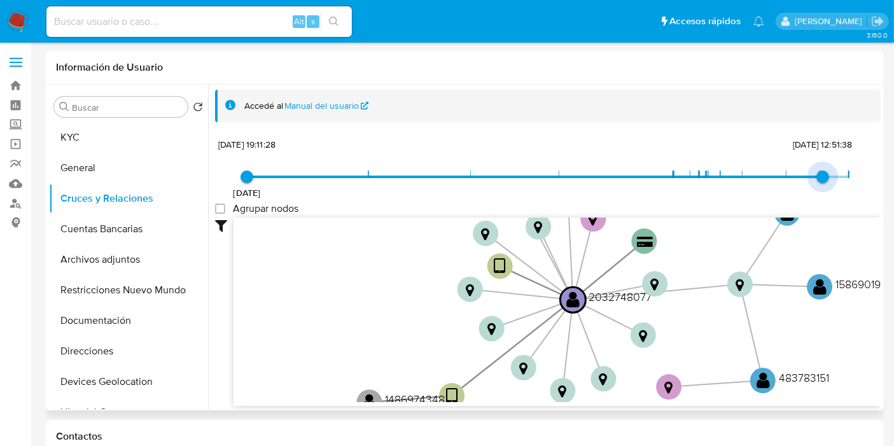
drag, startPoint x: 838, startPoint y: 174, endPoint x: 817, endPoint y: 179, distance: 21.0
click at [817, 179] on span "[DATE] 12:51:38" at bounding box center [822, 176] width 13 height 13
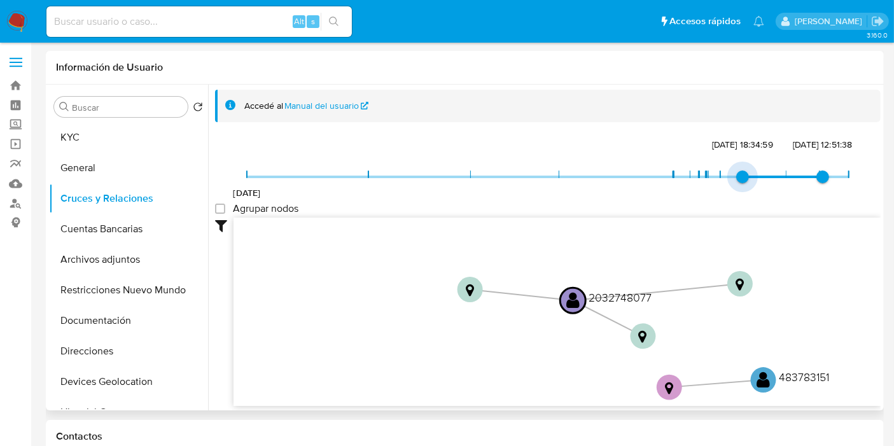
type input "1747549096000"
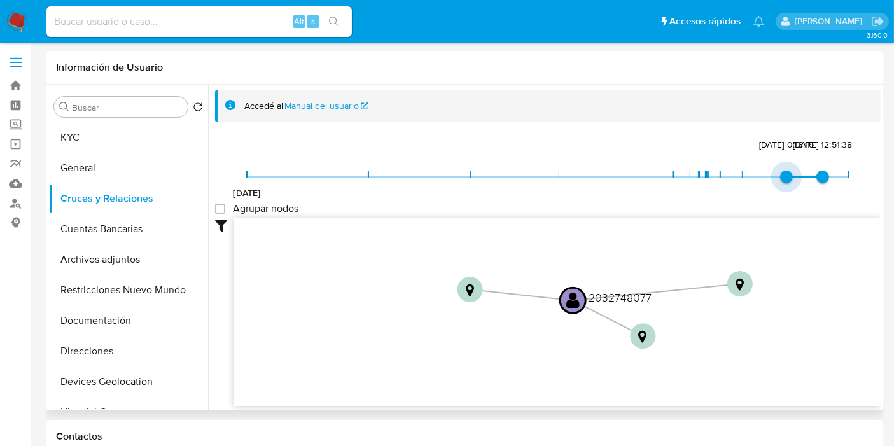
drag, startPoint x: 240, startPoint y: 179, endPoint x: 784, endPoint y: 164, distance: 544.6
click at [784, 170] on span "18/5/2025, 0:18:16" at bounding box center [786, 176] width 13 height 13
type input "1757887249000"
drag, startPoint x: 818, startPoint y: 175, endPoint x: 862, endPoint y: 181, distance: 44.3
click at [862, 181] on div "18/7/2022 18/5/2025, 0:18:16 14/9/2025, 16:00:49 Agrupar nodos Filtros Confianz…" at bounding box center [547, 293] width 665 height 316
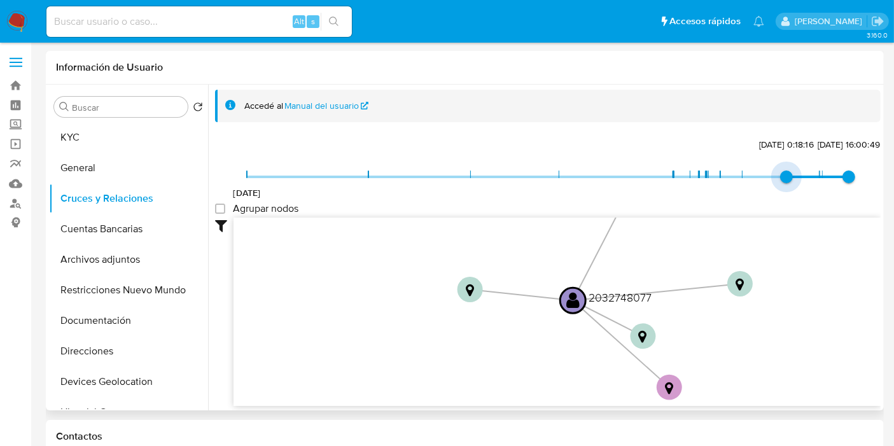
type input "1753048193000"
drag, startPoint x: 782, startPoint y: 179, endPoint x: 805, endPoint y: 179, distance: 23.5
click at [813, 179] on span "20/7/2025, 15:49:53" at bounding box center [819, 176] width 13 height 13
drag, startPoint x: 842, startPoint y: 176, endPoint x: 824, endPoint y: 182, distance: 18.7
click at [824, 182] on span "26/7/2025, 12:51:38" at bounding box center [822, 176] width 13 height 13
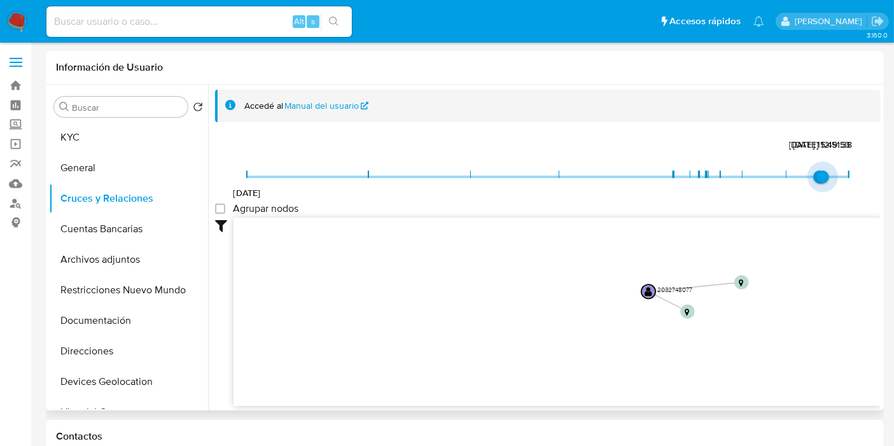
type input "1757887014000"
drag, startPoint x: 819, startPoint y: 179, endPoint x: 833, endPoint y: 177, distance: 14.8
click at [842, 177] on span "14/9/2025, 15:56:54" at bounding box center [848, 176] width 13 height 13
type input "1747549096000"
drag, startPoint x: 817, startPoint y: 178, endPoint x: 791, endPoint y: 186, distance: 27.2
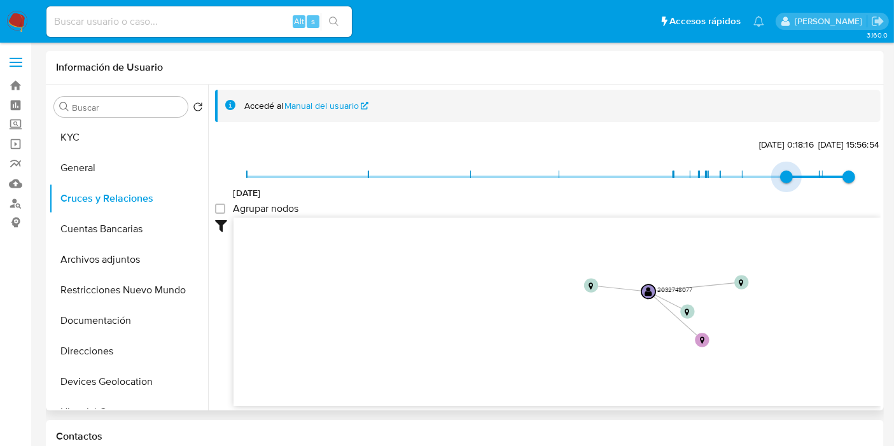
click at [791, 186] on div "18/7/2022 18/5/2025, 0:18:16 14/9/2025, 15:56:54" at bounding box center [548, 185] width 602 height 36
click at [16, 85] on link "Bandeja" at bounding box center [75, 86] width 151 height 20
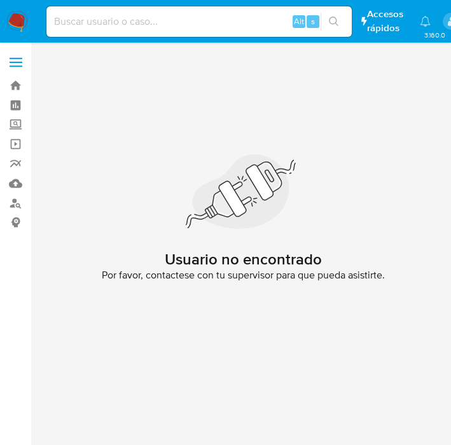
click at [23, 29] on img at bounding box center [17, 22] width 22 height 22
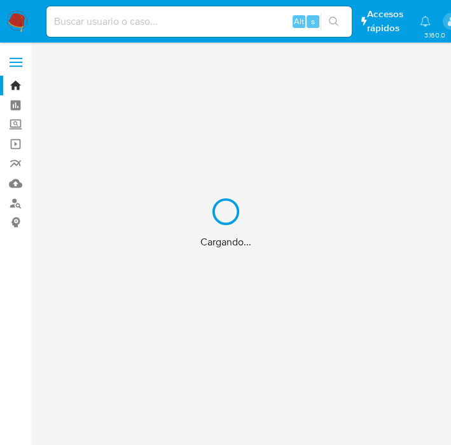
click at [105, 12] on div "Cargando..." at bounding box center [225, 222] width 451 height 445
click at [102, 20] on div "Cargando..." at bounding box center [225, 222] width 451 height 445
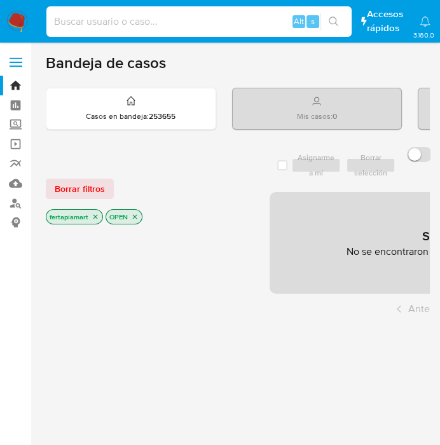
click at [102, 20] on input at bounding box center [198, 21] width 305 height 17
paste input "1470252256"
type input "1470252256"
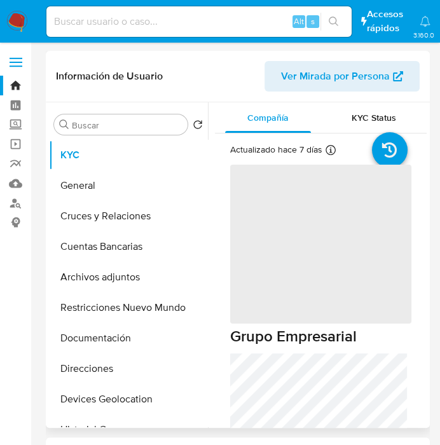
select select "10"
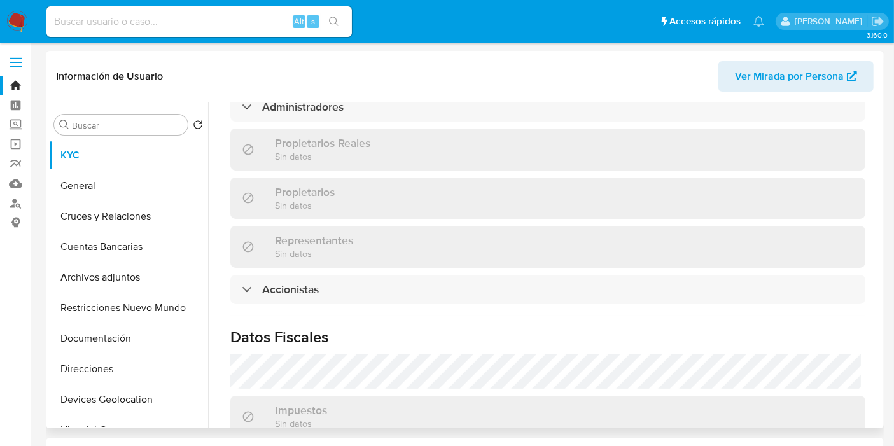
scroll to position [949, 0]
